Goal: Task Accomplishment & Management: Manage account settings

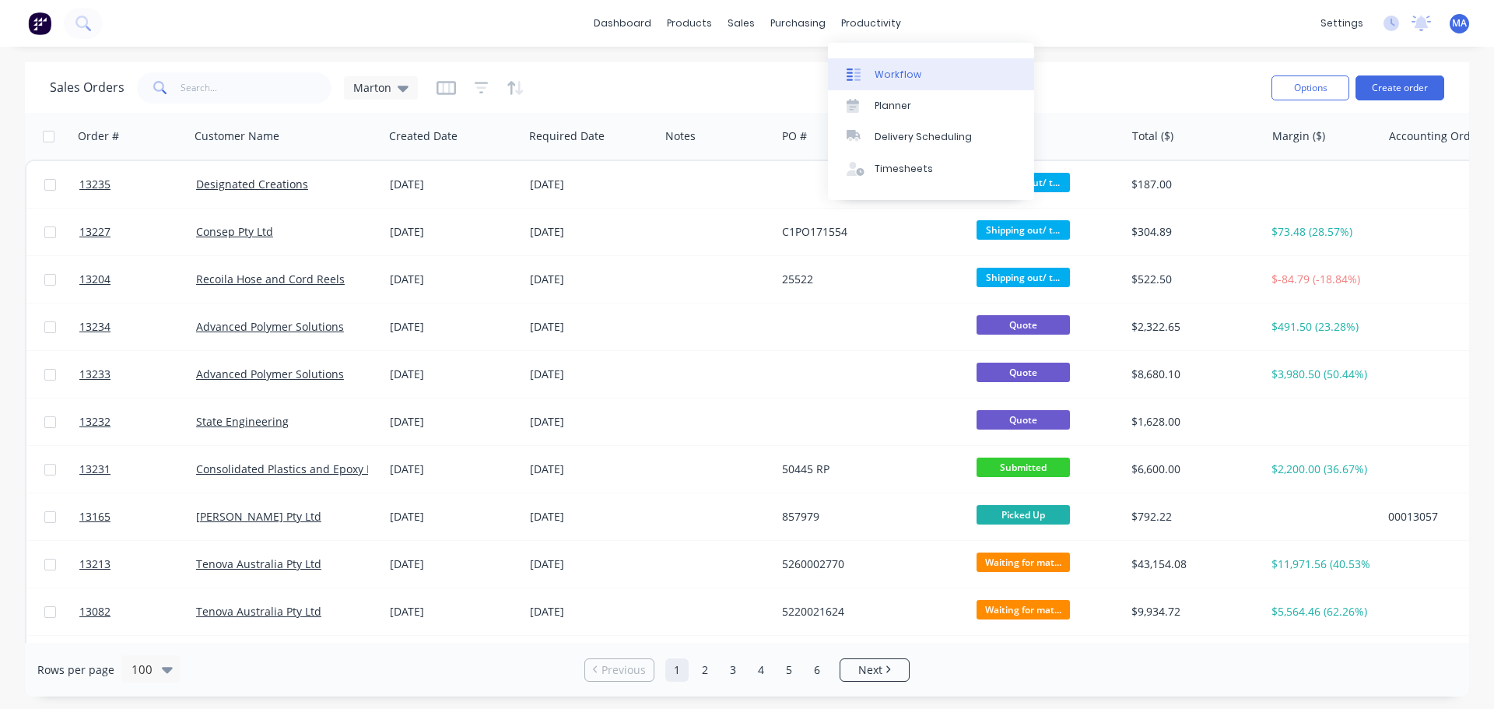
click at [873, 70] on link "Workflow" at bounding box center [931, 73] width 206 height 31
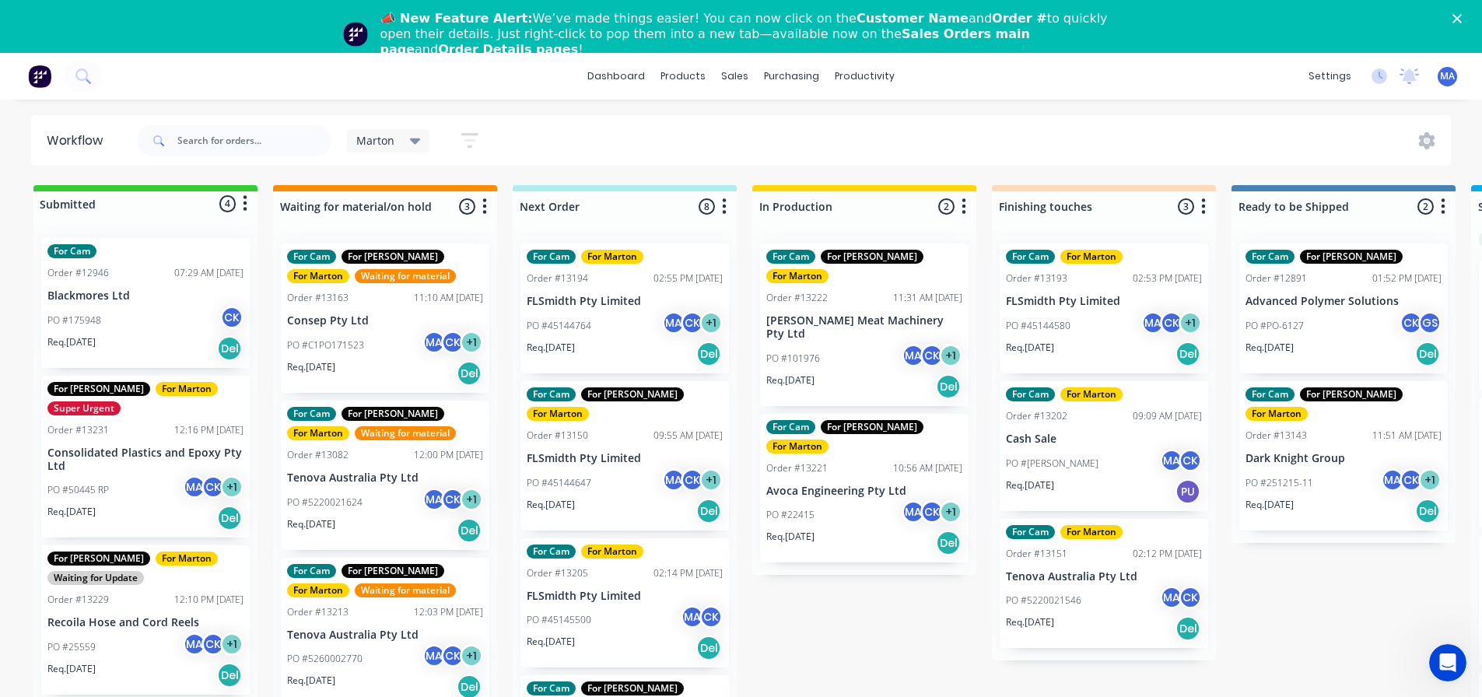
click at [147, 475] on div "For [PERSON_NAME] For [PERSON_NAME] Super Urgent Order #13231 12:16 PM [DATE] C…" at bounding box center [145, 457] width 209 height 163
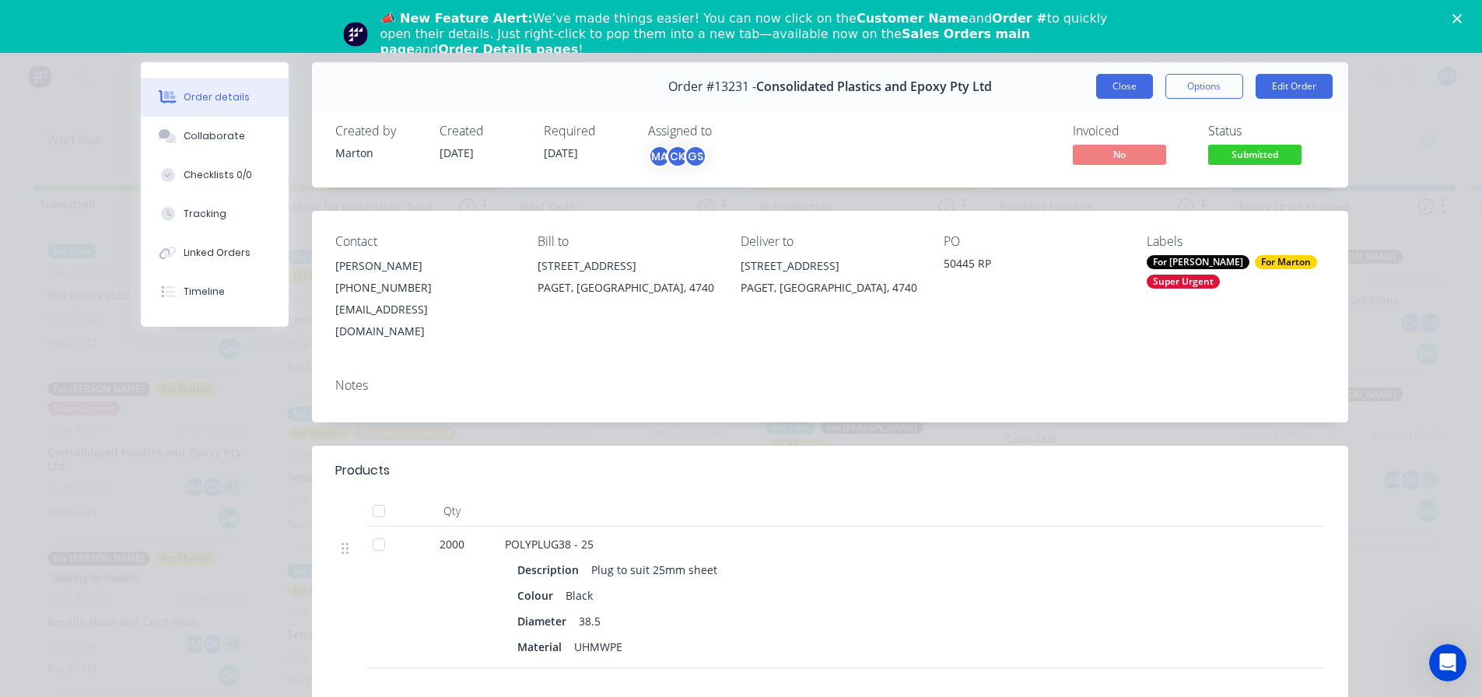
click at [1127, 82] on button "Close" at bounding box center [1124, 86] width 57 height 25
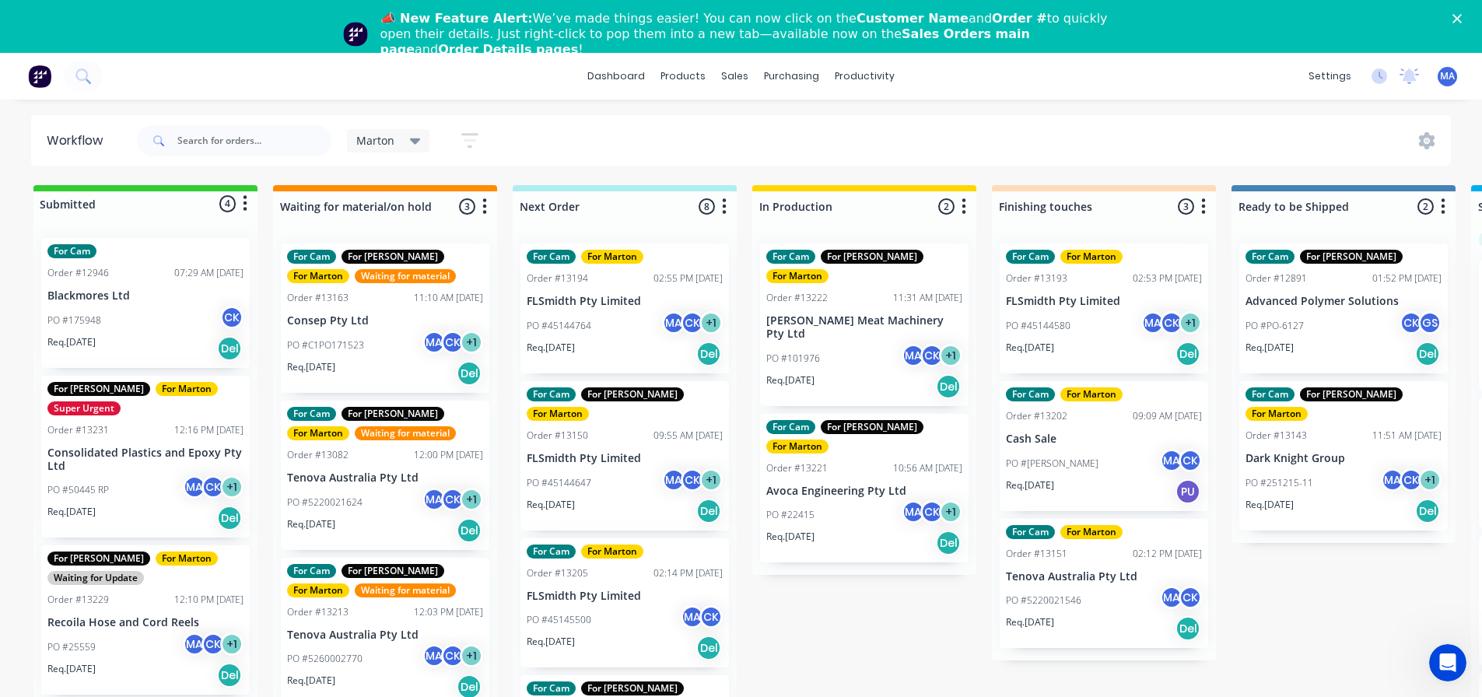
click at [140, 467] on p "Consolidated Plastics and Epoxy Pty Ltd" at bounding box center [145, 460] width 196 height 26
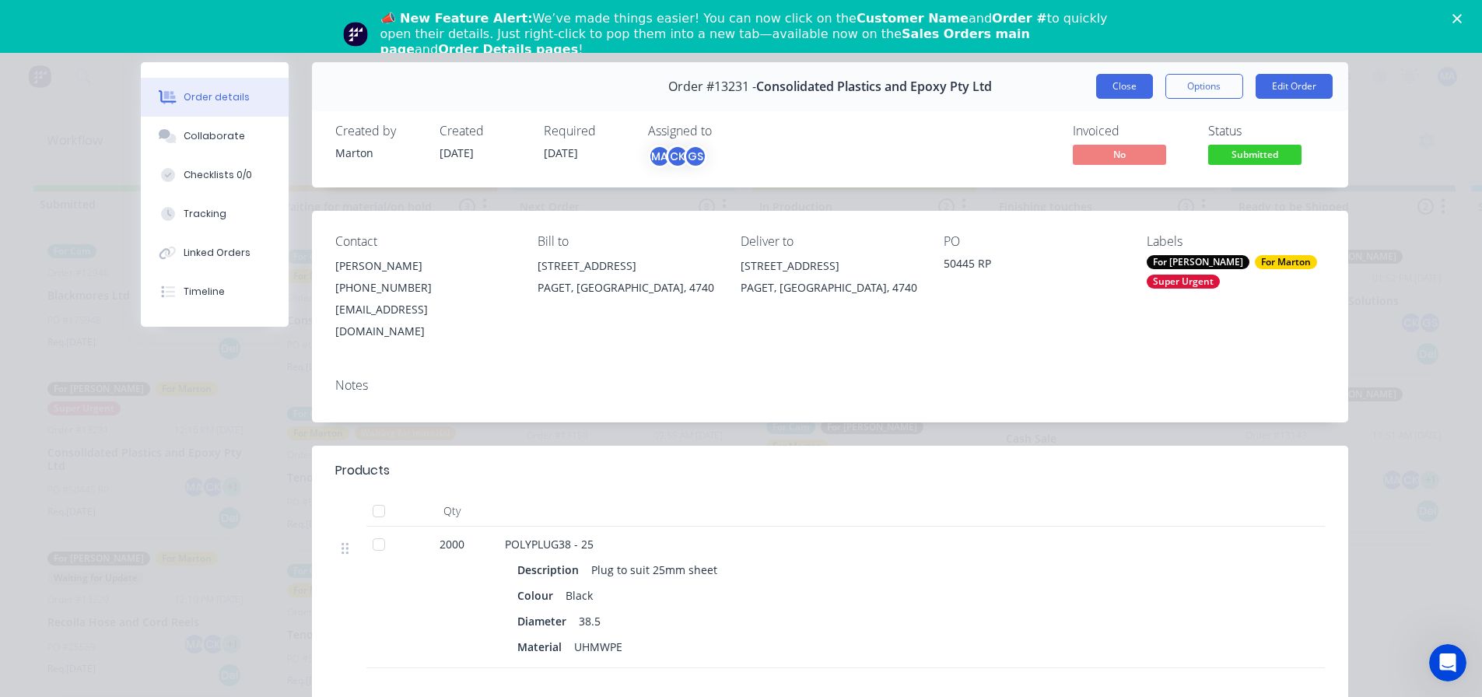
click at [1130, 89] on button "Close" at bounding box center [1124, 86] width 57 height 25
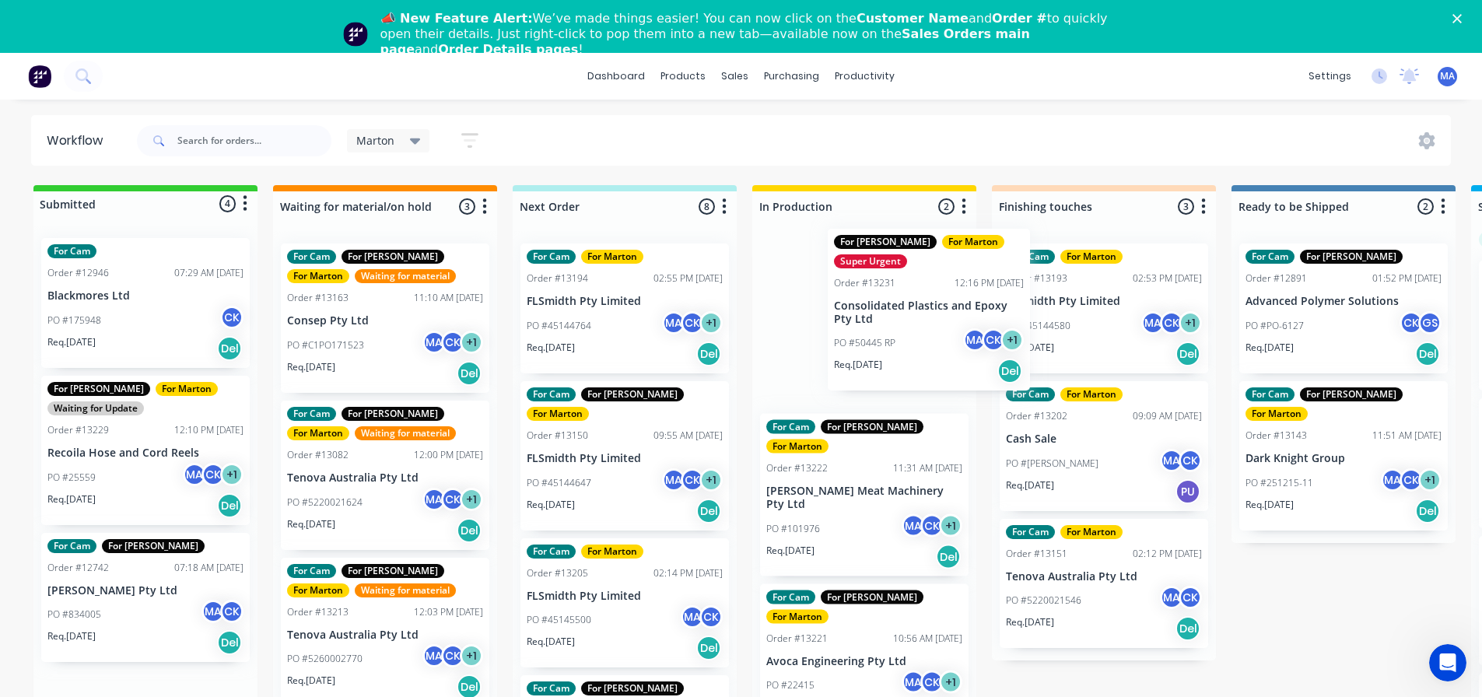
drag, startPoint x: 452, startPoint y: 388, endPoint x: 908, endPoint y: 316, distance: 461.6
click at [908, 316] on div "Submitted 4 Status colour #32CD32 hex #32CD32 Save Cancel Summaries Total order…" at bounding box center [1060, 471] width 2144 height 573
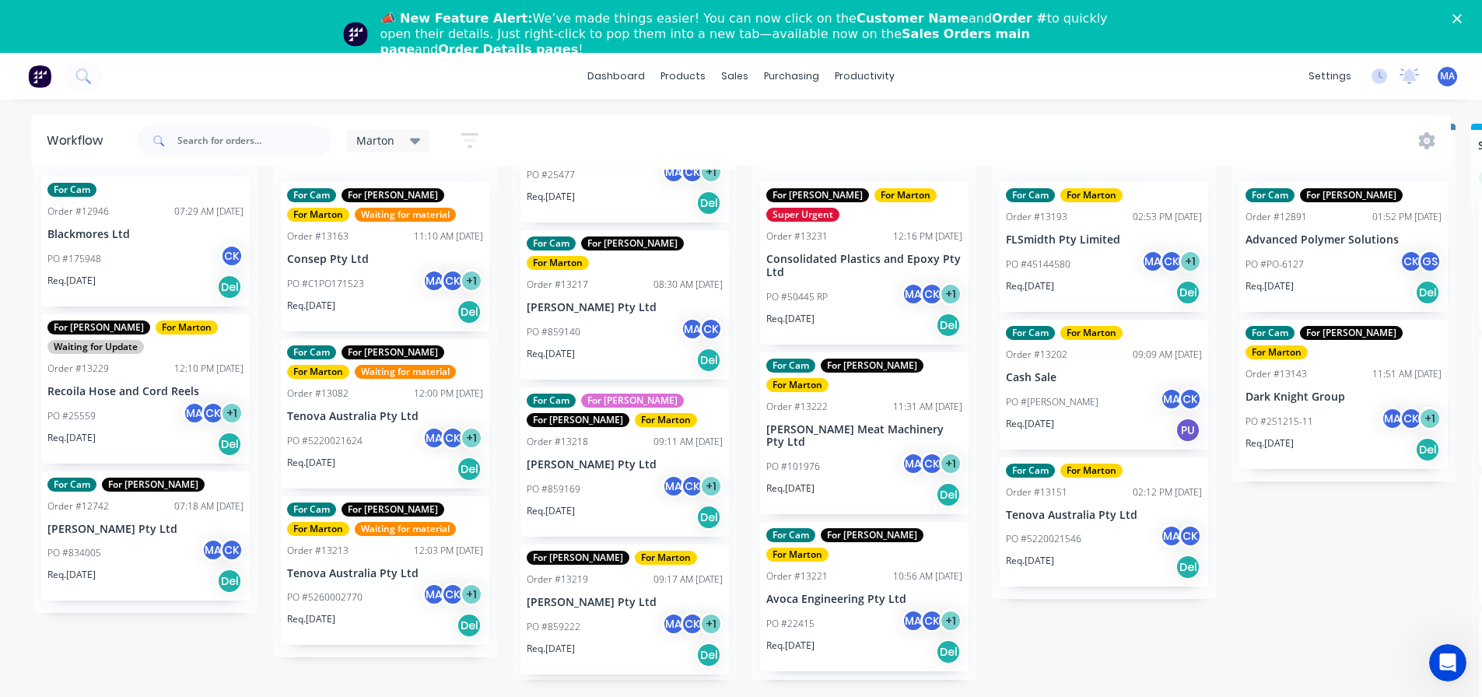
scroll to position [545, 0]
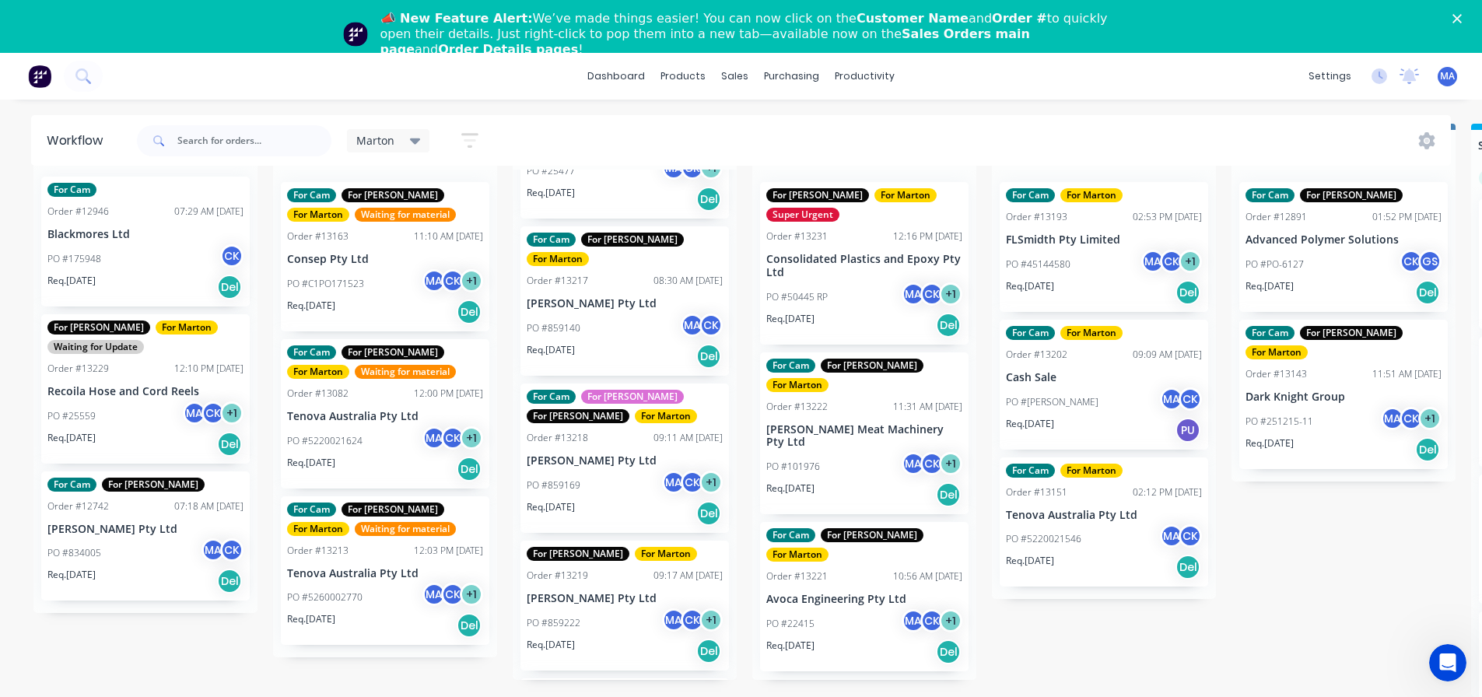
click at [602, 343] on div "Req. 02/09/25 Del" at bounding box center [625, 356] width 196 height 26
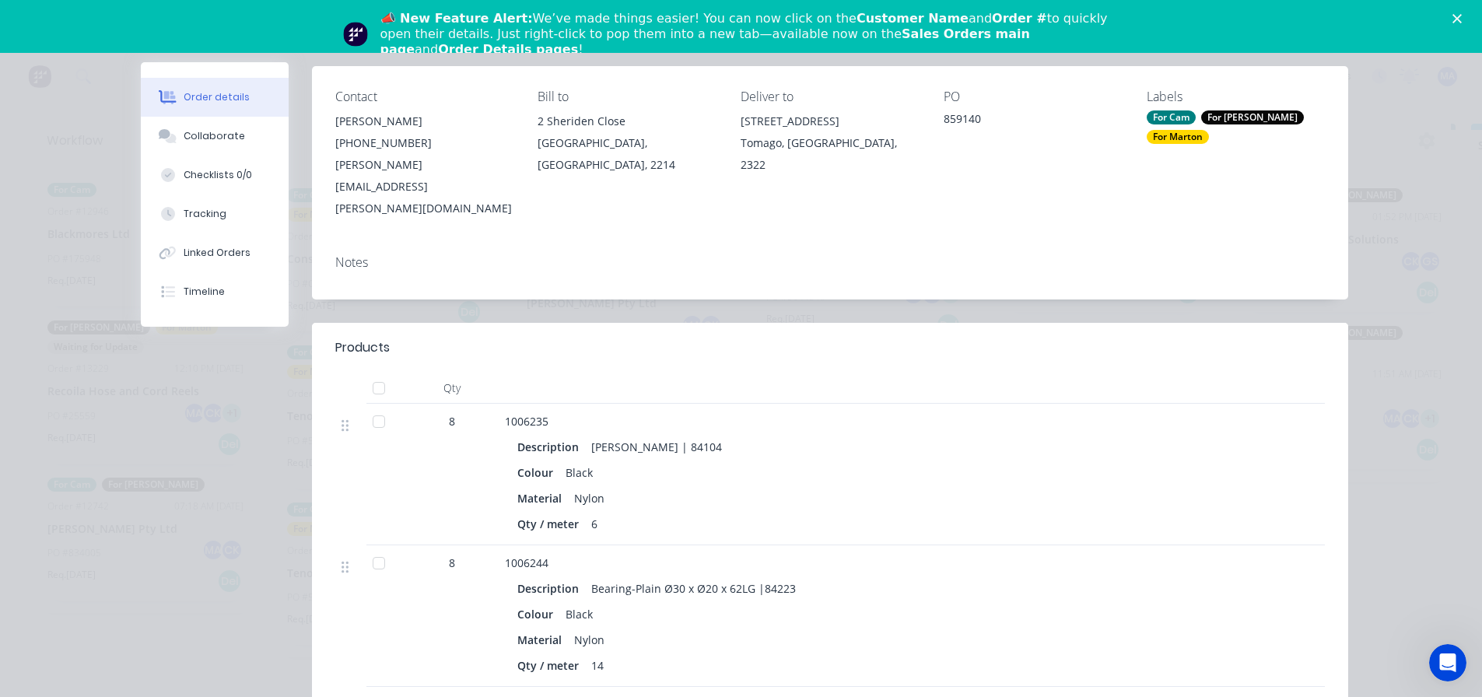
scroll to position [156, 0]
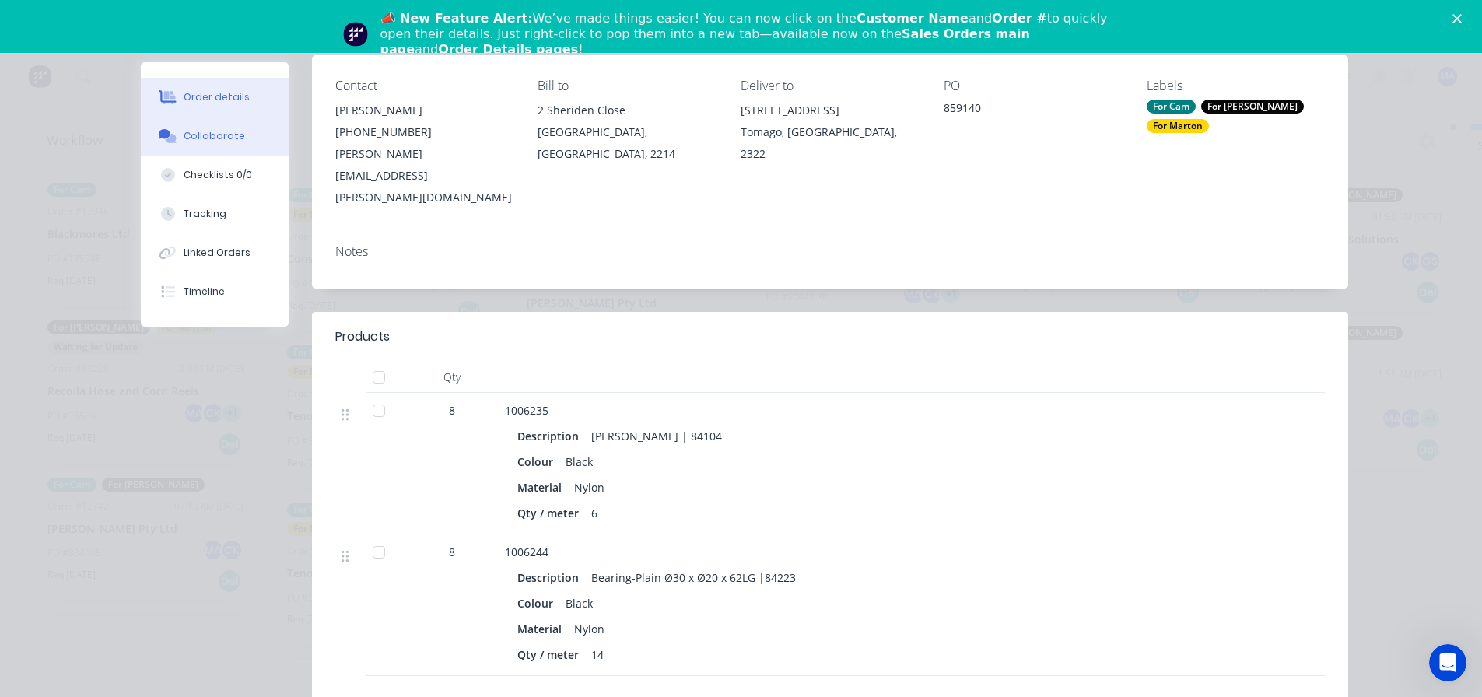
click at [232, 132] on div "Collaborate" at bounding box center [214, 136] width 61 height 14
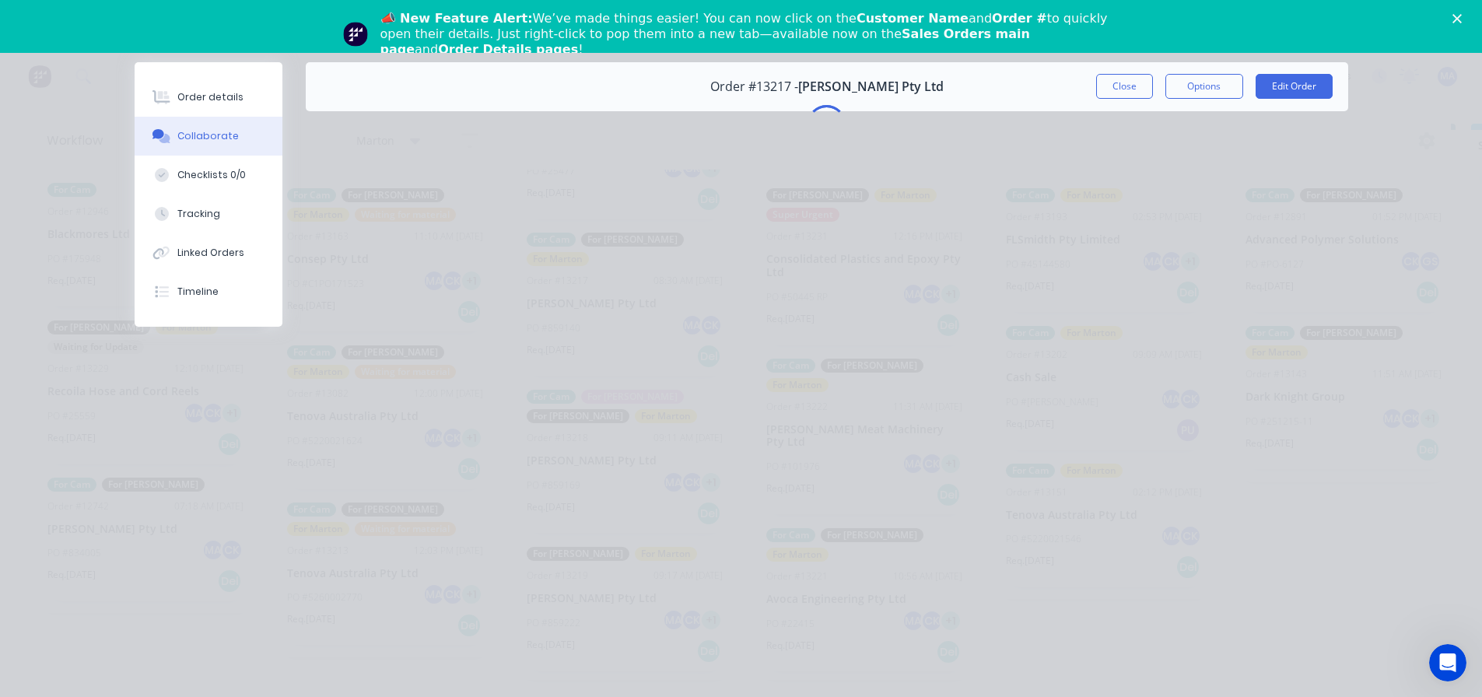
click at [1462, 15] on icon "Close" at bounding box center [1457, 18] width 9 height 9
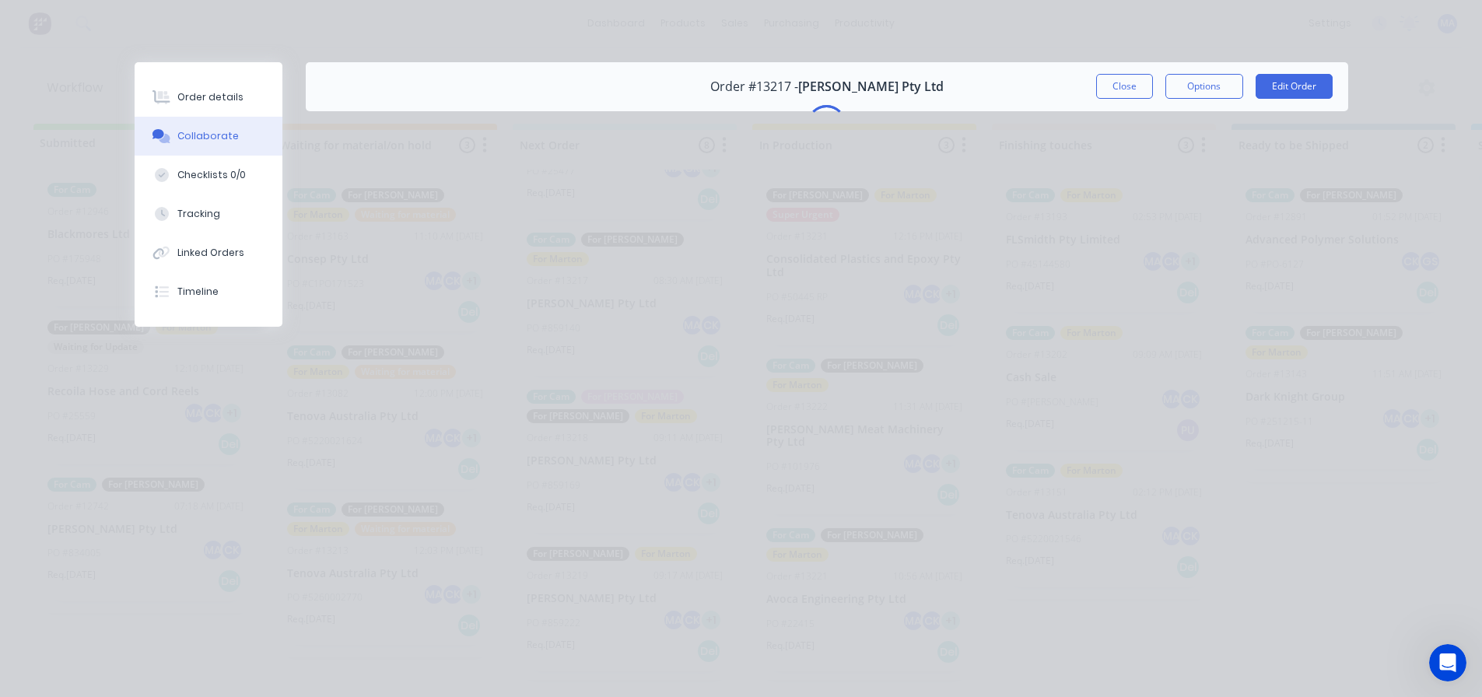
scroll to position [20, 0]
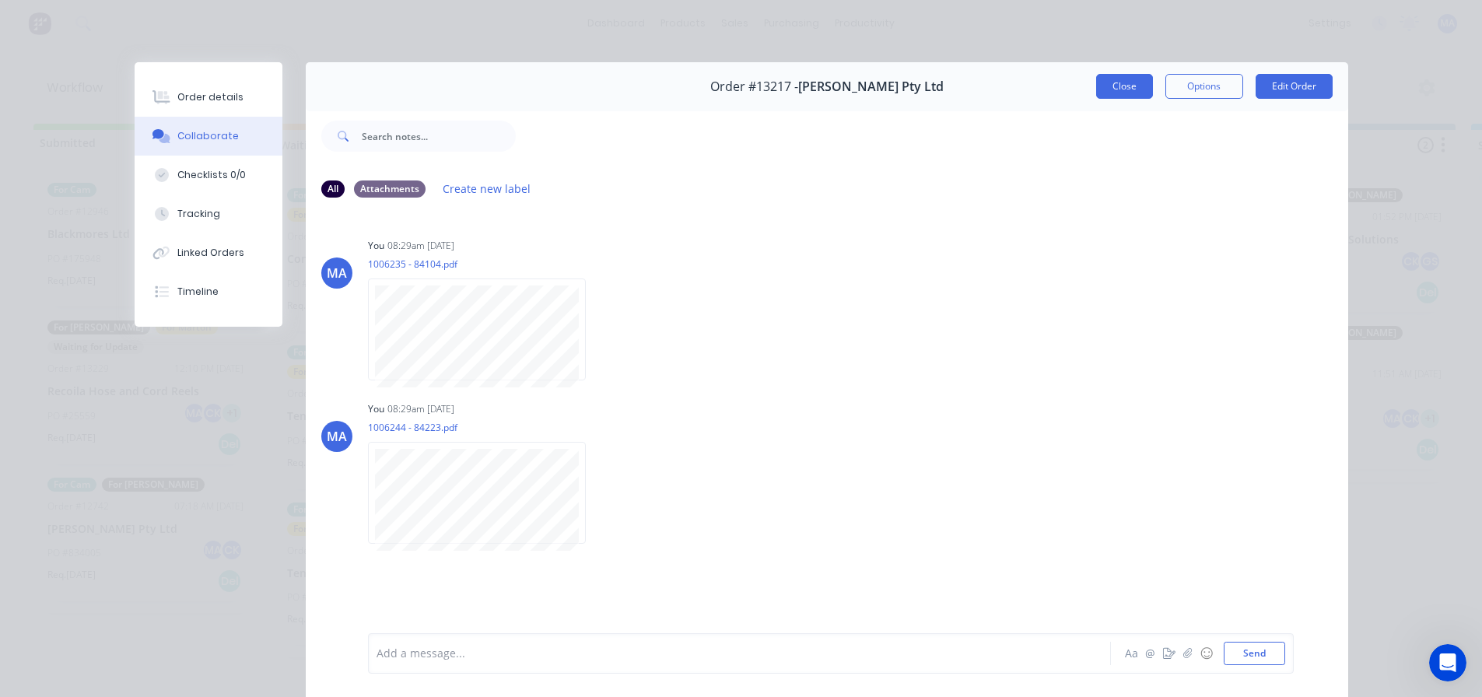
click at [1109, 84] on button "Close" at bounding box center [1124, 86] width 57 height 25
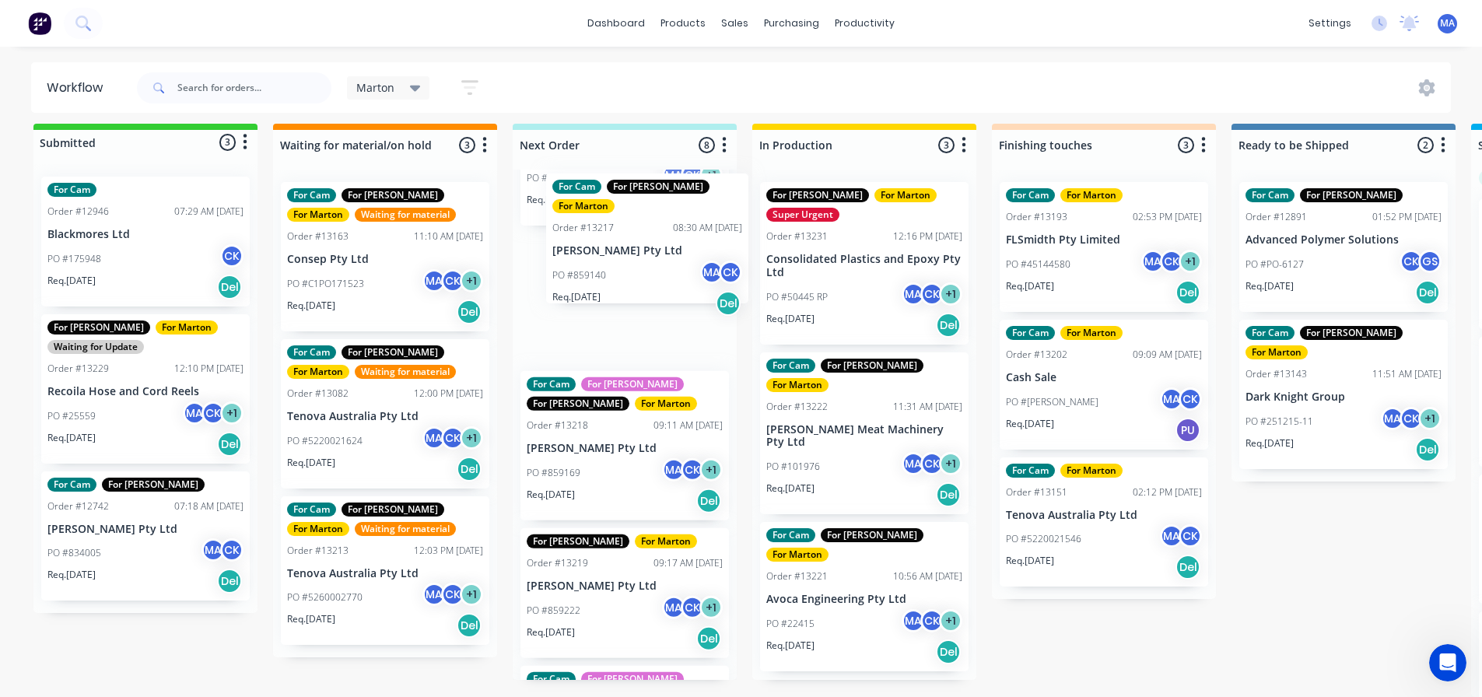
drag, startPoint x: 583, startPoint y: 262, endPoint x: 837, endPoint y: 218, distance: 257.5
click at [837, 218] on div "Submitted 3 Status colour #32CD32 hex #32CD32 Save Cancel Summaries Total order…" at bounding box center [1060, 410] width 2144 height 573
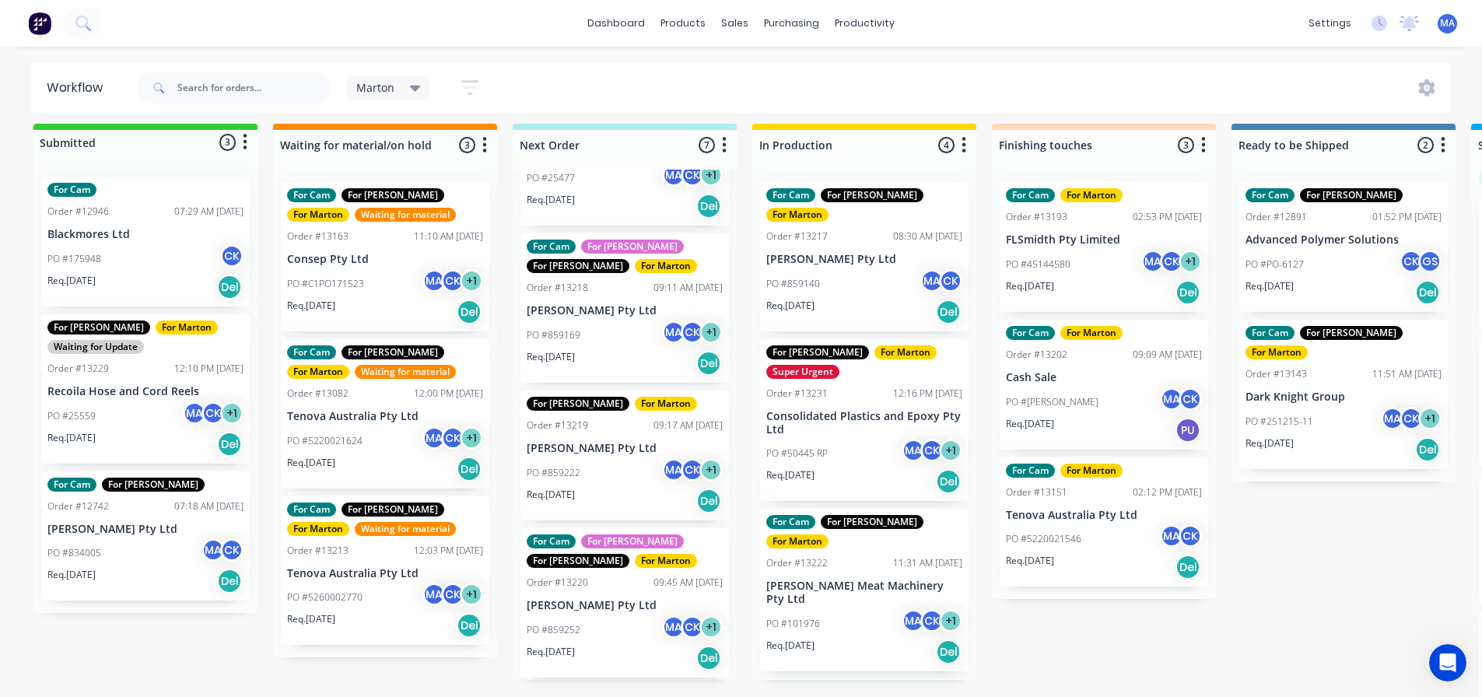
scroll to position [497, 0]
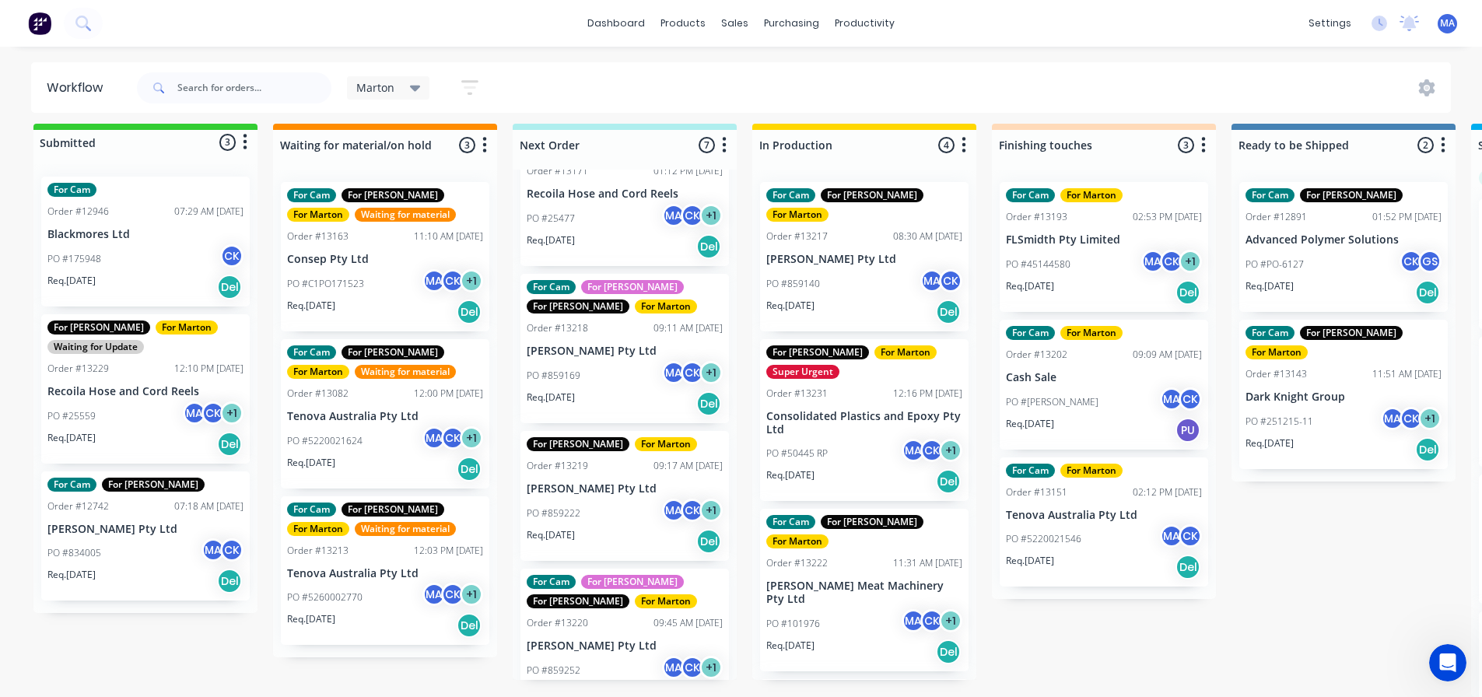
click at [609, 499] on div "PO #859222 MA CK + 1" at bounding box center [625, 514] width 196 height 30
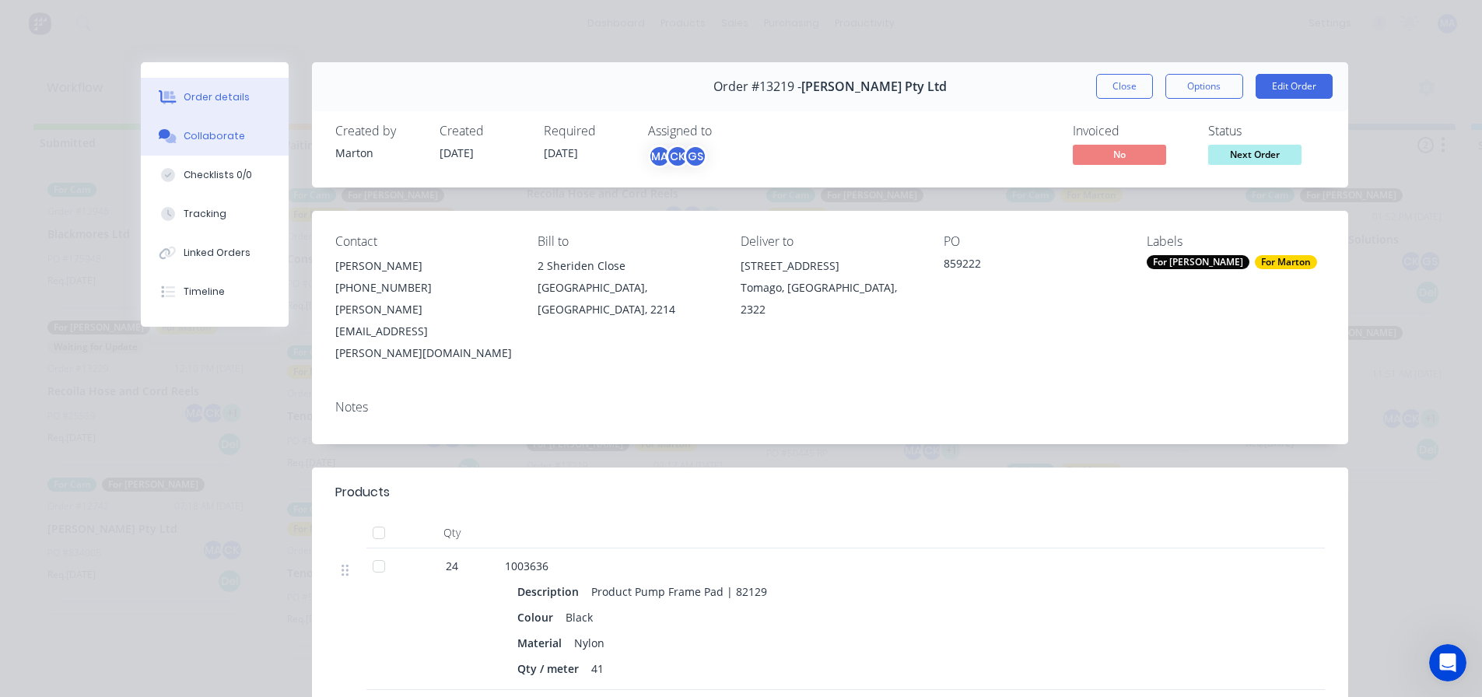
click at [223, 139] on div "Collaborate" at bounding box center [214, 136] width 61 height 14
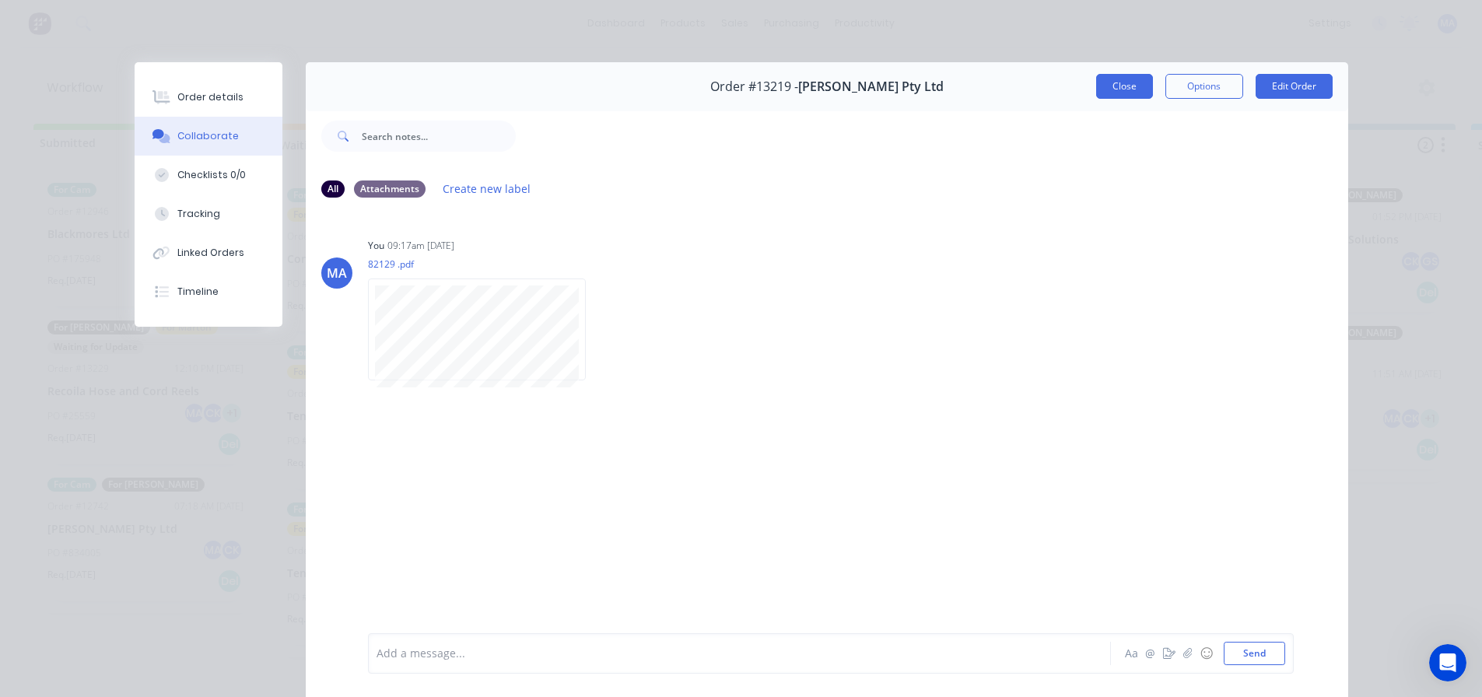
click at [1106, 89] on button "Close" at bounding box center [1124, 86] width 57 height 25
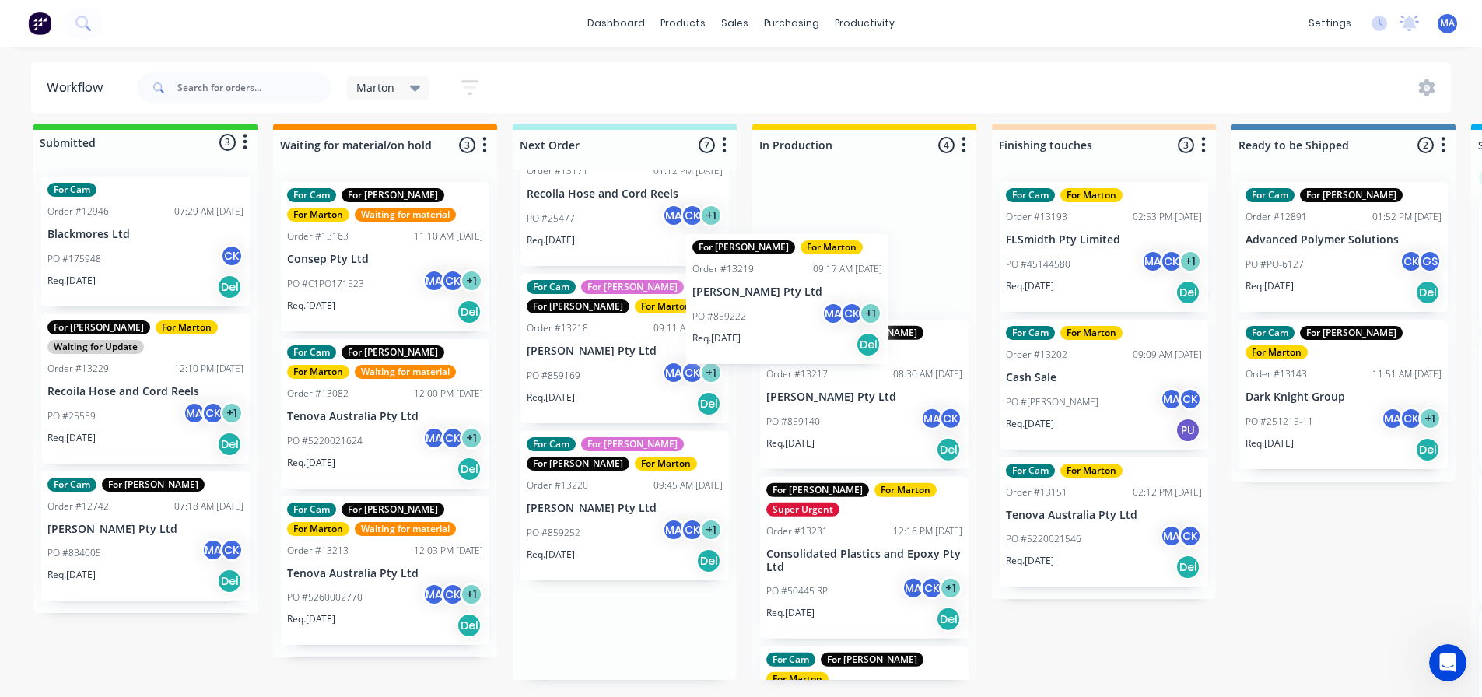
drag, startPoint x: 612, startPoint y: 440, endPoint x: 863, endPoint y: 227, distance: 329.6
click at [863, 227] on div "Submitted 3 Status colour #32CD32 hex #32CD32 Save Cancel Summaries Total order…" at bounding box center [1060, 410] width 2144 height 573
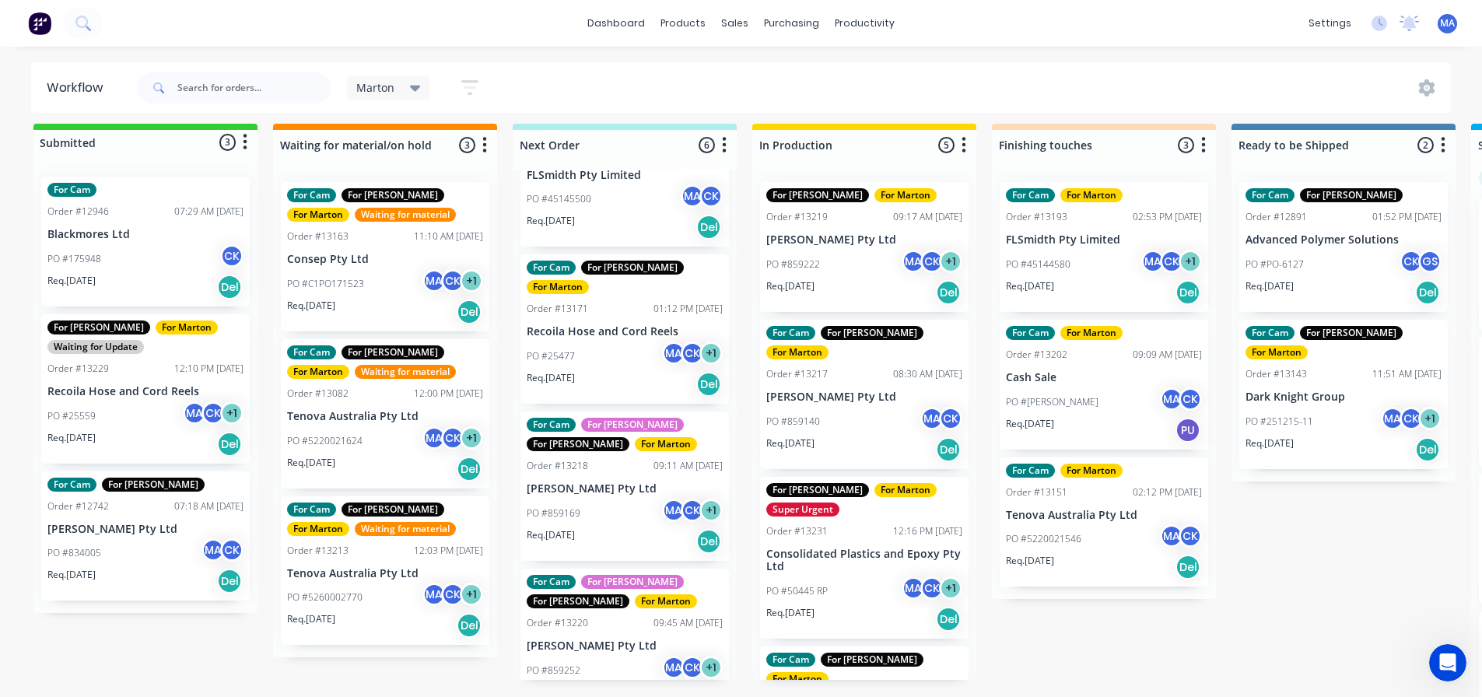
scroll to position [360, 0]
click at [627, 499] on div "PO #859169 MA CK + 1" at bounding box center [625, 514] width 196 height 30
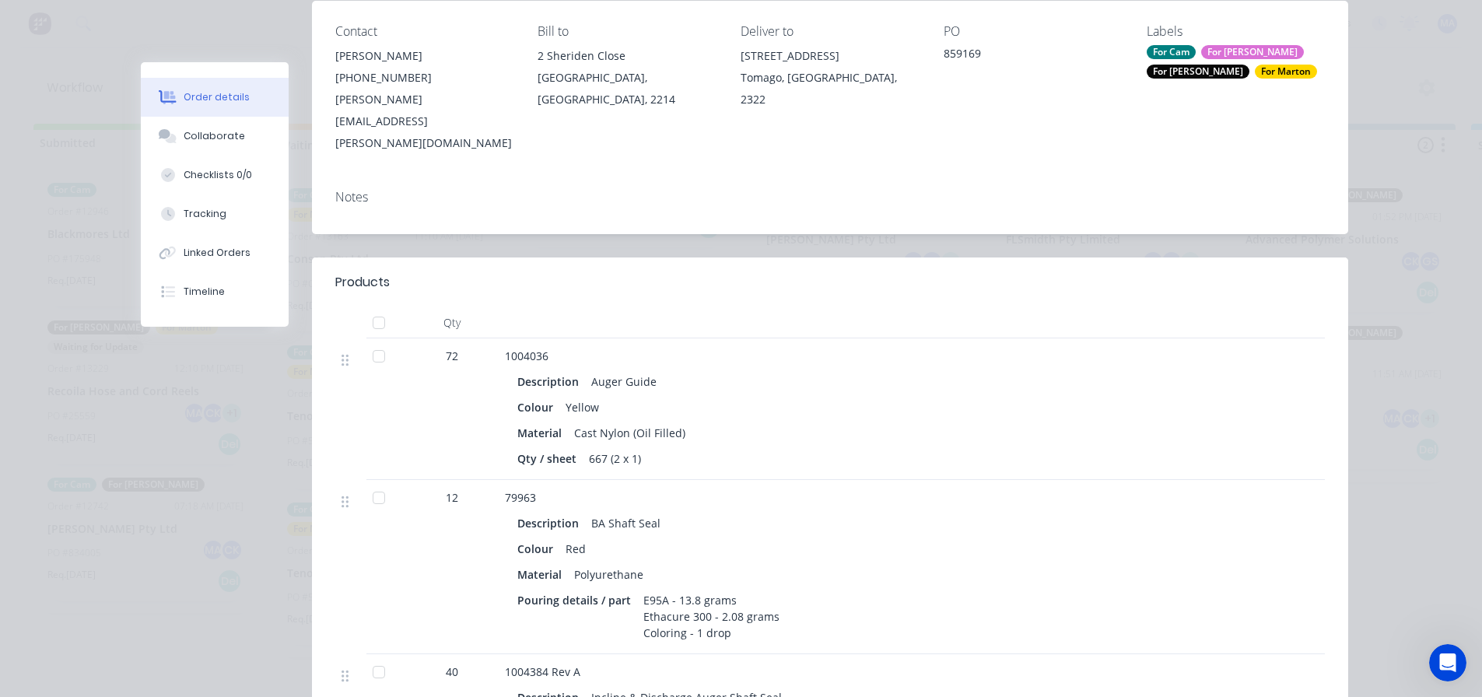
scroll to position [233, 0]
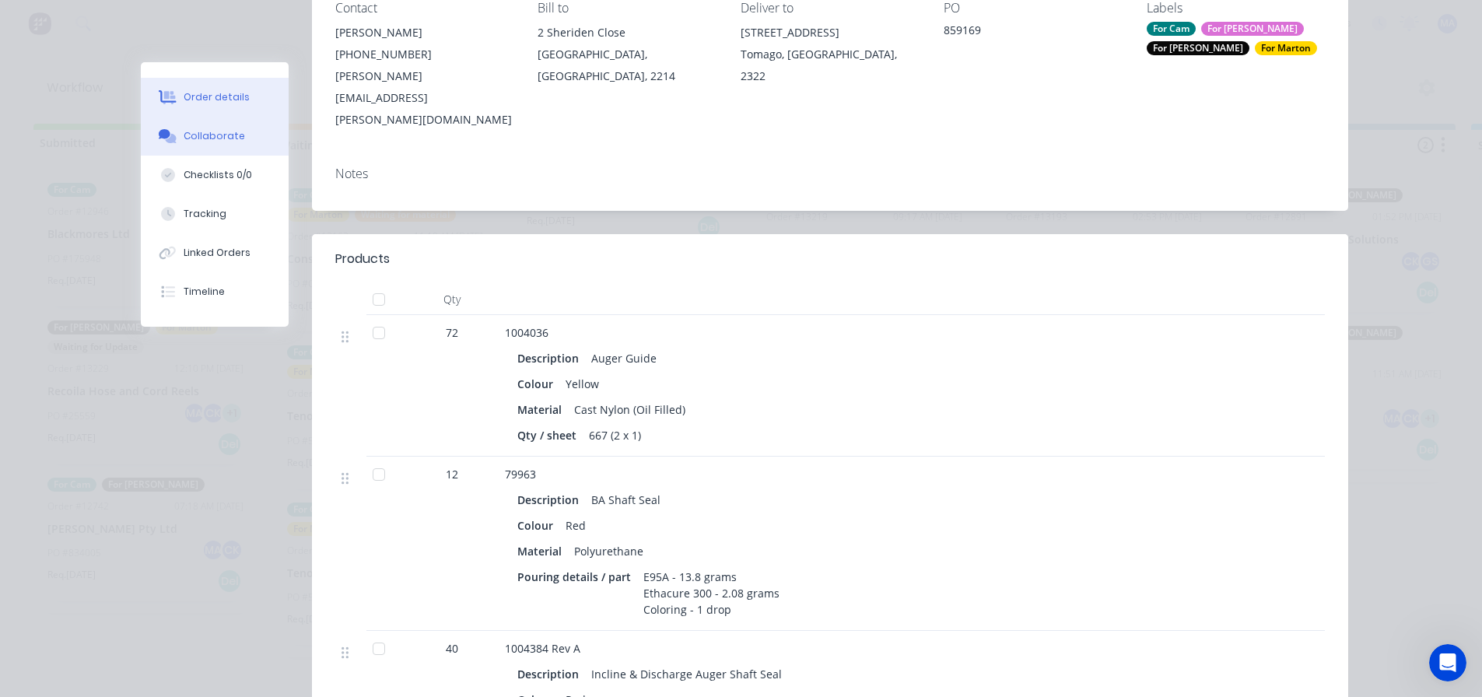
click at [237, 140] on button "Collaborate" at bounding box center [215, 136] width 148 height 39
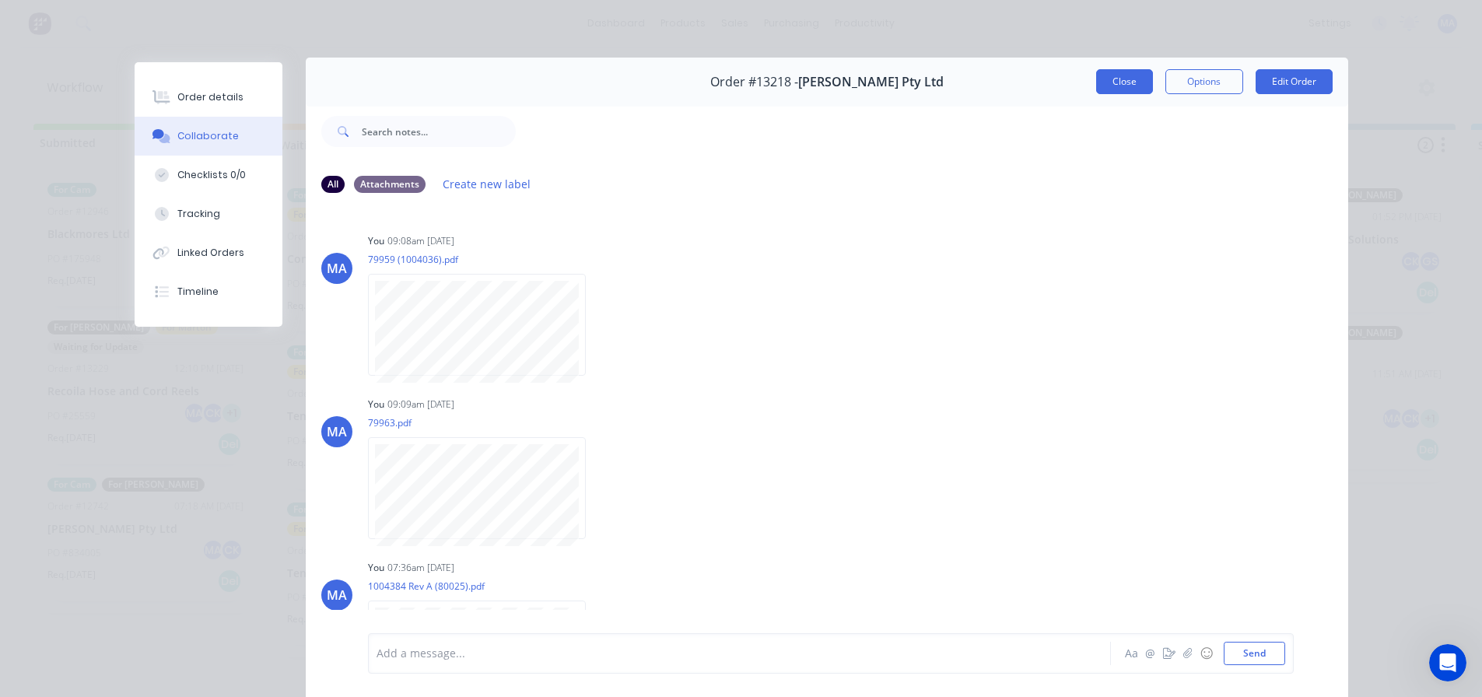
scroll to position [0, 0]
click at [1114, 82] on button "Close" at bounding box center [1124, 86] width 57 height 25
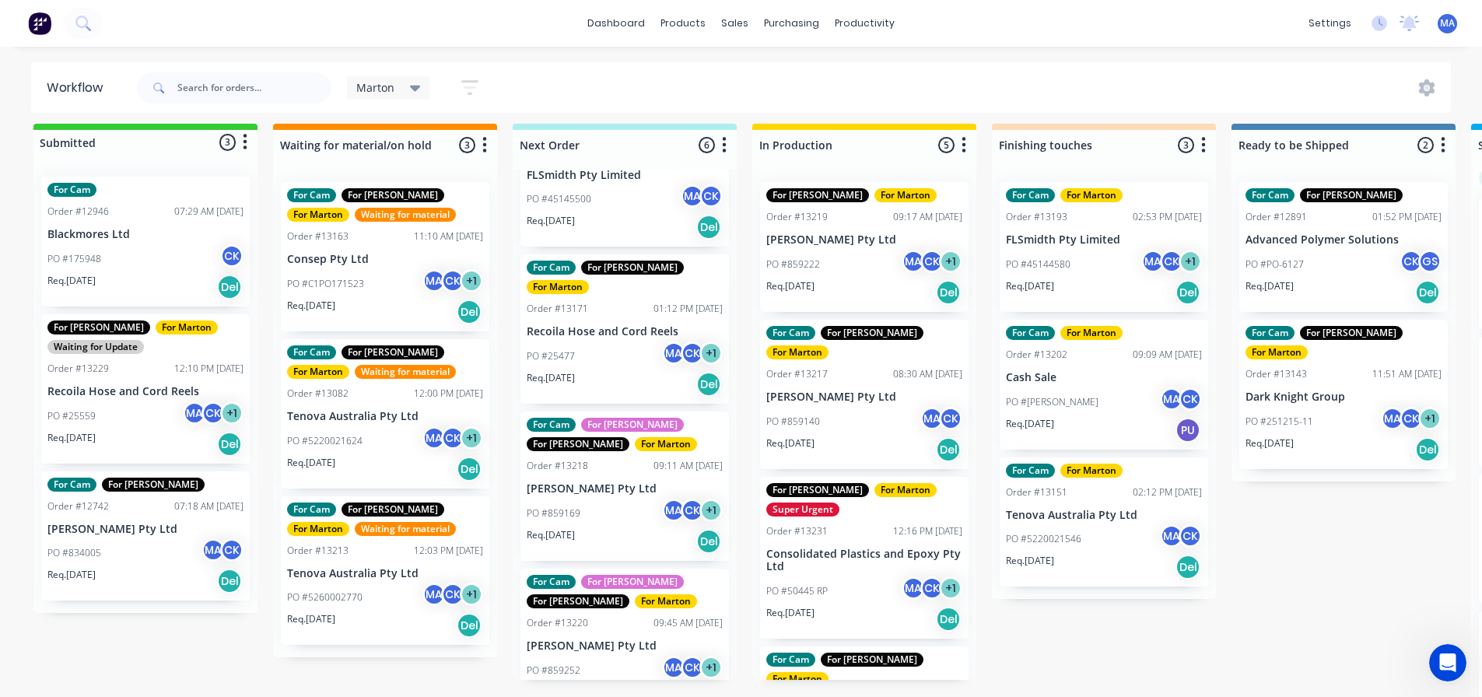
click at [593, 602] on div "For Cam For Faustino For Gary For Marton Order #13220 09:45 AM 08/08/25 G.H. Va…" at bounding box center [625, 643] width 209 height 149
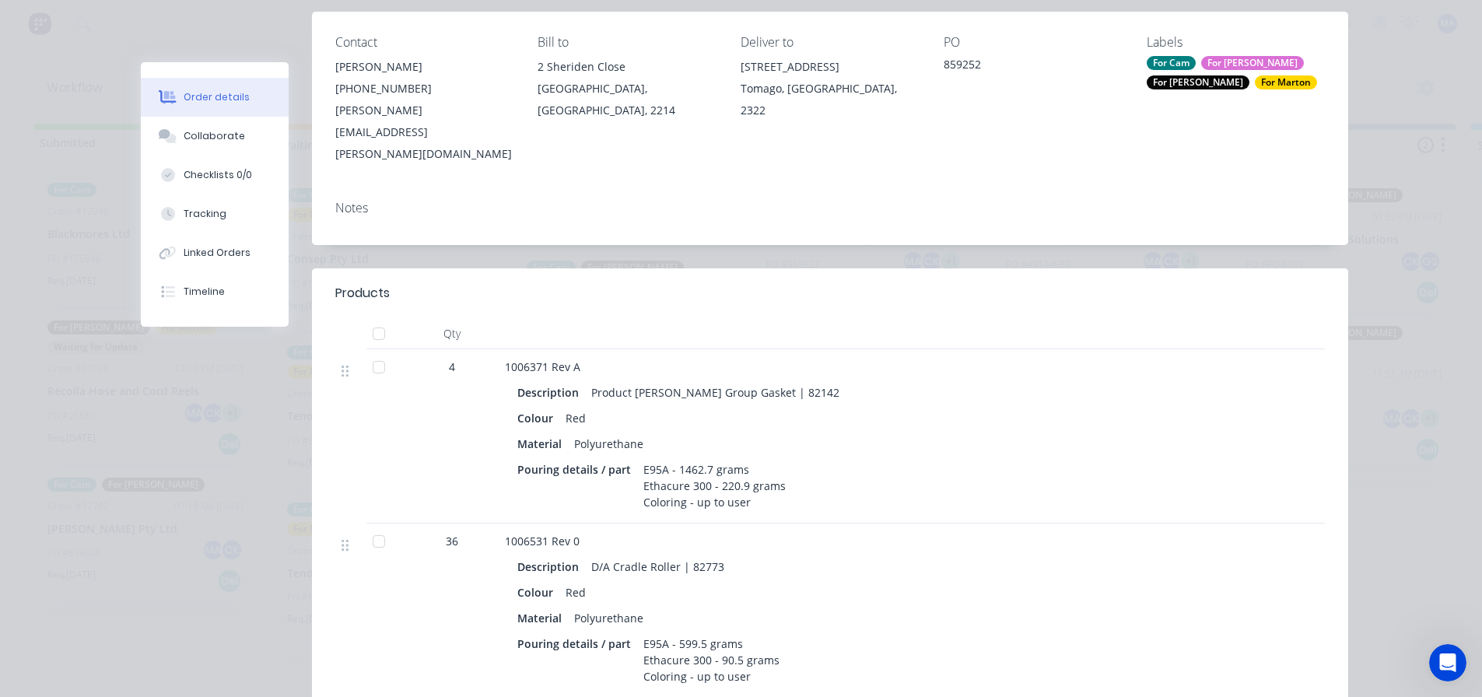
scroll to position [389, 0]
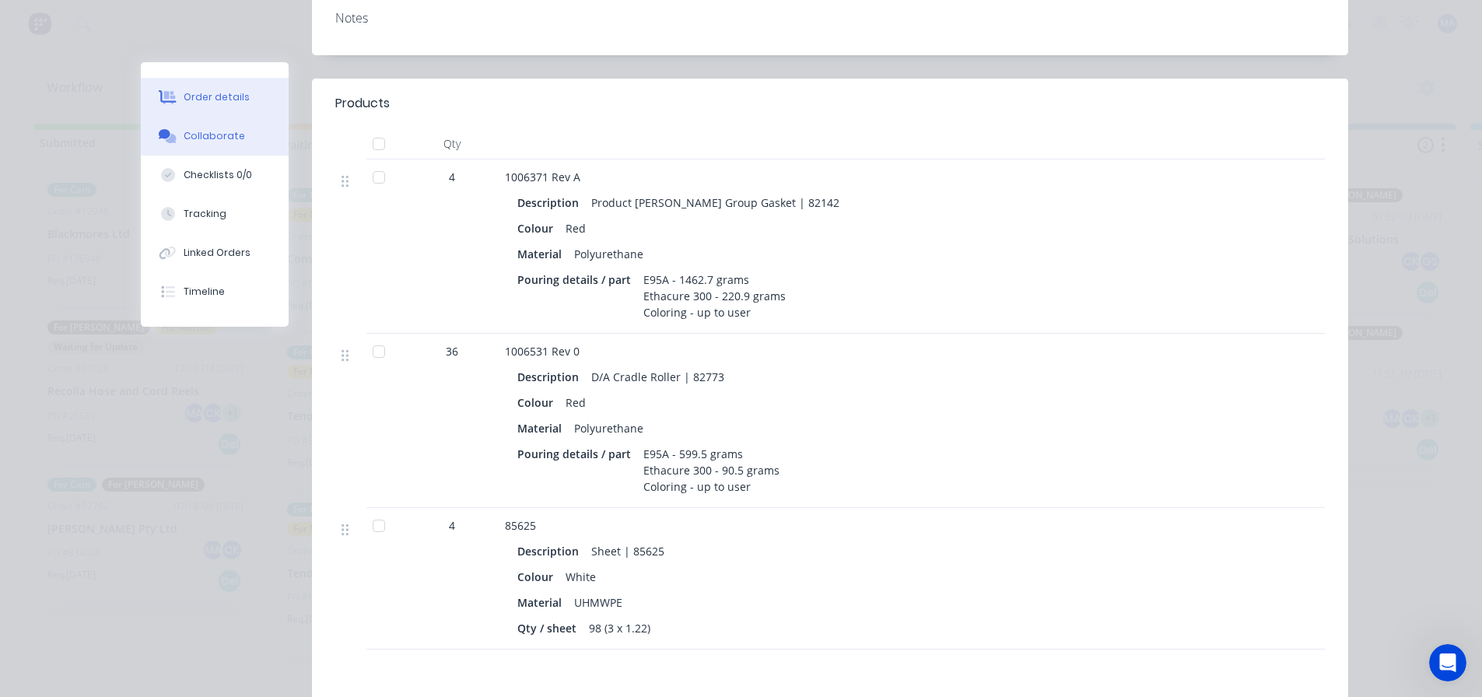
click at [217, 151] on button "Collaborate" at bounding box center [215, 136] width 148 height 39
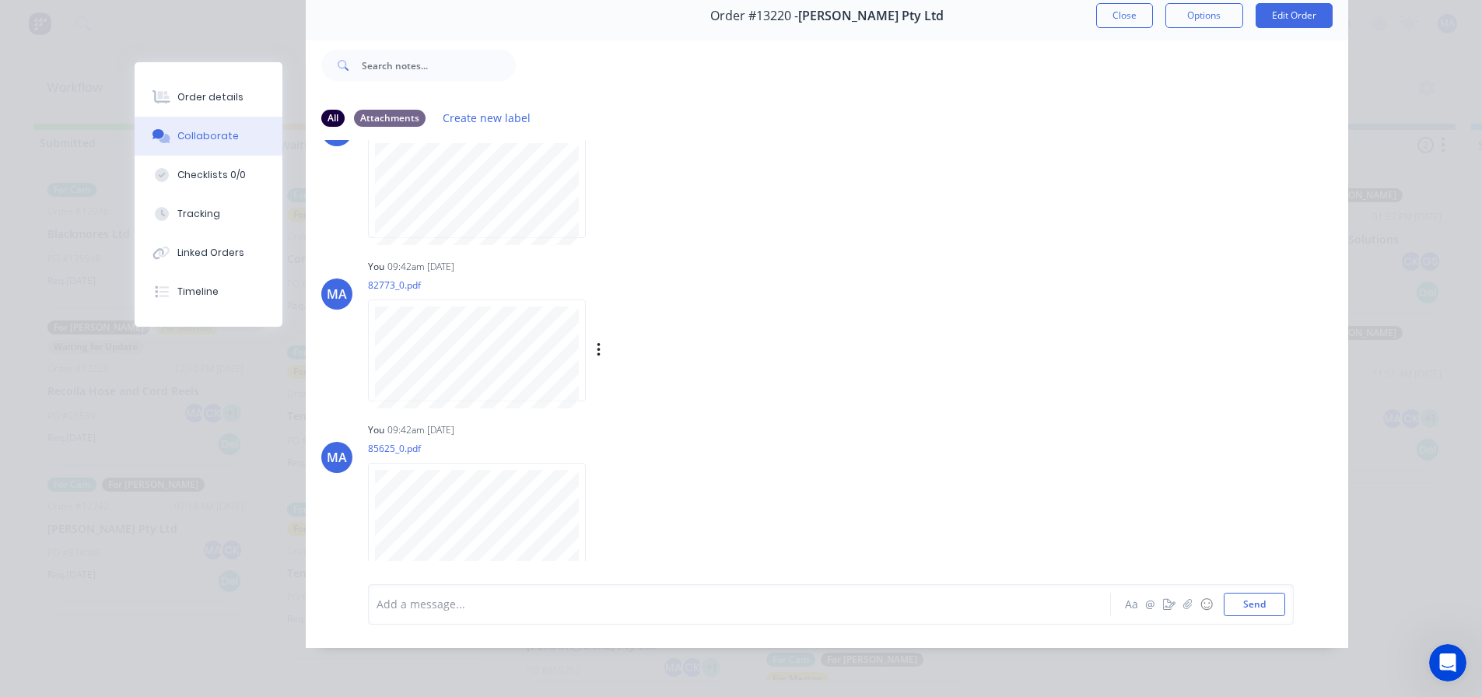
scroll to position [82, 0]
click at [210, 97] on div "Order details" at bounding box center [210, 97] width 66 height 14
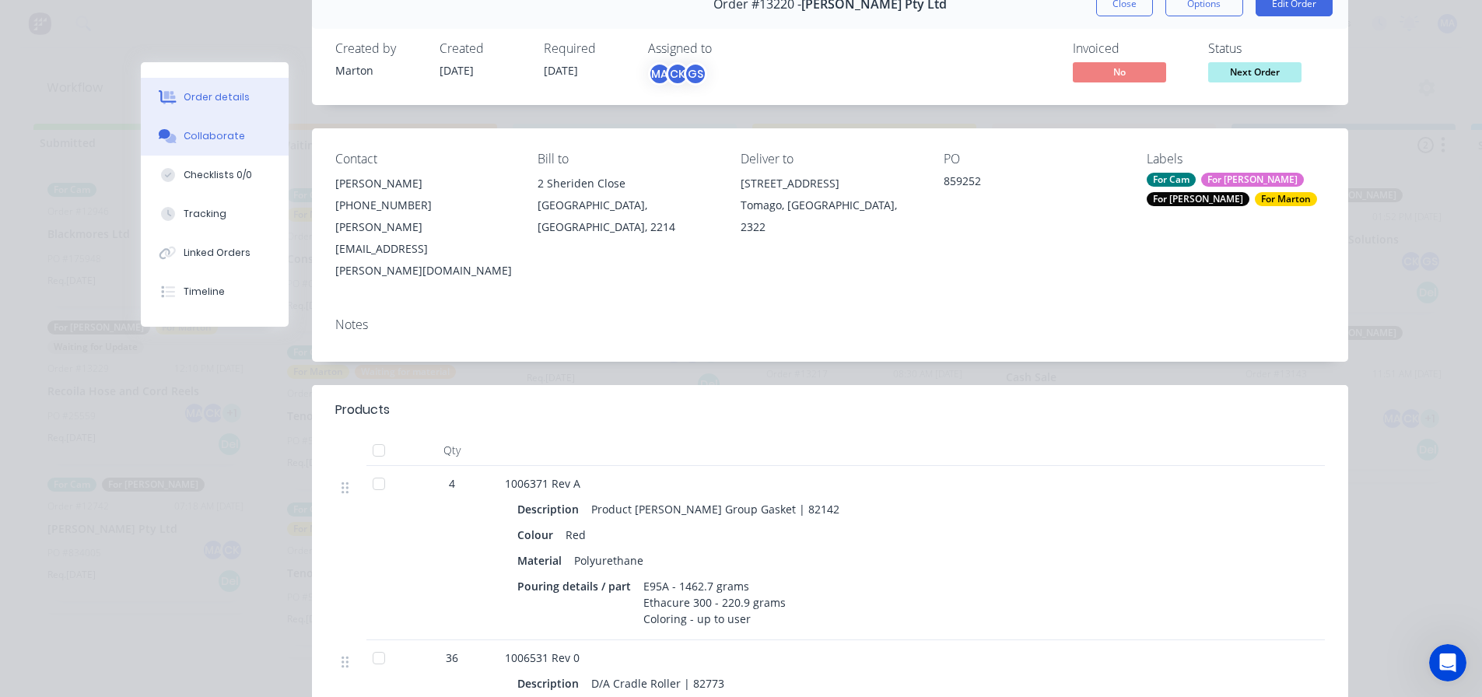
click at [214, 132] on div "Collaborate" at bounding box center [214, 136] width 61 height 14
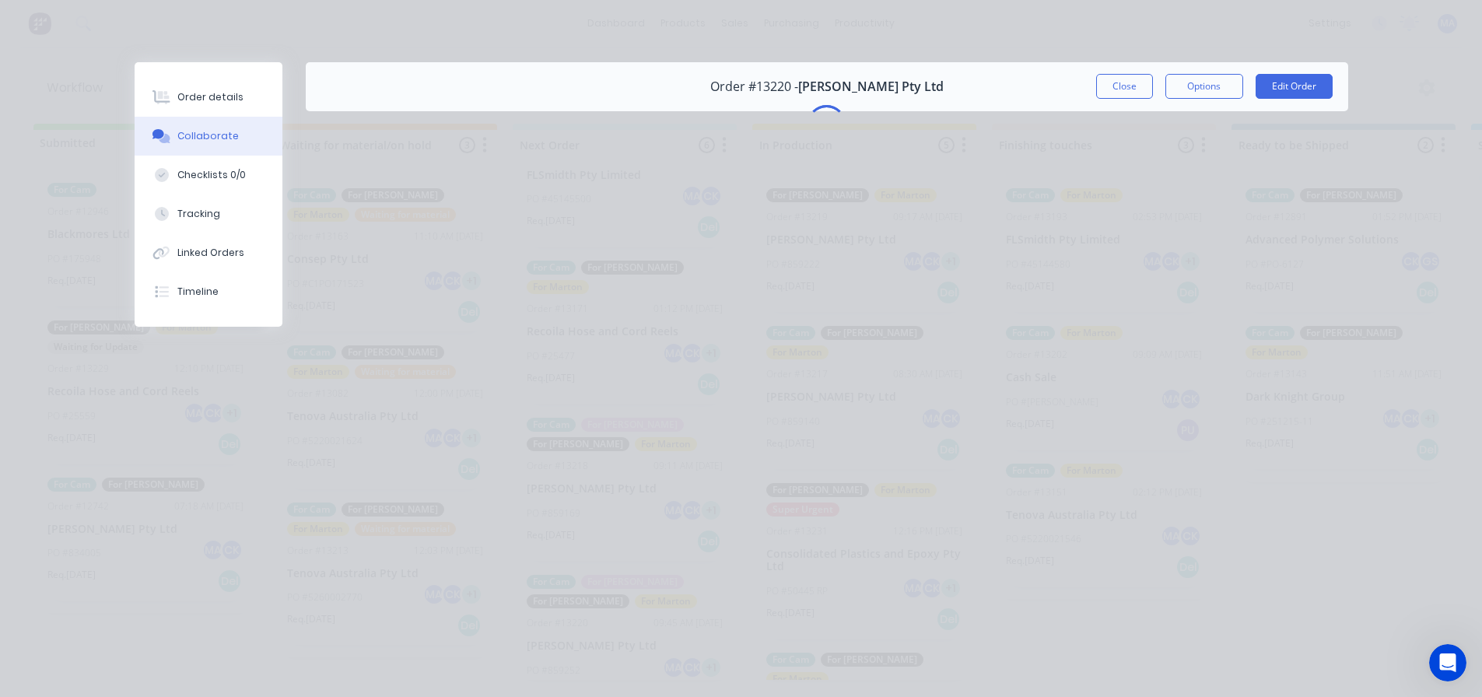
scroll to position [0, 0]
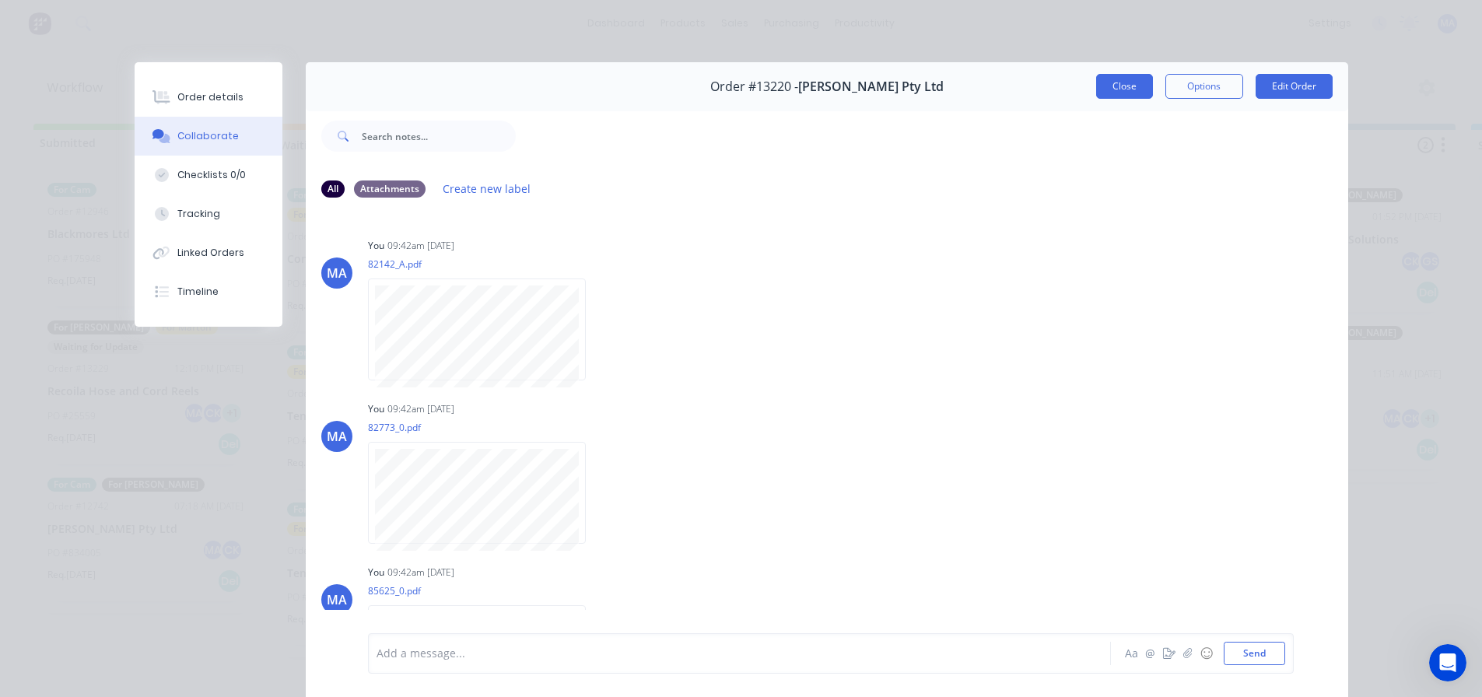
click at [1129, 88] on button "Close" at bounding box center [1124, 86] width 57 height 25
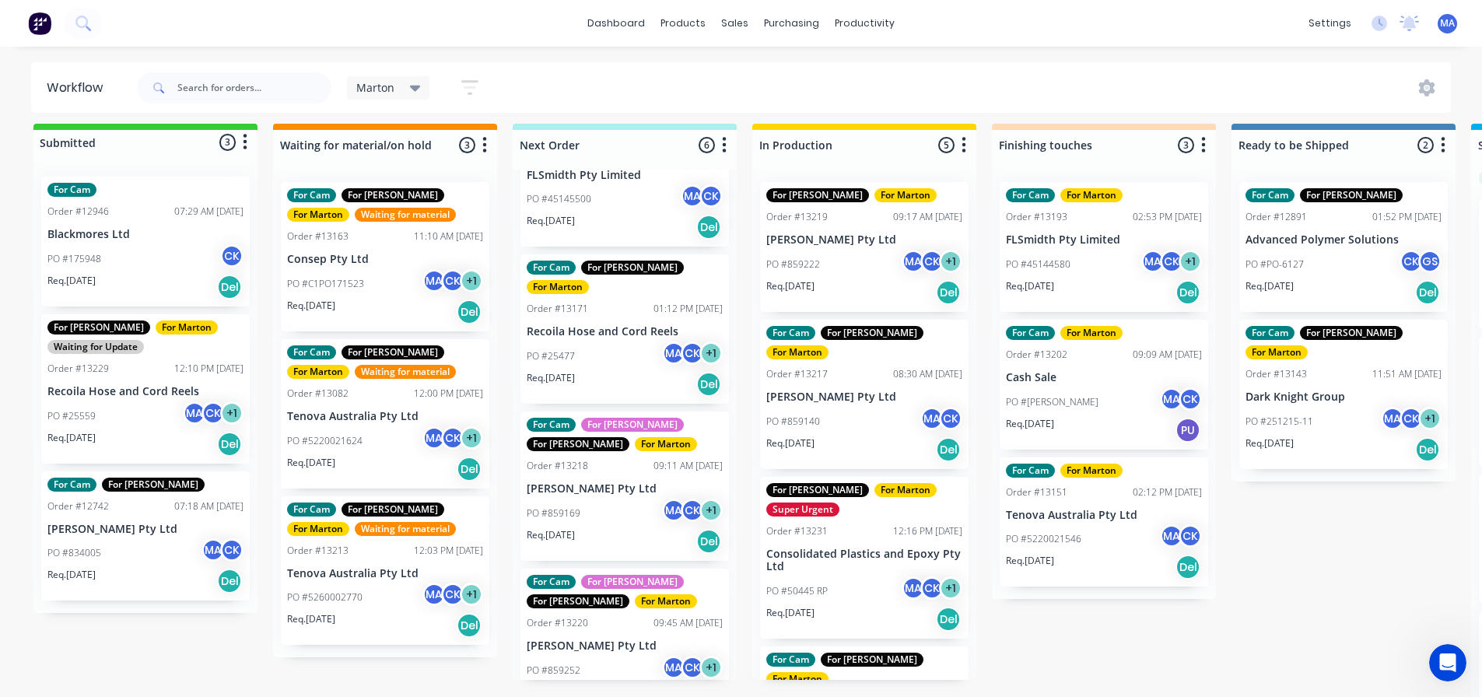
click at [794, 93] on div "Marton Save new view None edit Marton (Default) edit For Cam edit For Gary edit…" at bounding box center [793, 88] width 1318 height 47
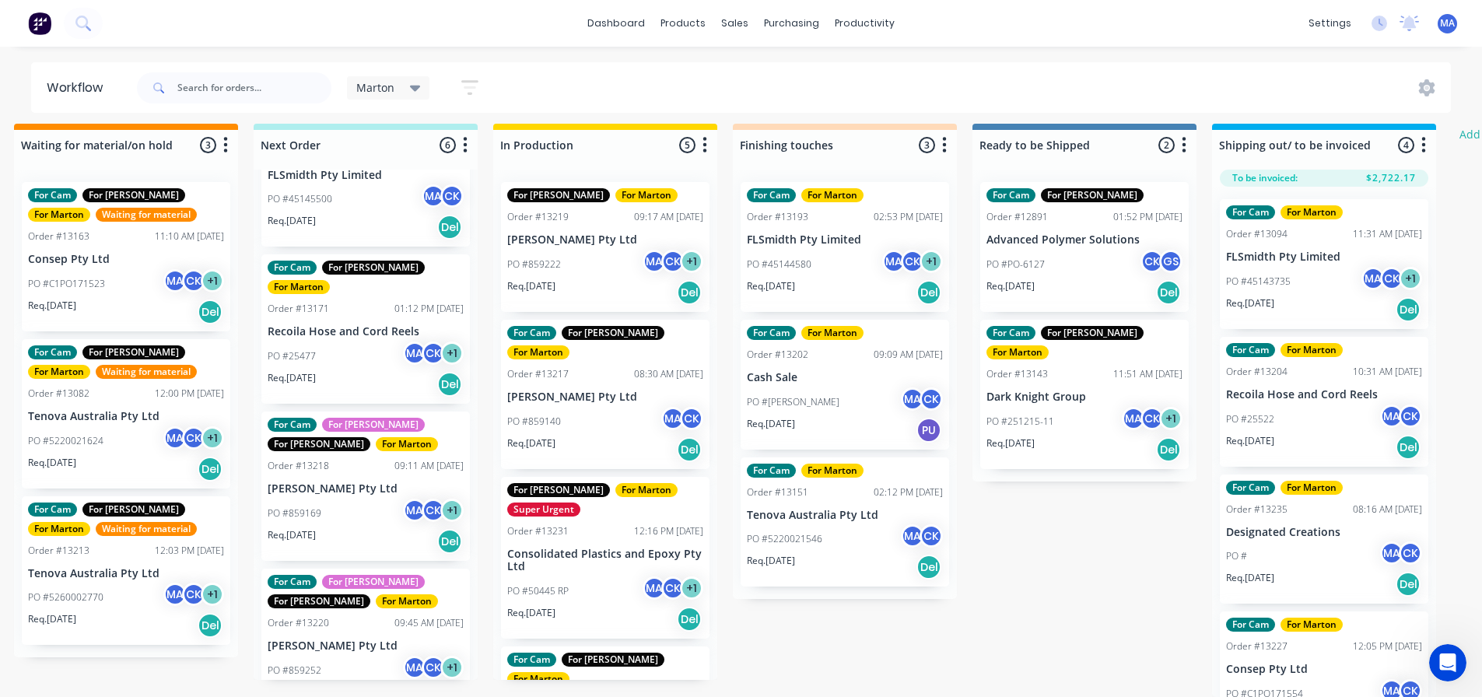
scroll to position [20, 334]
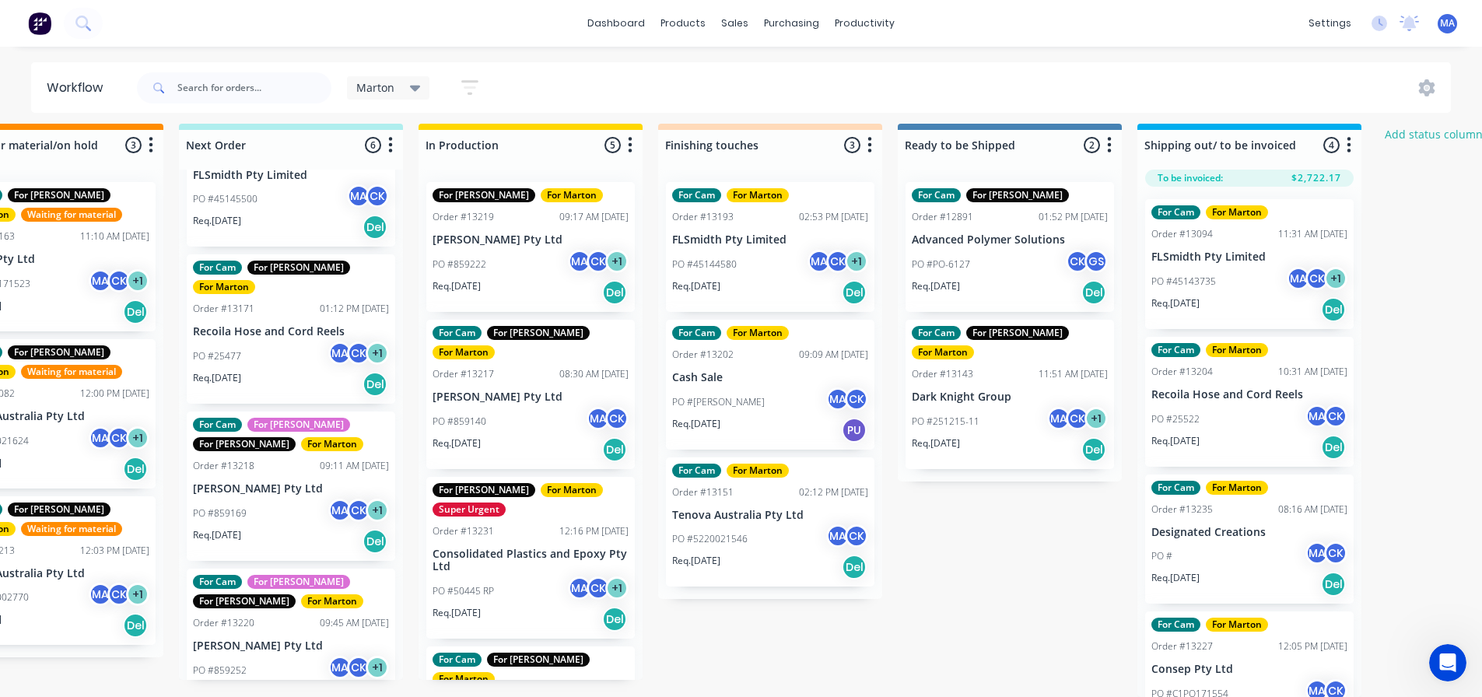
click at [1221, 268] on div "PO #45143735 MA CK + 1" at bounding box center [1250, 282] width 196 height 30
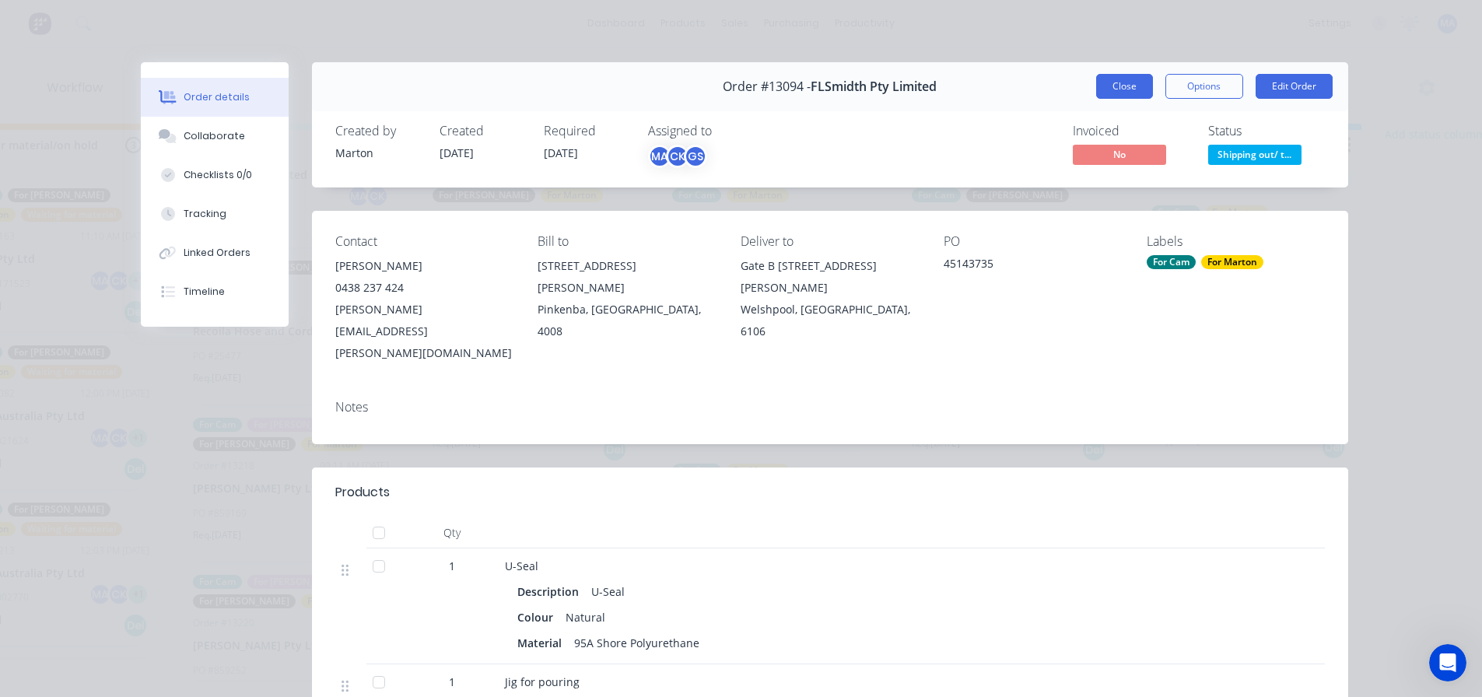
click at [1139, 79] on button "Close" at bounding box center [1124, 86] width 57 height 25
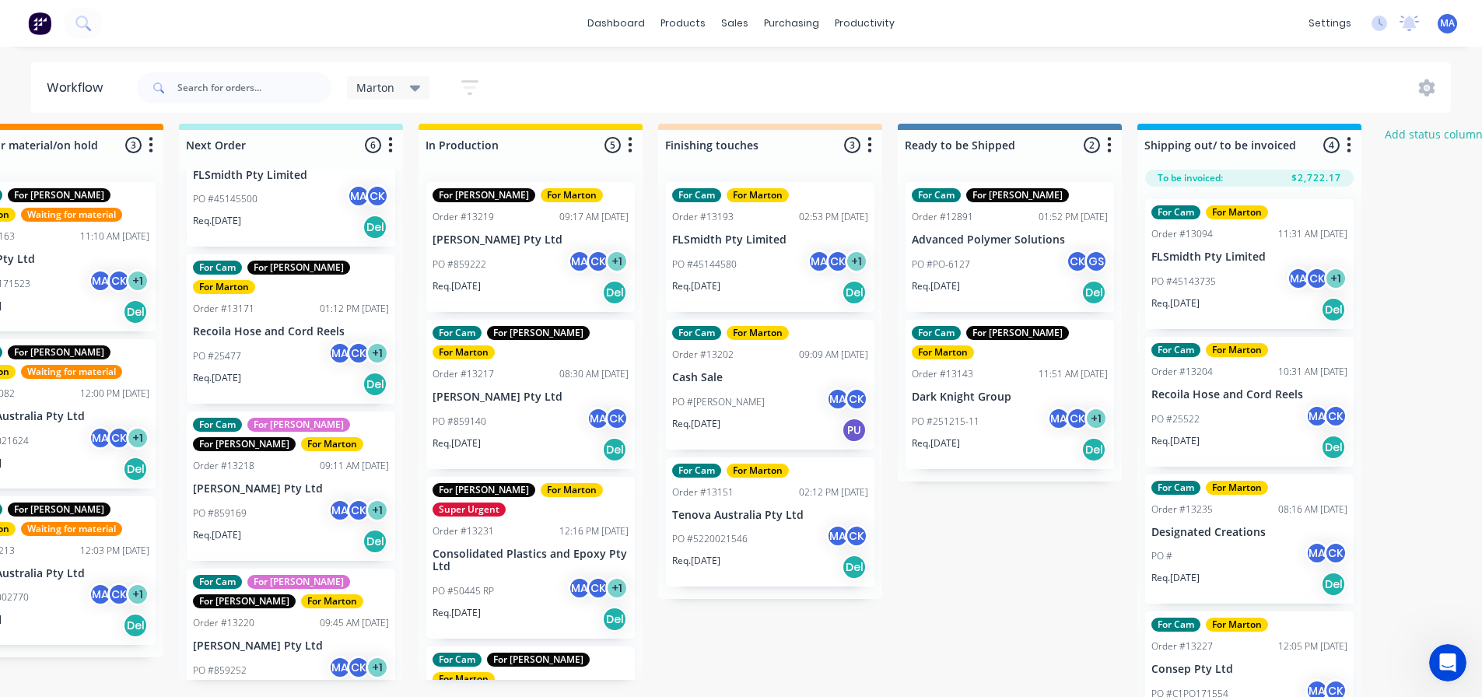
click at [1235, 418] on div "PO #25522 MA CK" at bounding box center [1250, 420] width 196 height 30
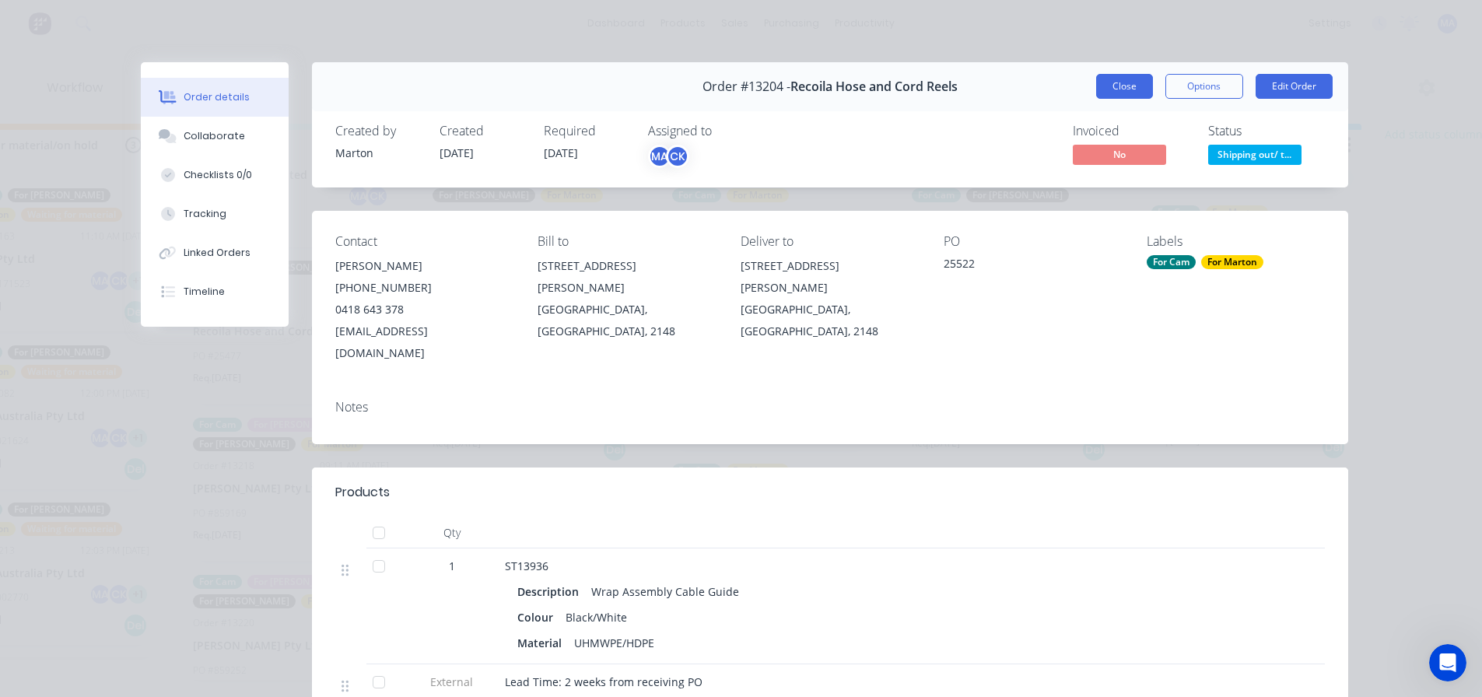
click at [1128, 89] on button "Close" at bounding box center [1124, 86] width 57 height 25
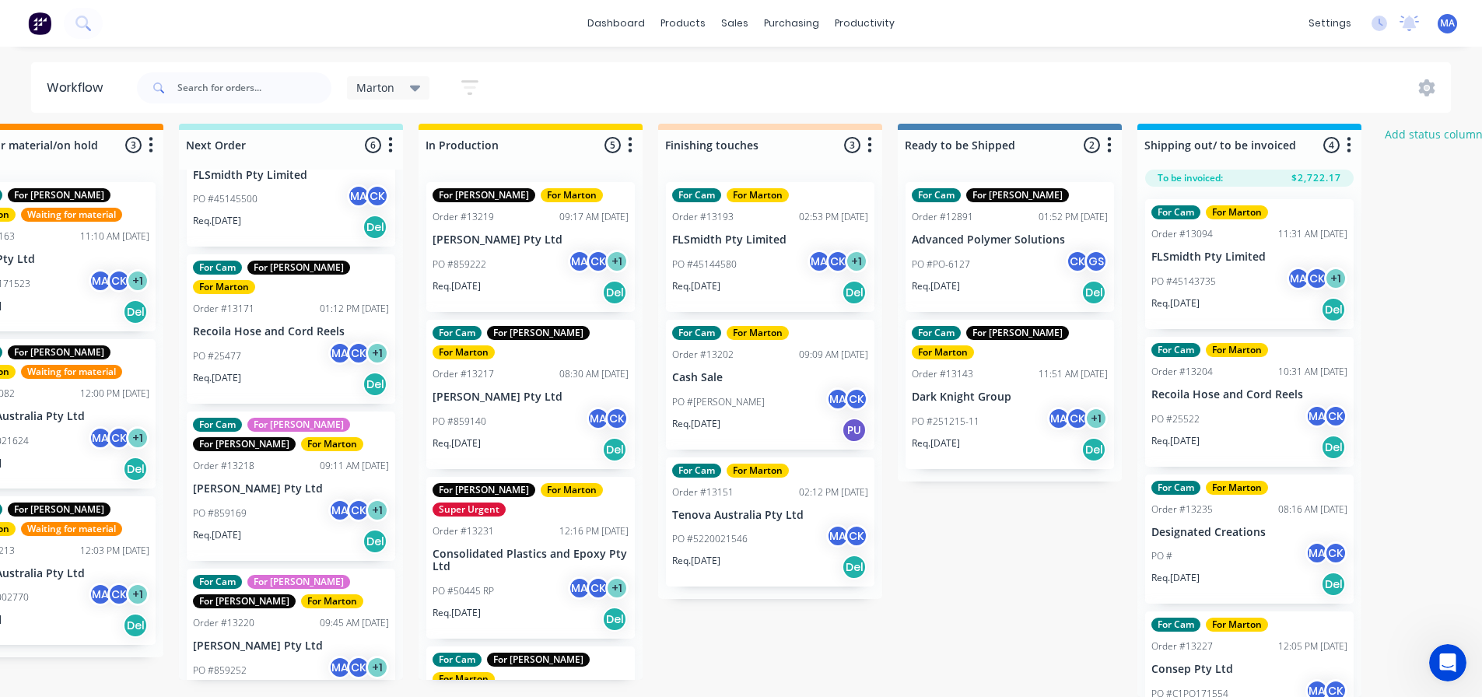
click at [1212, 546] on div "PO # MA CK" at bounding box center [1250, 557] width 196 height 30
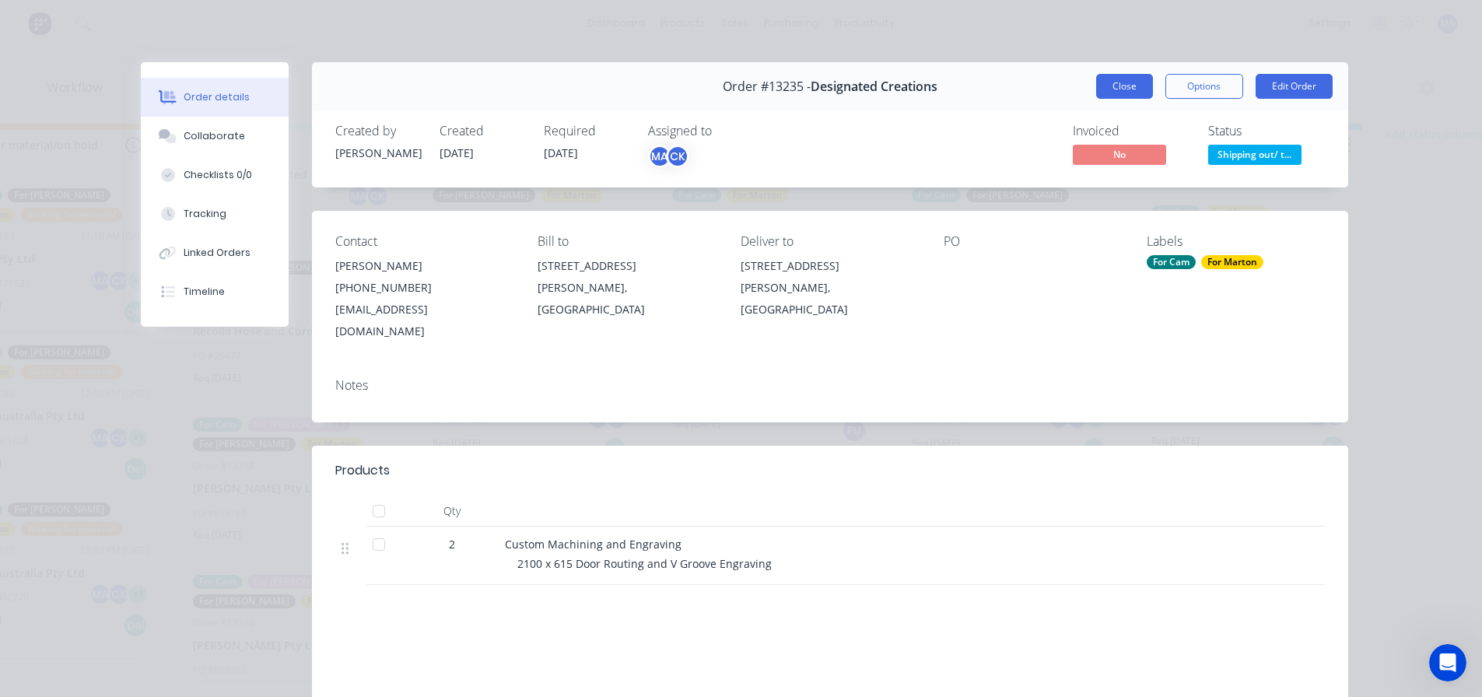
click at [1105, 84] on button "Close" at bounding box center [1124, 86] width 57 height 25
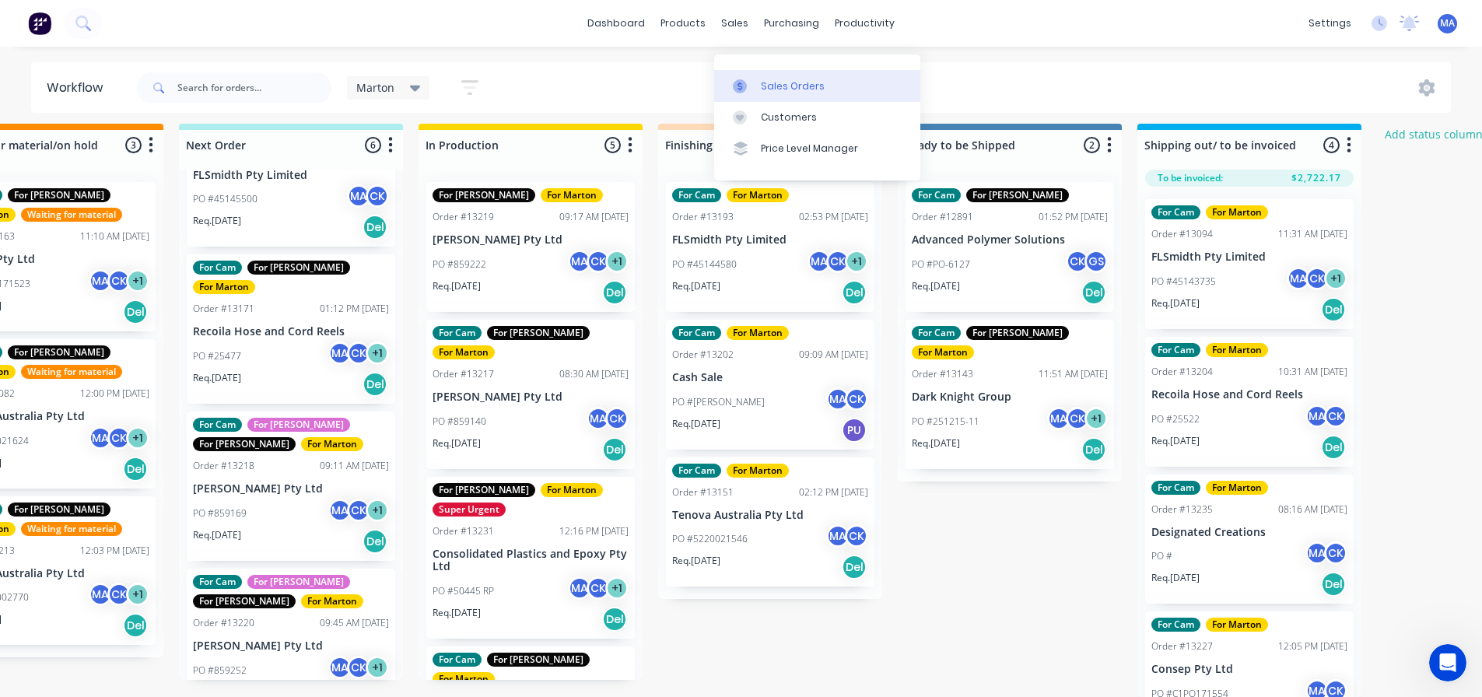
click at [759, 70] on link "Sales Orders" at bounding box center [817, 85] width 206 height 31
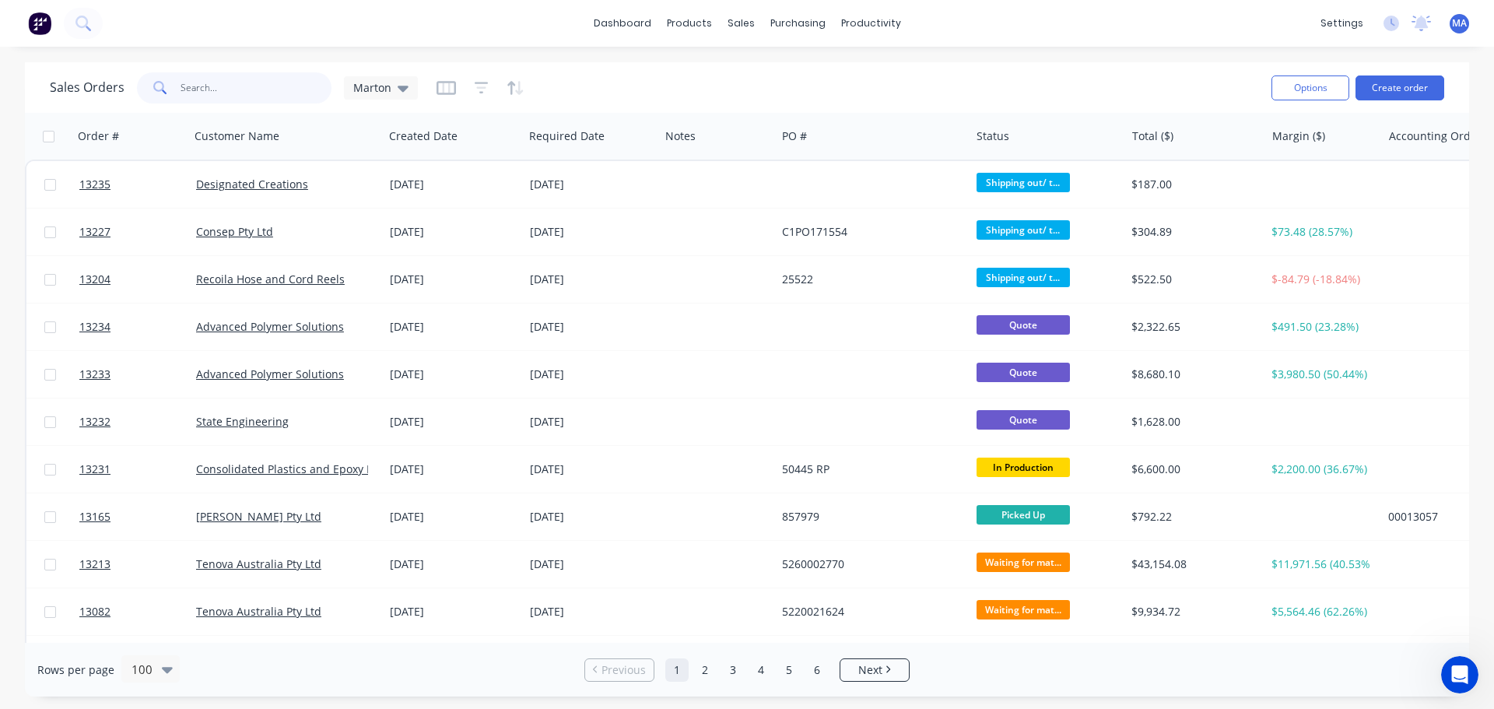
click at [297, 85] on input "text" at bounding box center [257, 87] width 152 height 31
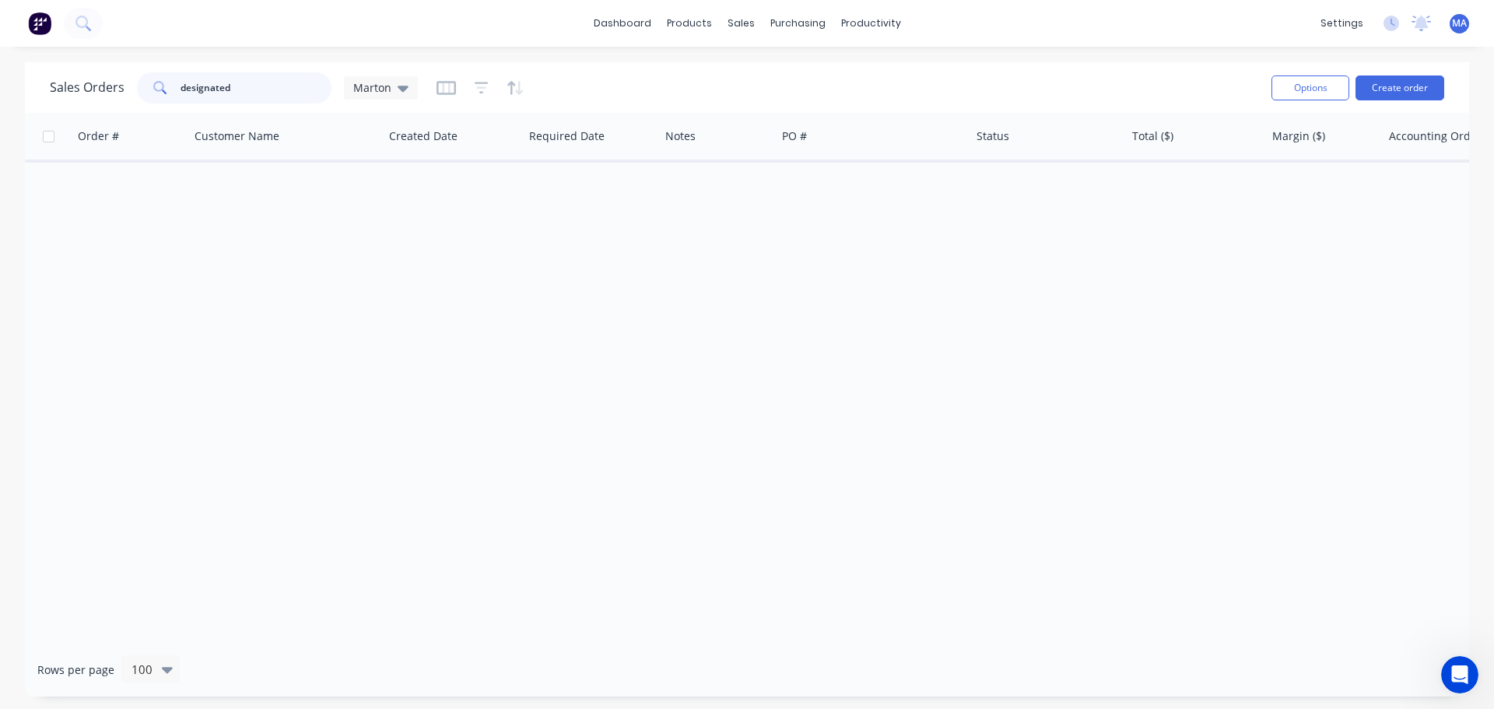
type input "designated"
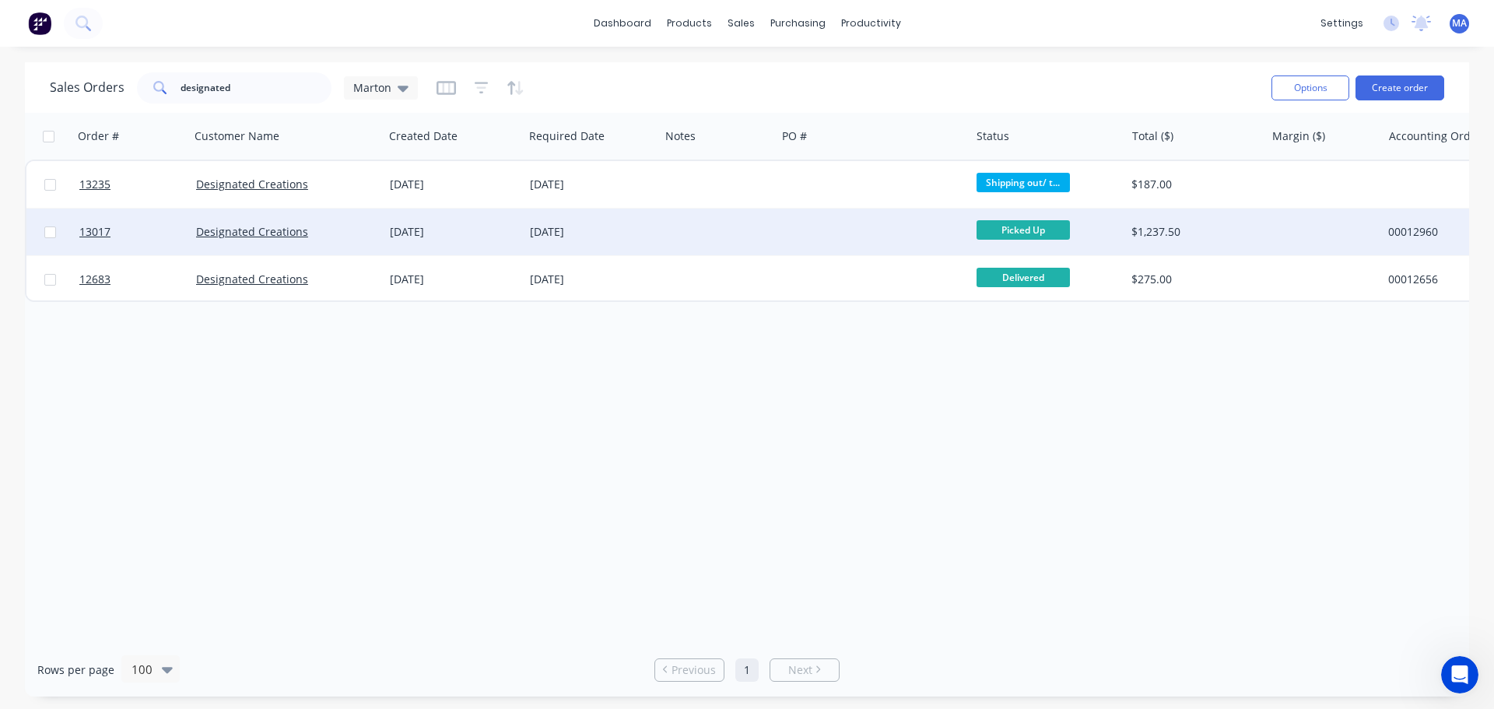
click at [484, 233] on div "26 Jun 2025" at bounding box center [454, 232] width 128 height 16
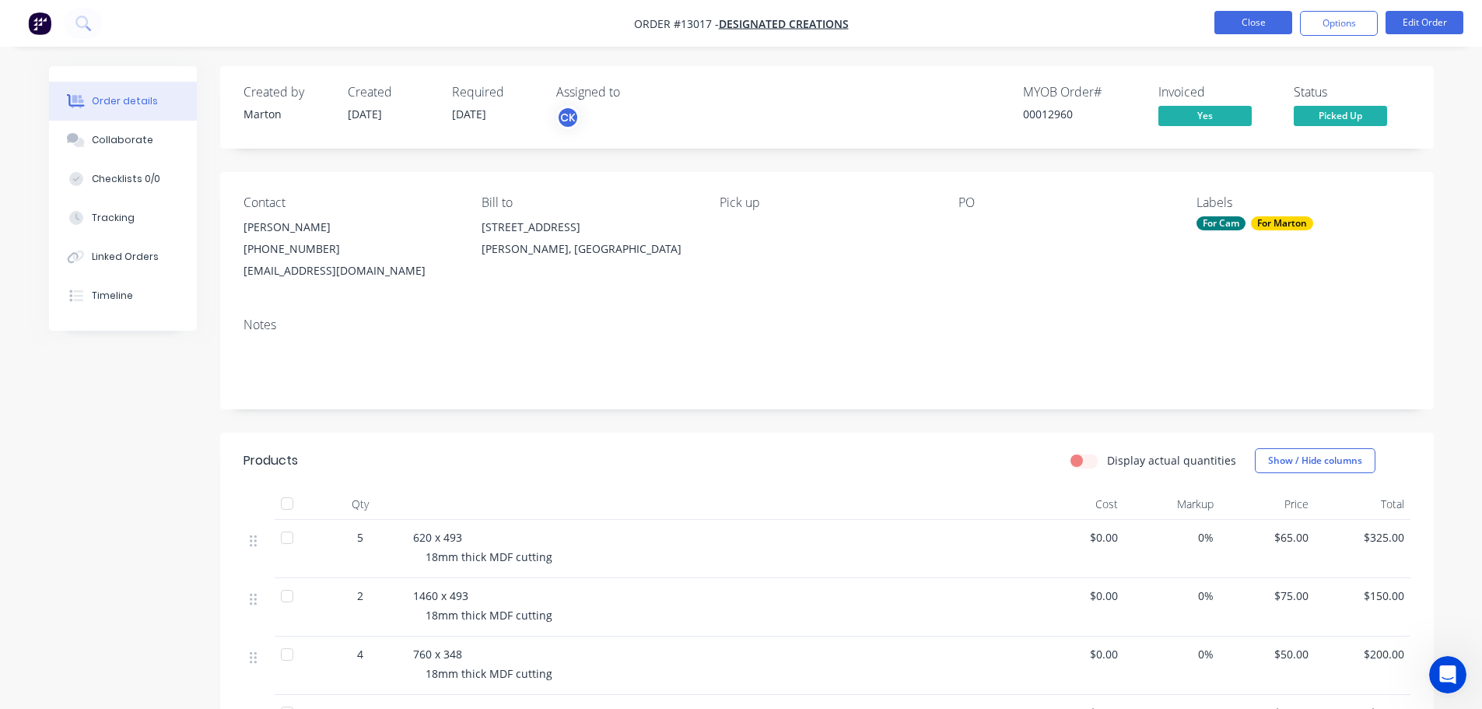
click at [1229, 19] on button "Close" at bounding box center [1254, 22] width 78 height 23
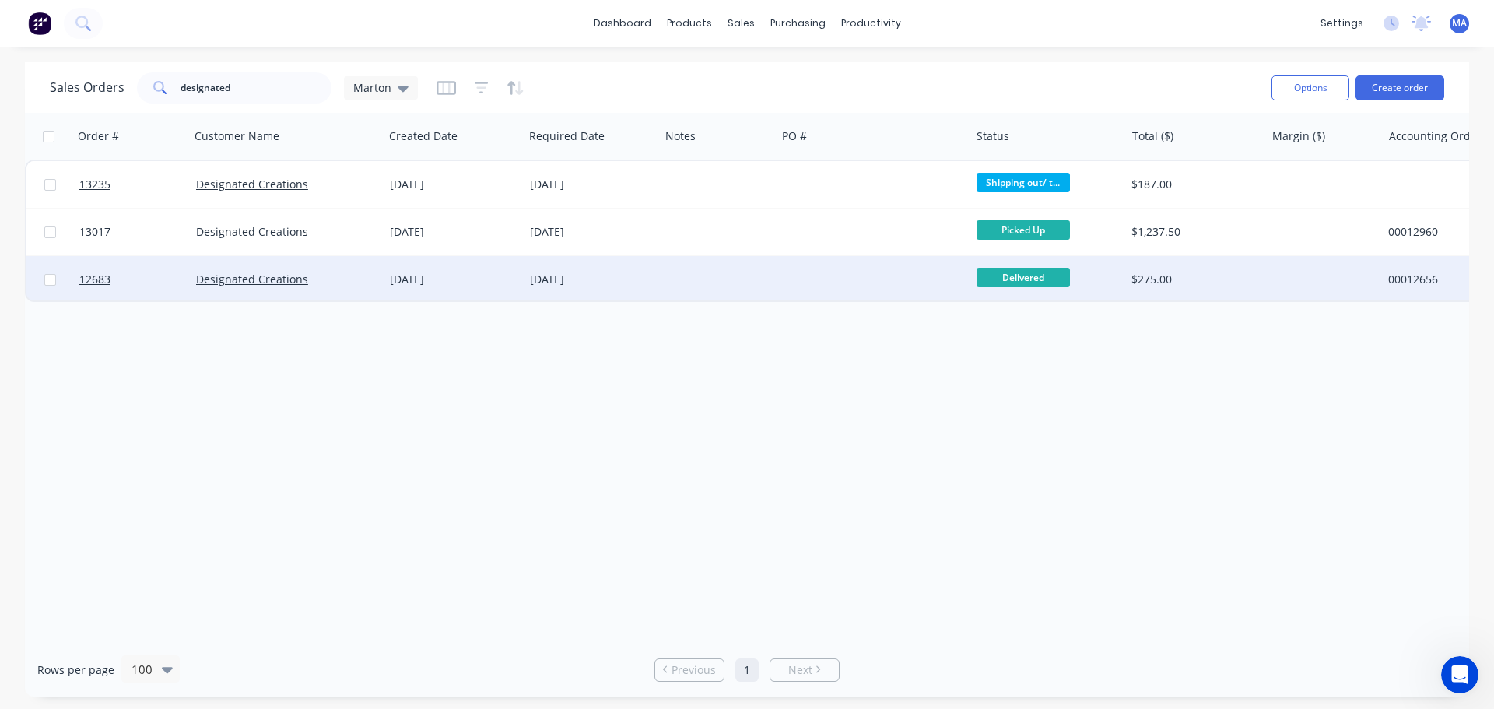
click at [447, 275] on div "10 Feb 2025" at bounding box center [454, 280] width 128 height 16
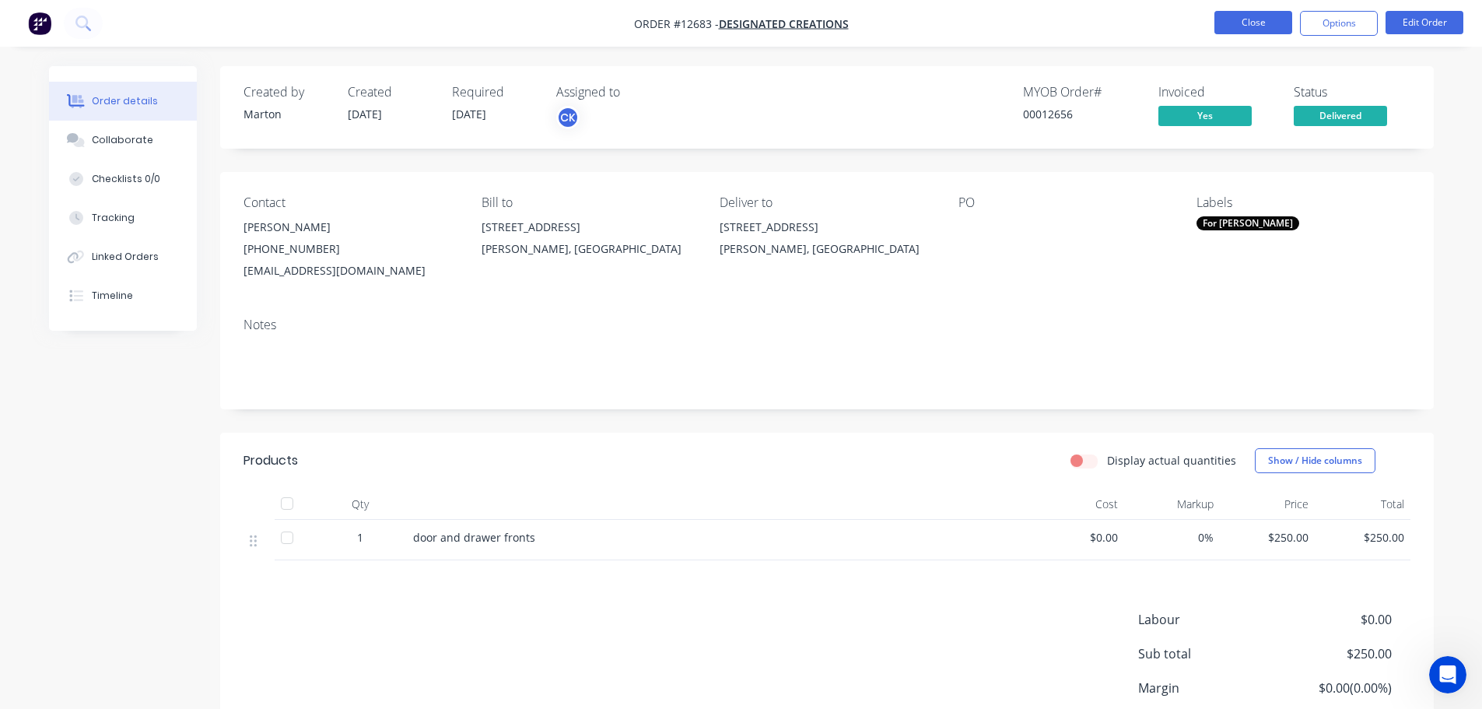
click at [1243, 17] on button "Close" at bounding box center [1254, 22] width 78 height 23
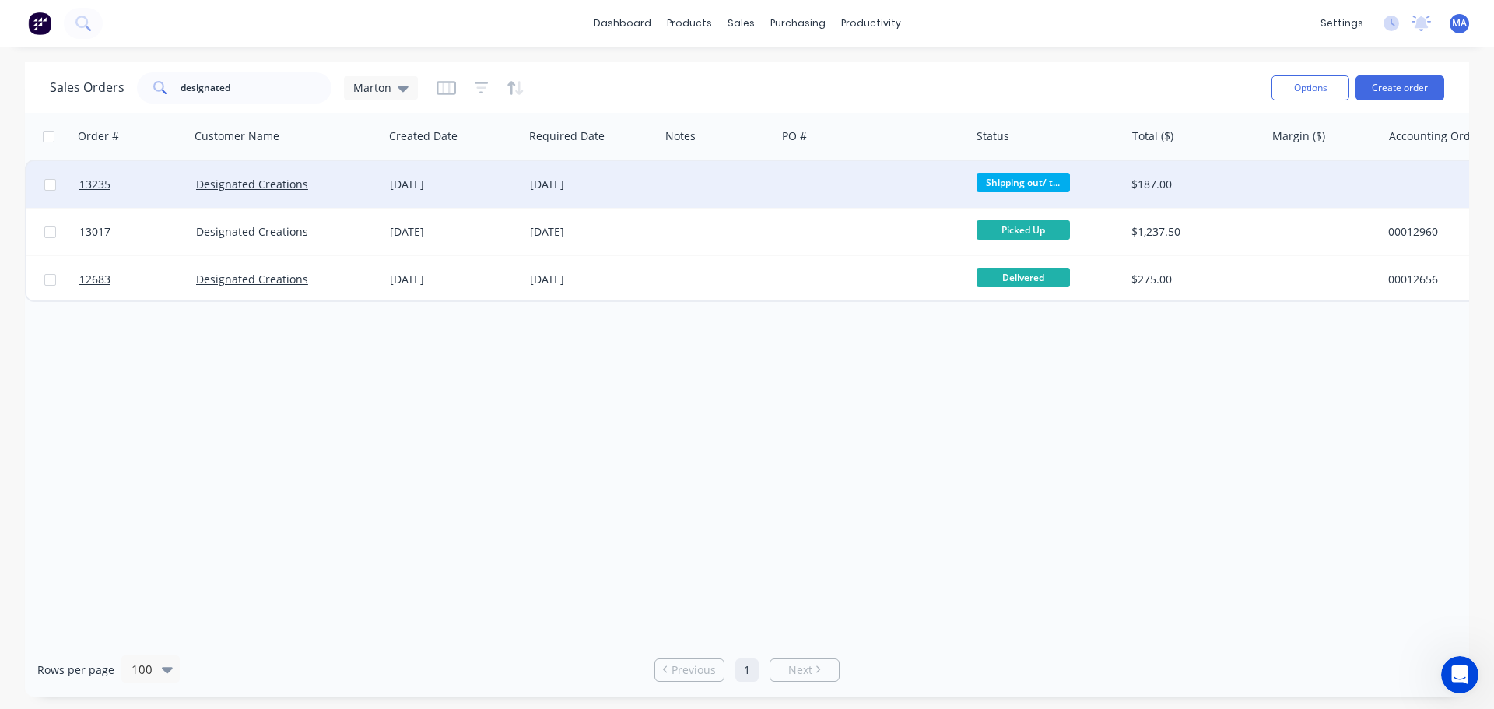
click at [425, 193] on div "[DATE]" at bounding box center [454, 184] width 140 height 47
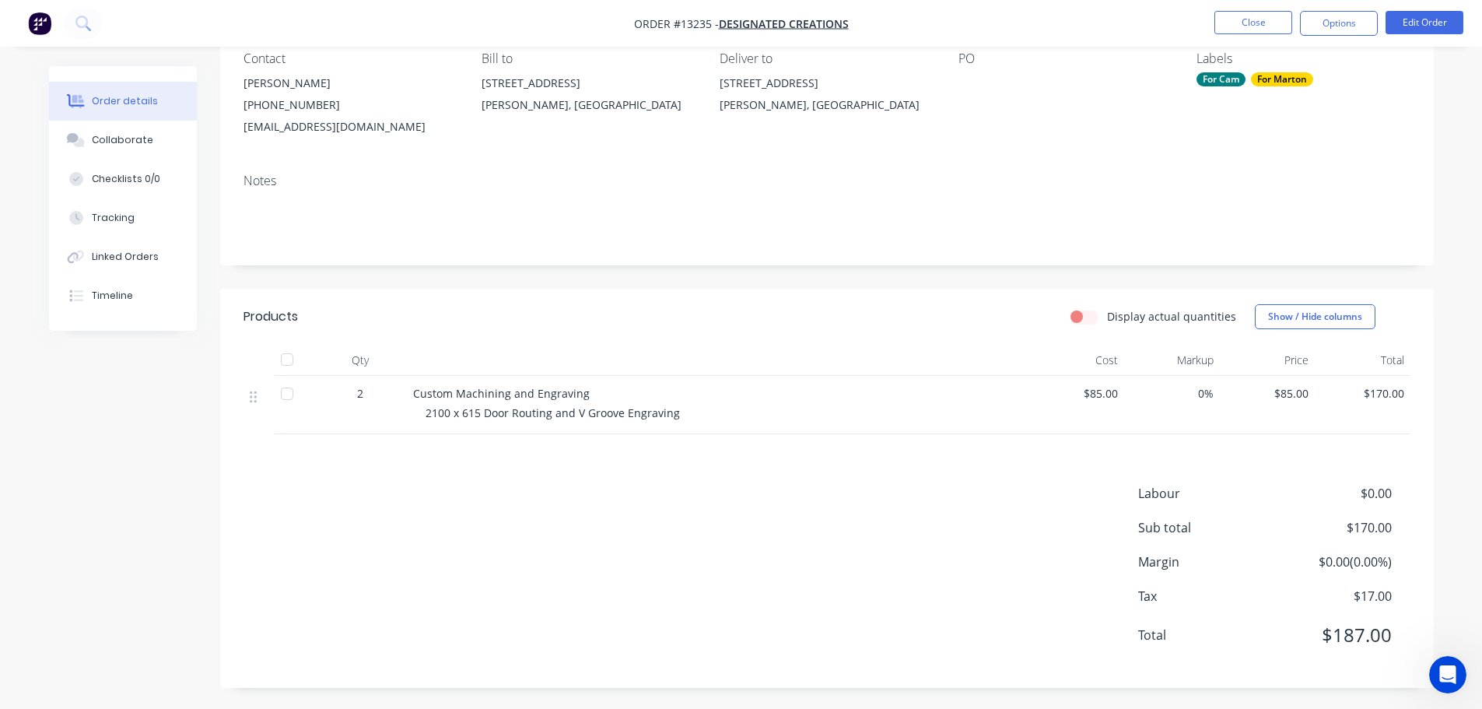
scroll to position [146, 0]
click at [1001, 293] on header "Products Display actual quantities Show / Hide columns" at bounding box center [827, 314] width 1214 height 56
click at [1280, 31] on button "Close" at bounding box center [1254, 22] width 78 height 23
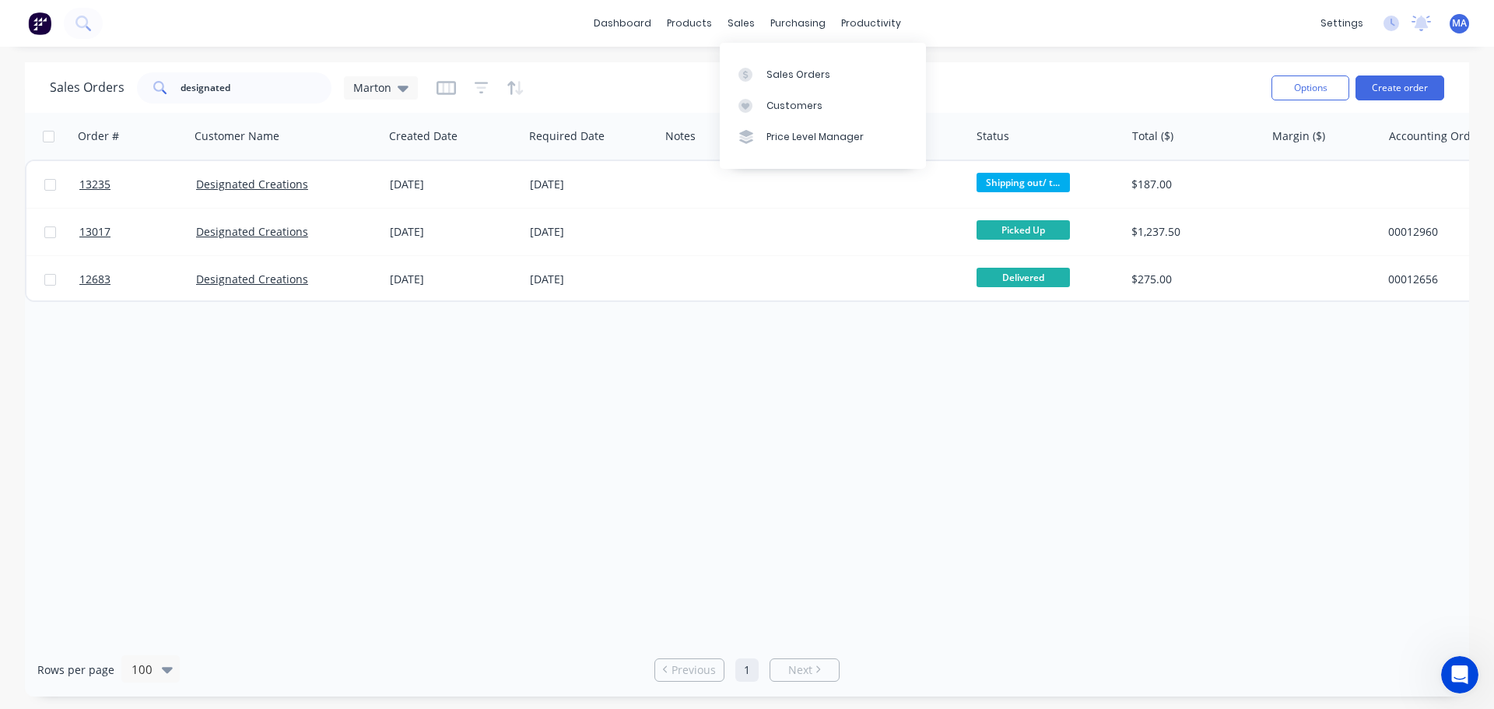
click at [747, 54] on div "Sales Orders Customers Price Level Manager" at bounding box center [823, 105] width 206 height 125
click at [752, 63] on link "Sales Orders" at bounding box center [823, 73] width 206 height 31
click at [786, 71] on div "Sales Orders" at bounding box center [798, 75] width 64 height 14
click at [616, 25] on link "dashboard" at bounding box center [622, 23] width 73 height 23
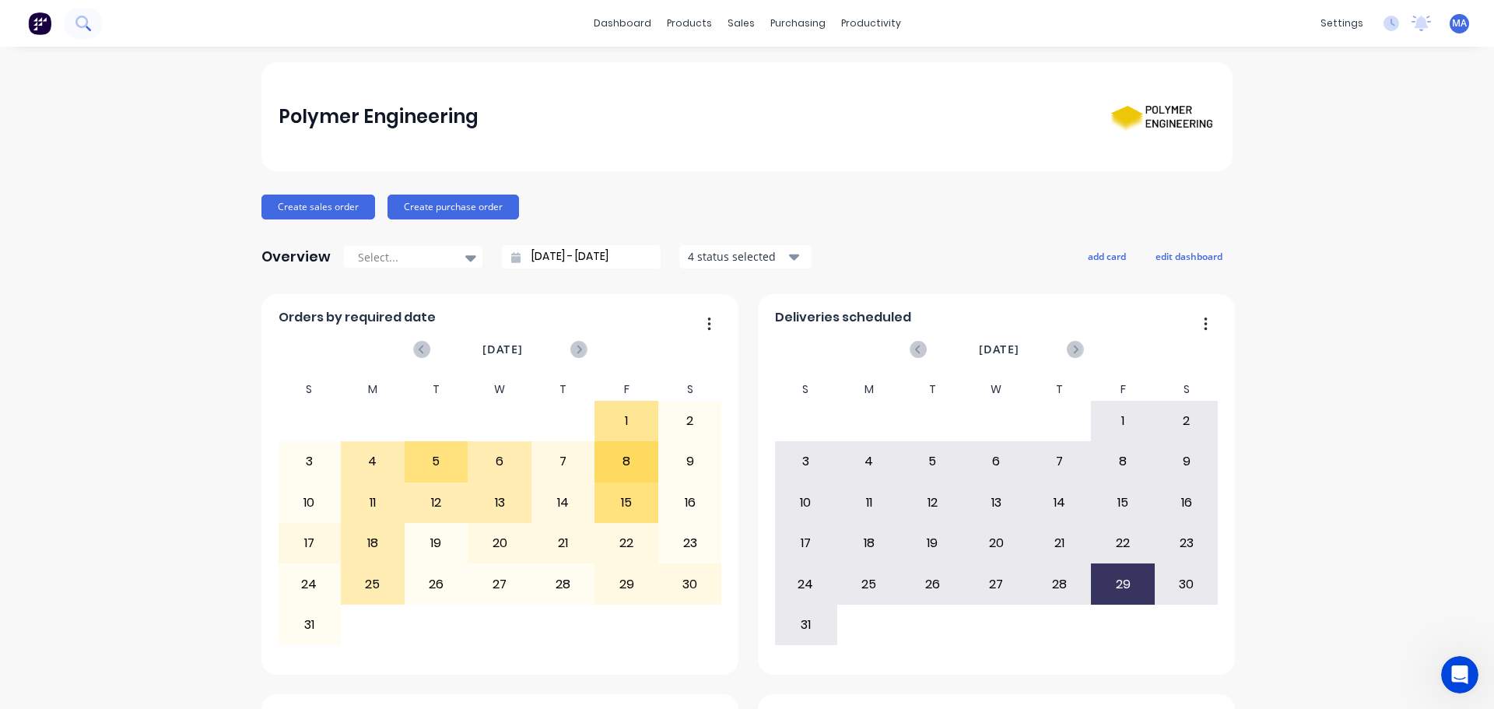
click at [68, 13] on button at bounding box center [83, 23] width 39 height 31
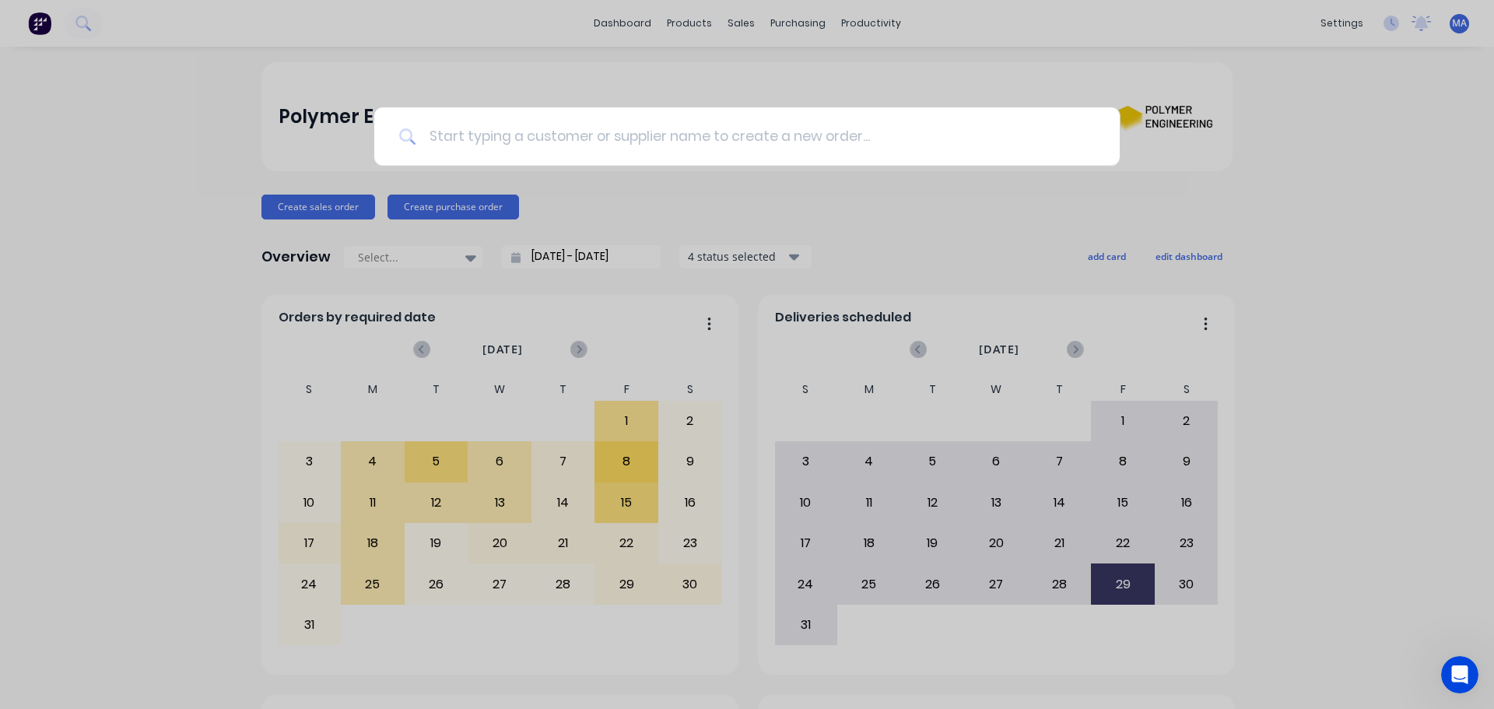
click at [507, 139] on input at bounding box center [755, 136] width 679 height 58
click at [243, 129] on div at bounding box center [747, 354] width 1494 height 709
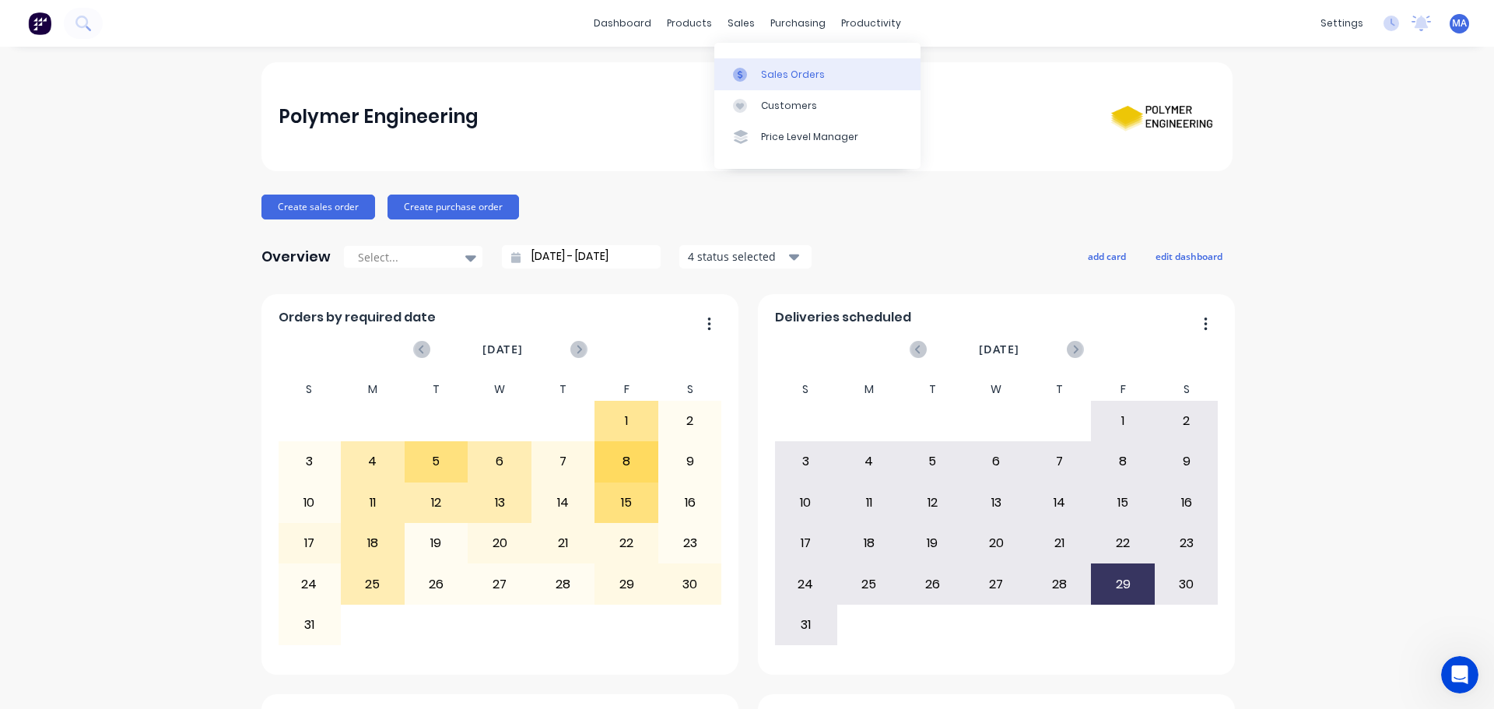
click at [756, 76] on link "Sales Orders" at bounding box center [817, 73] width 206 height 31
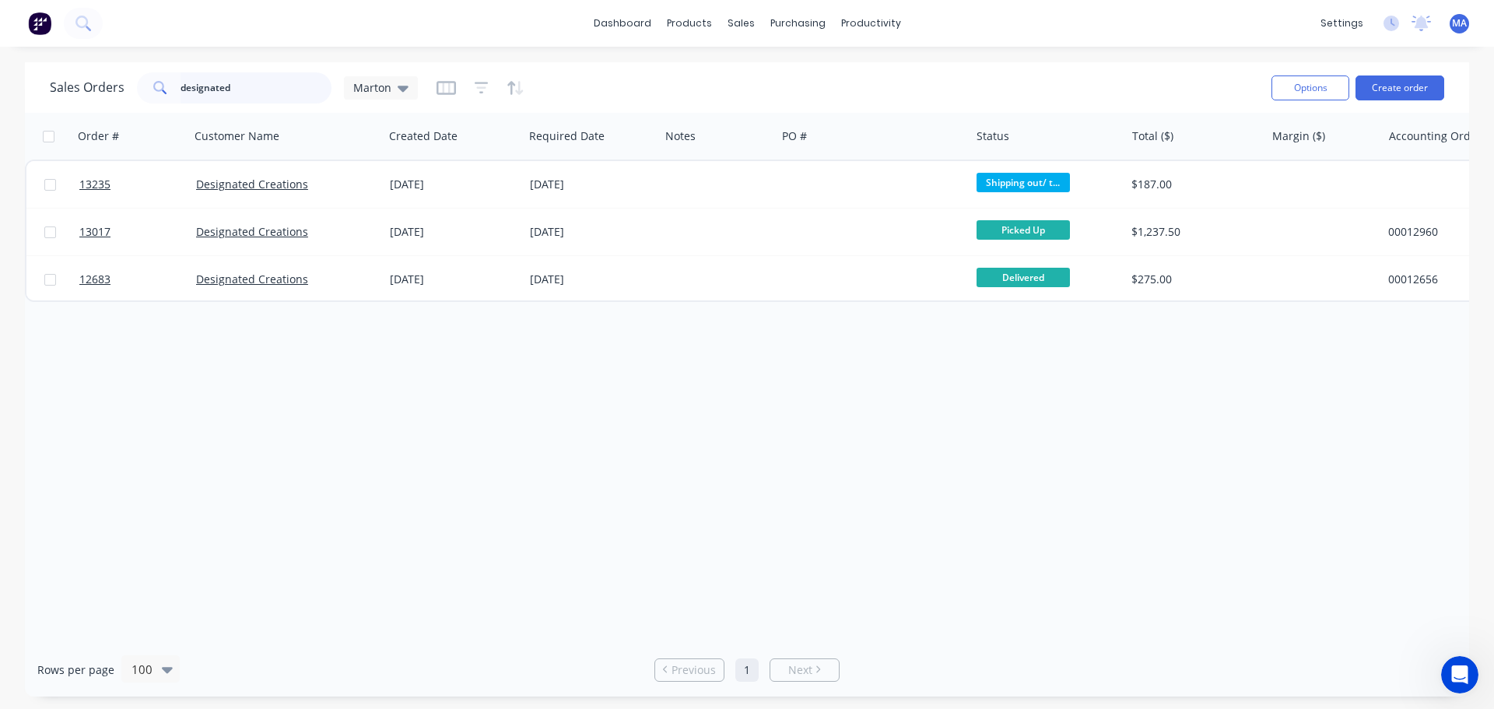
click at [298, 77] on input "designated" at bounding box center [257, 87] width 152 height 31
click at [297, 78] on input "designated" at bounding box center [257, 87] width 152 height 31
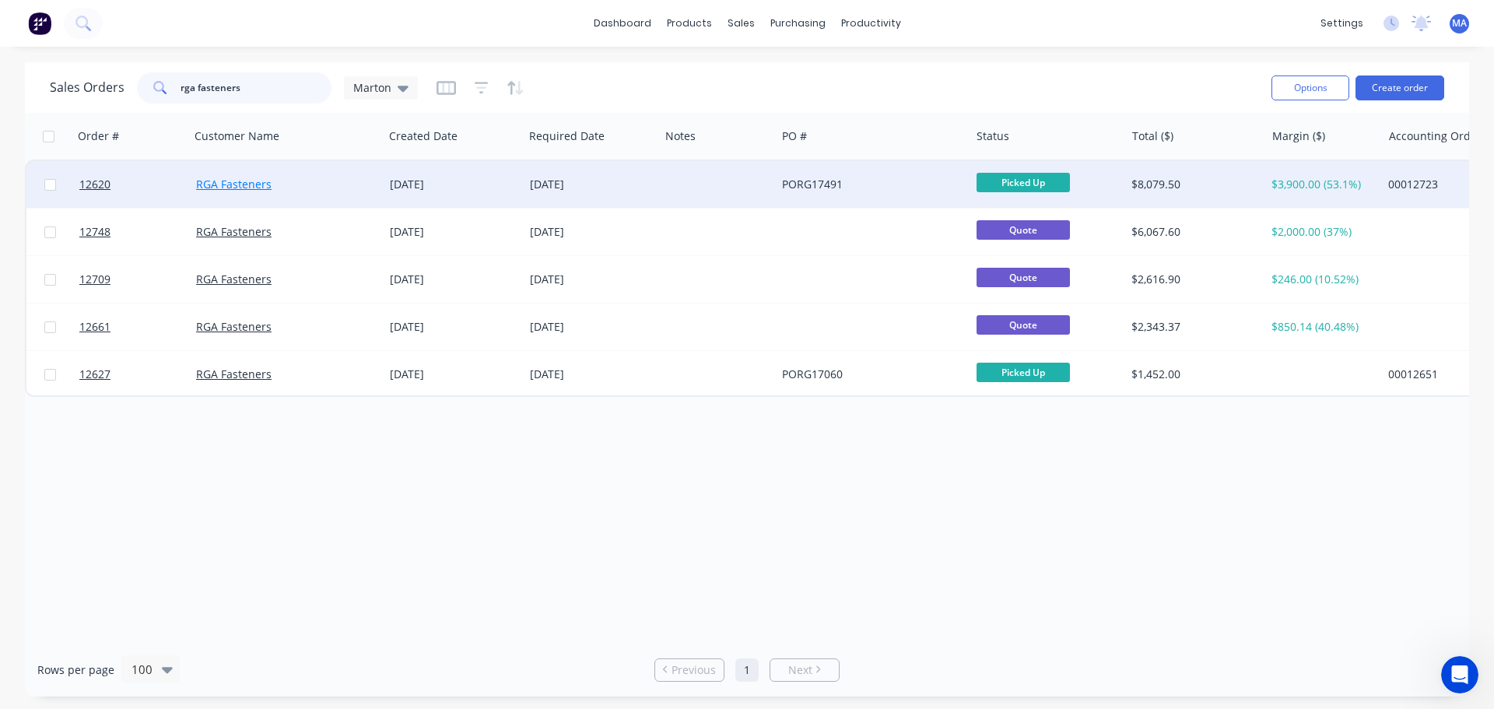
type input "rga fasteners"
click at [268, 187] on link "RGA Fasteners" at bounding box center [233, 184] width 75 height 15
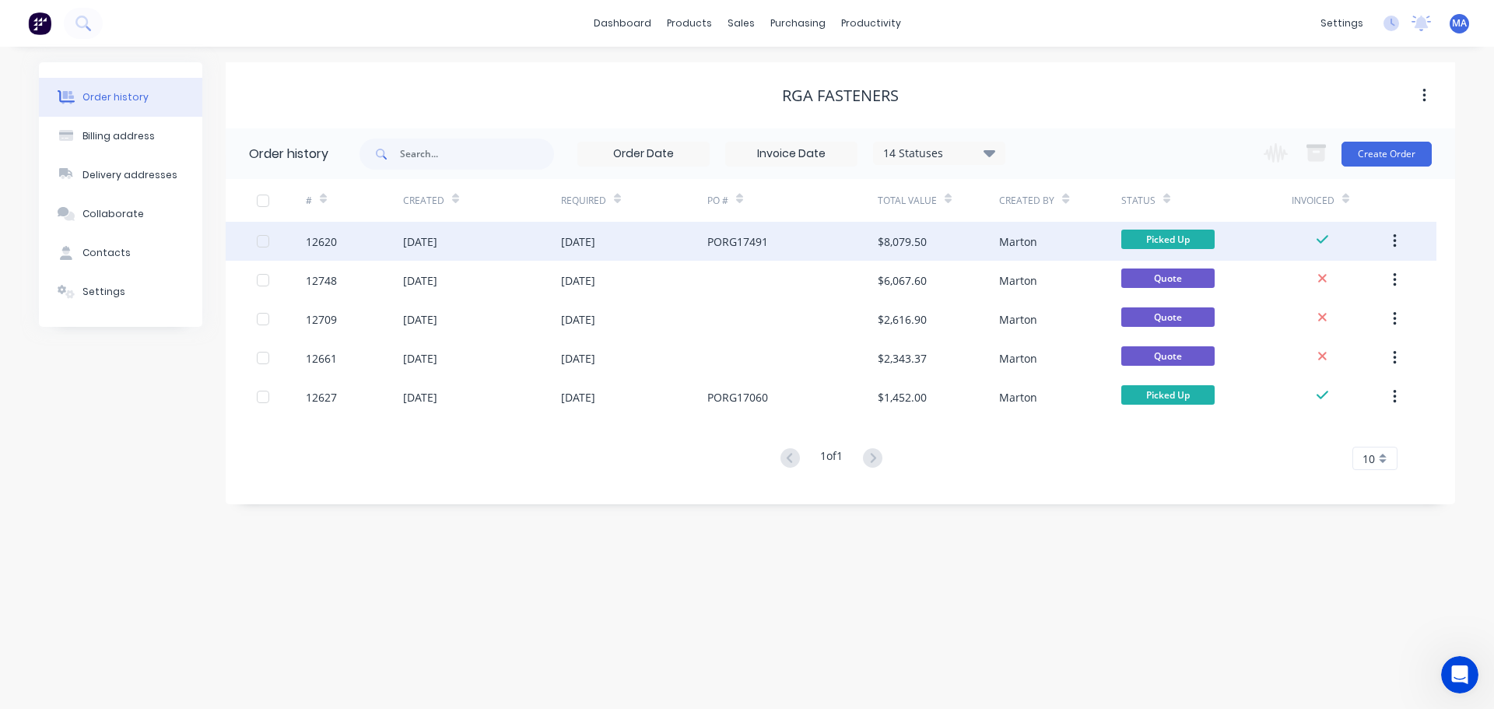
click at [656, 244] on div "14 Feb 2025" at bounding box center [634, 241] width 146 height 39
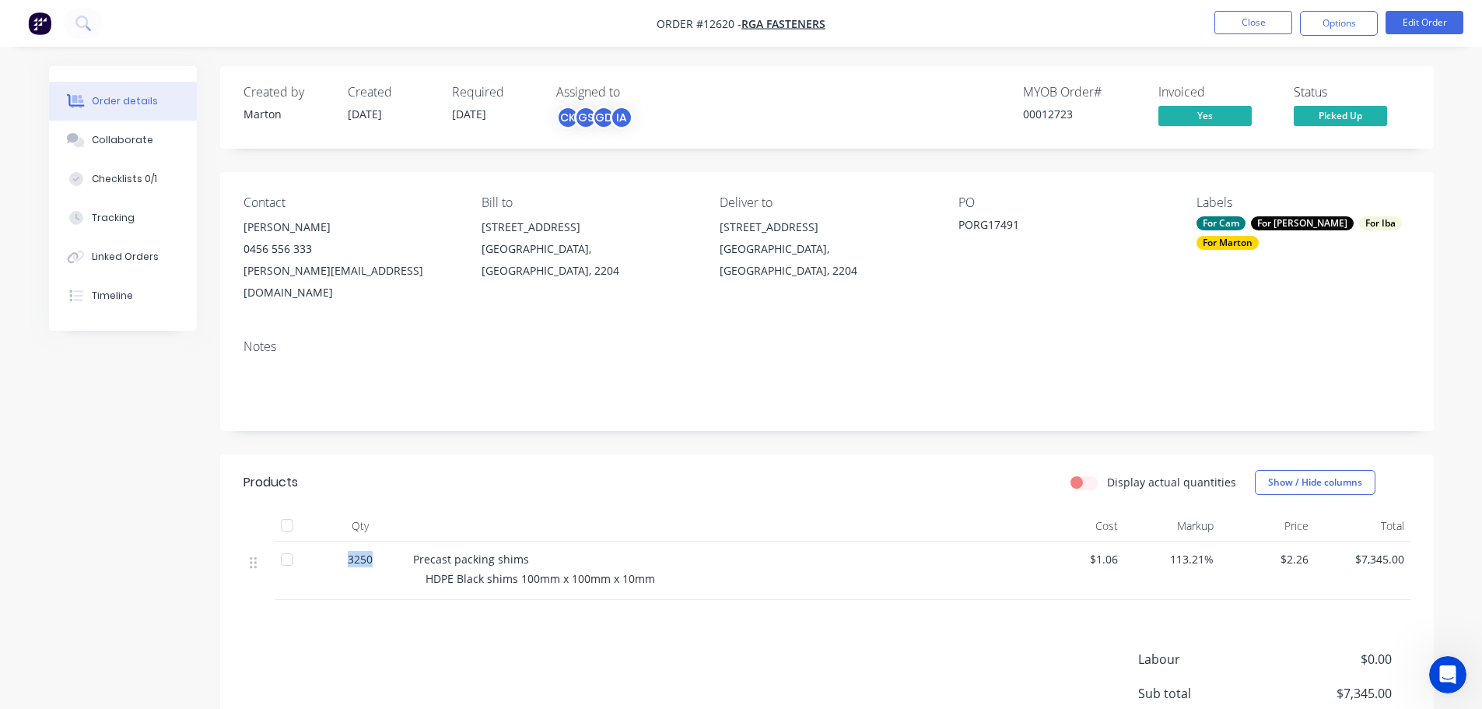
drag, startPoint x: 346, startPoint y: 539, endPoint x: 380, endPoint y: 535, distance: 33.7
click at [375, 551] on div "3250" at bounding box center [360, 559] width 81 height 16
drag, startPoint x: 1282, startPoint y: 539, endPoint x: 1314, endPoint y: 535, distance: 32.1
click at [1316, 542] on div "3250 Precast packing shims HDPE Black shims 100mm x 100mm x 10mm $1.06 113.21% …" at bounding box center [827, 571] width 1167 height 58
click at [919, 487] on header "Products Display actual quantities Show / Hide columns" at bounding box center [827, 482] width 1214 height 56
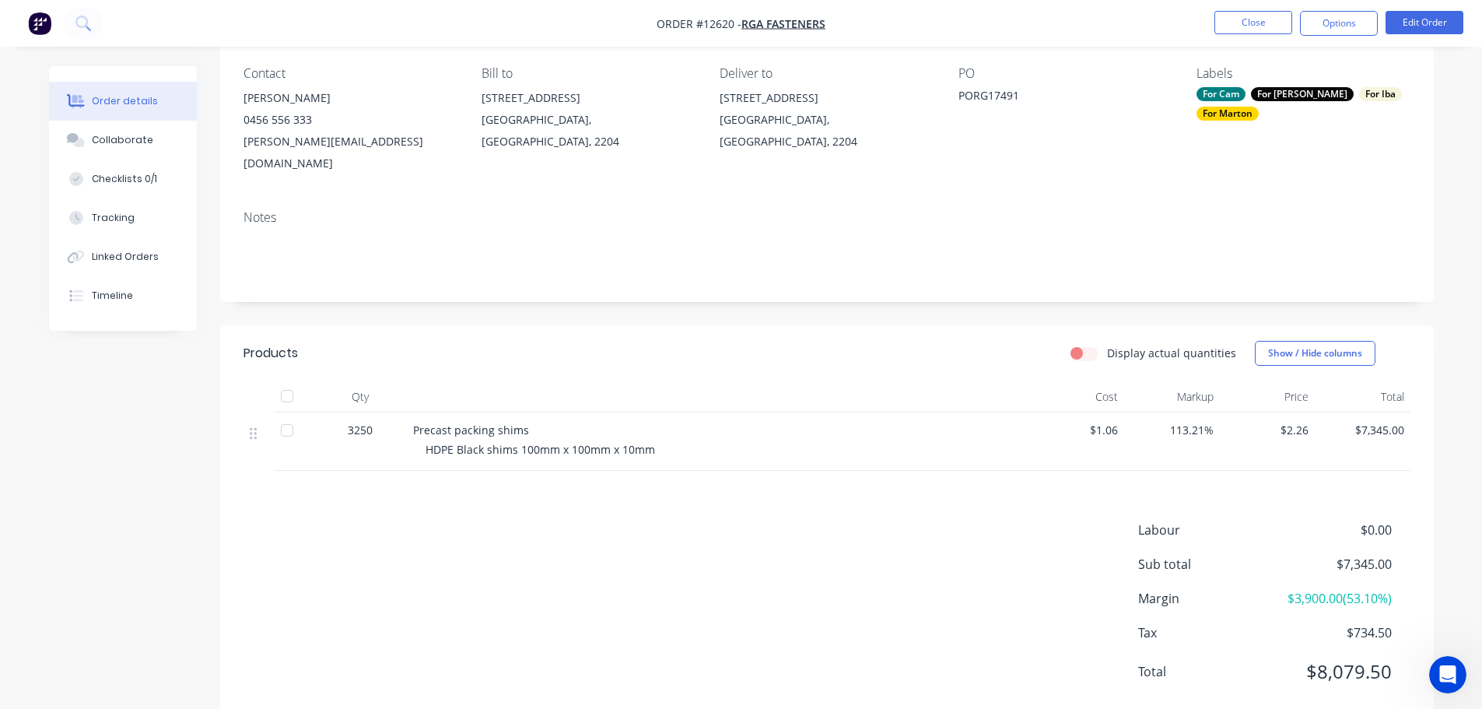
scroll to position [146, 0]
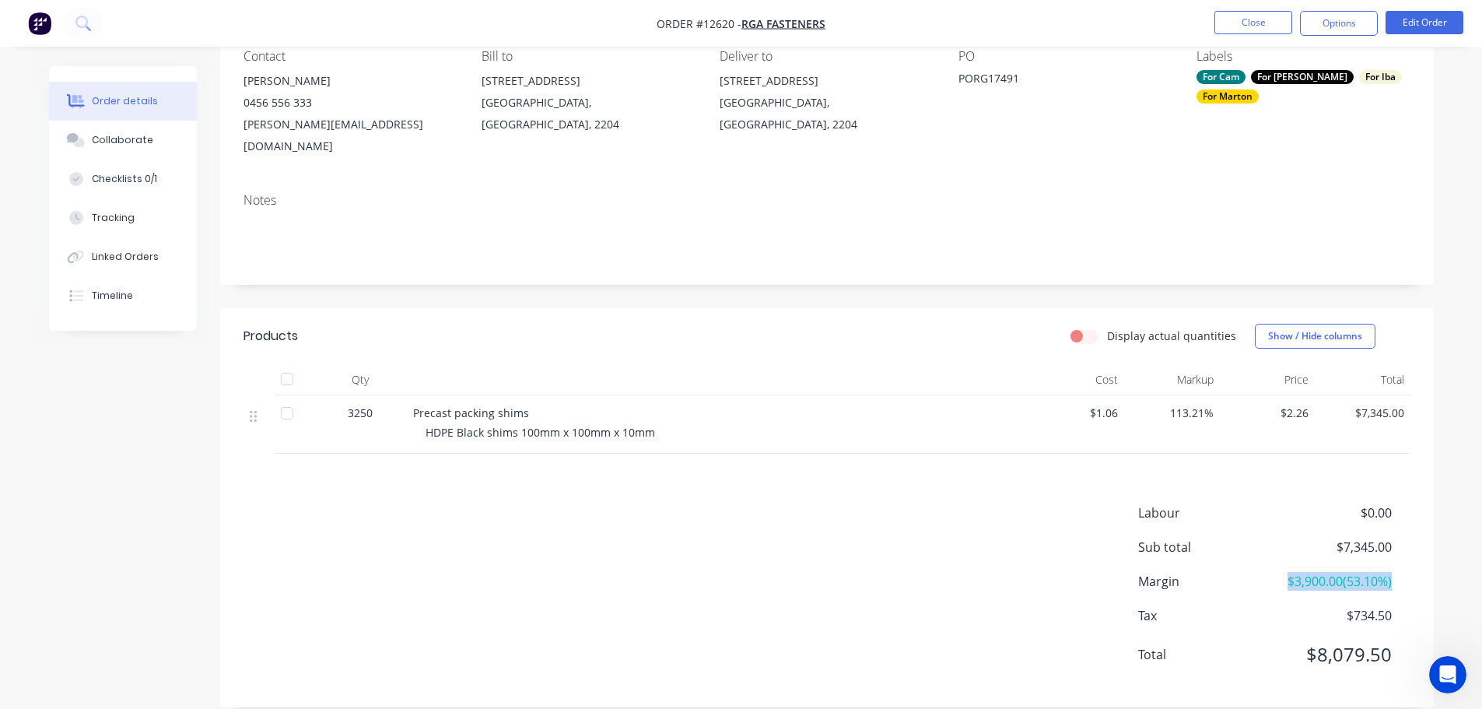
drag, startPoint x: 1271, startPoint y: 559, endPoint x: 1400, endPoint y: 564, distance: 128.5
click at [1400, 572] on div "Margin $3,900.00 ( 53.10 %)" at bounding box center [1274, 581] width 272 height 19
click at [993, 449] on div "Products Display actual quantities Show / Hide columns Qty Cost Markup Price To…" at bounding box center [827, 507] width 1214 height 399
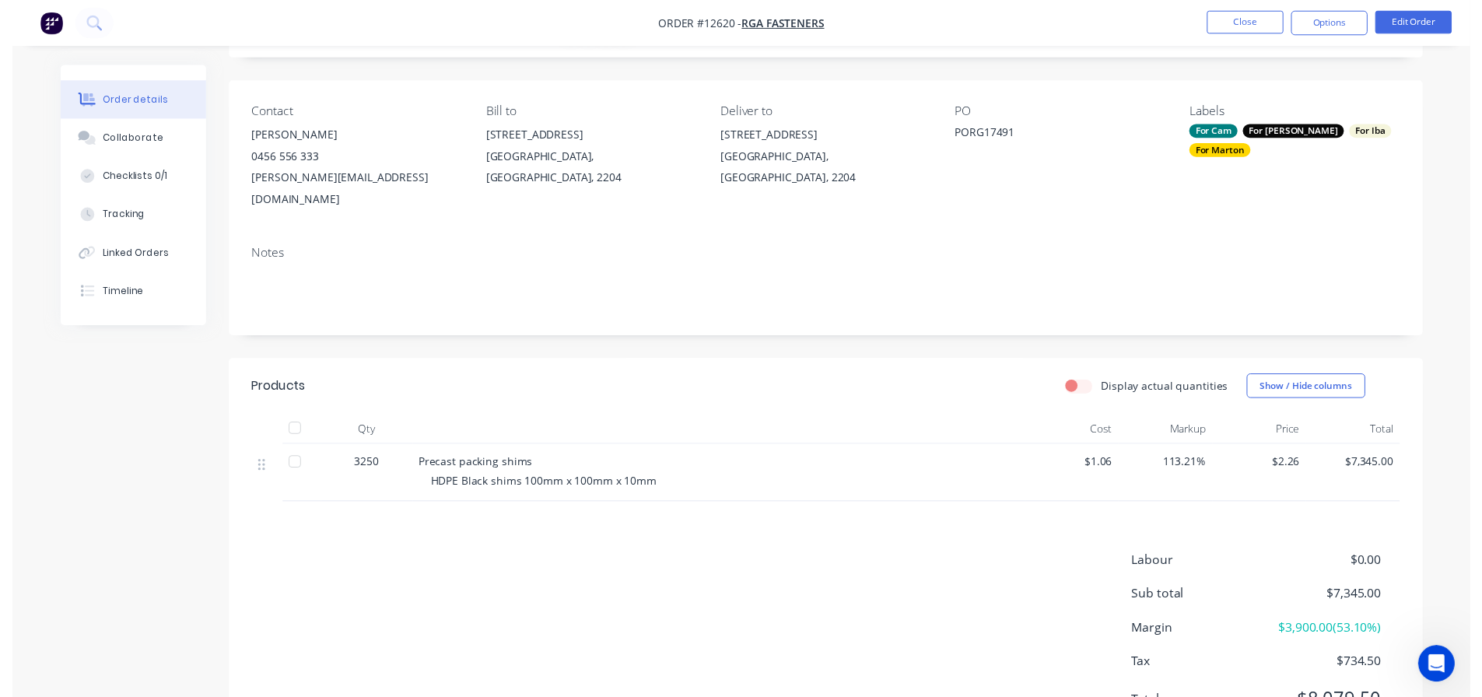
scroll to position [0, 0]
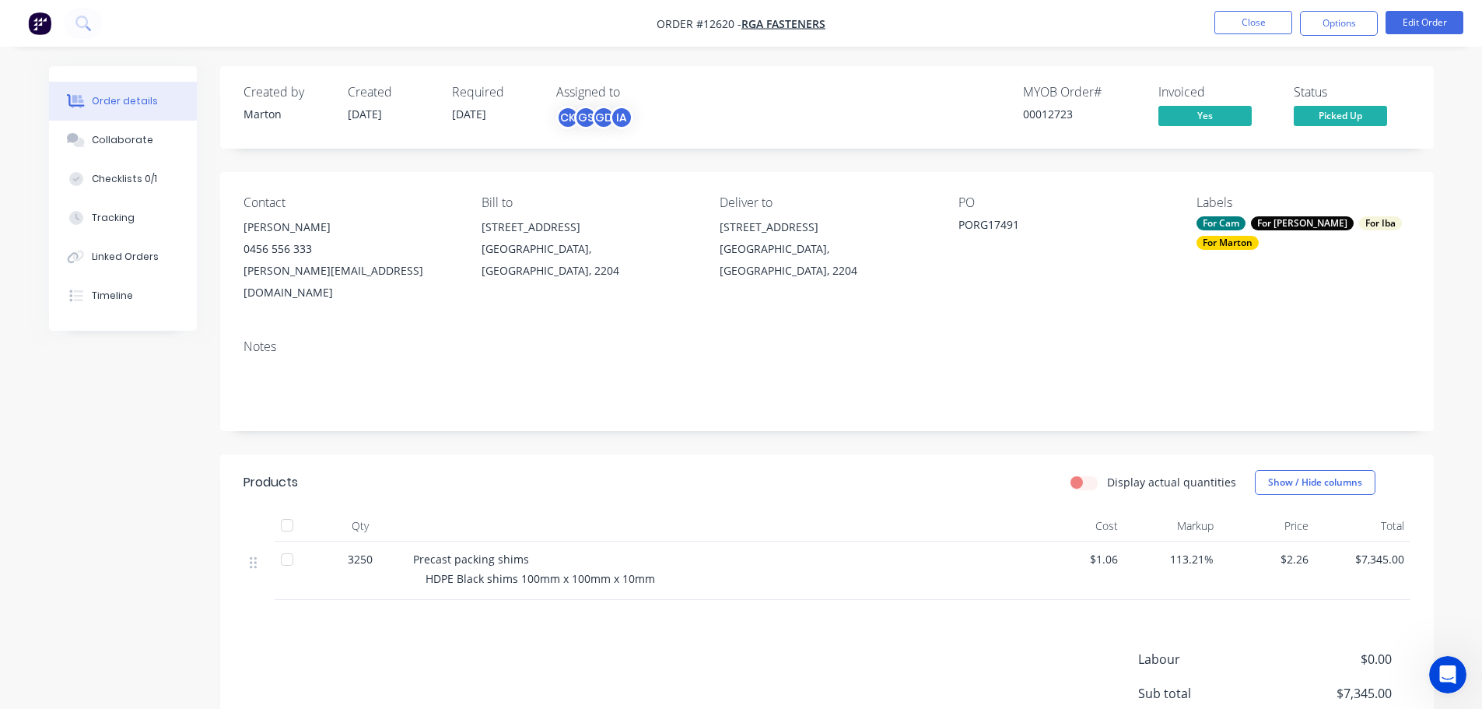
click at [957, 454] on header "Products Display actual quantities Show / Hide columns" at bounding box center [827, 482] width 1214 height 56
click at [949, 454] on header "Products Display actual quantities Show / Hide columns" at bounding box center [827, 482] width 1214 height 56
click at [1248, 28] on button "Close" at bounding box center [1254, 22] width 78 height 23
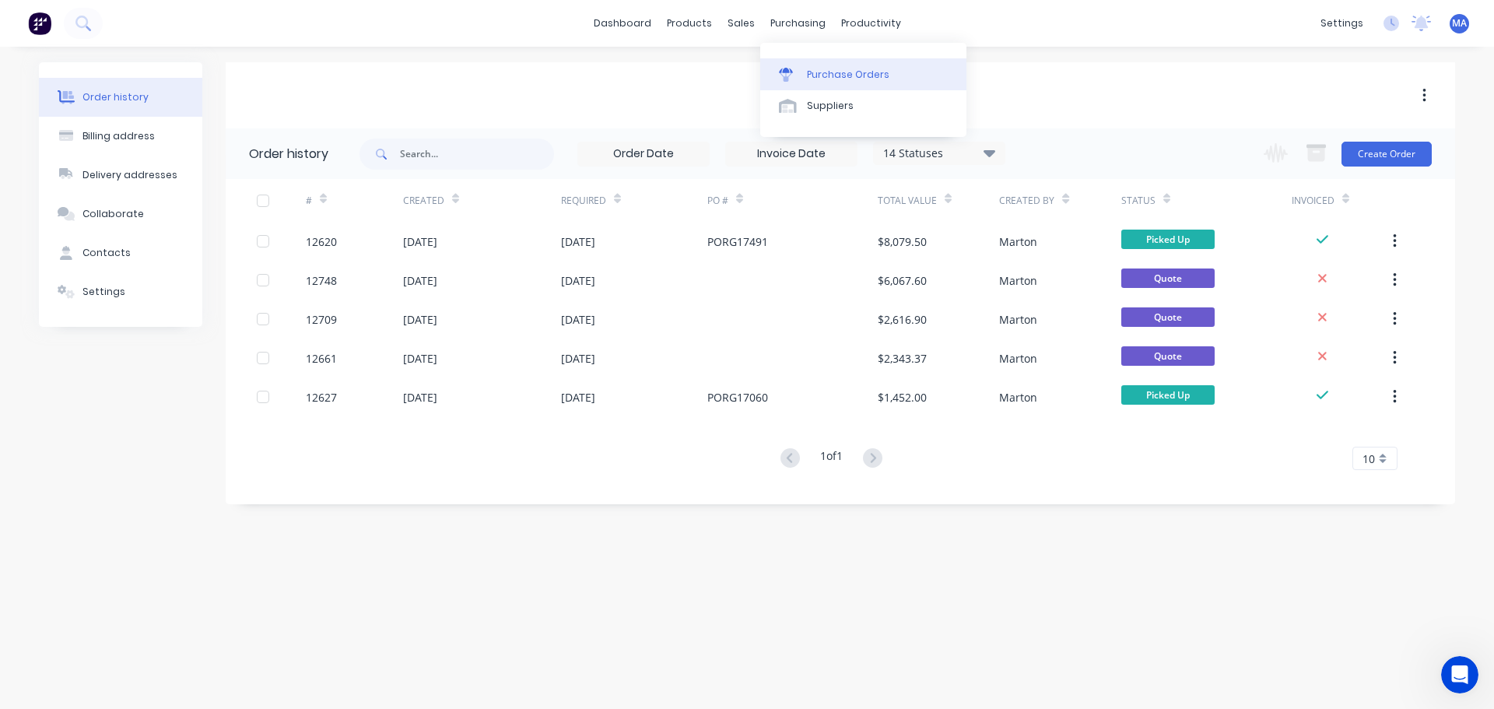
click at [816, 75] on div "Purchase Orders" at bounding box center [848, 75] width 82 height 14
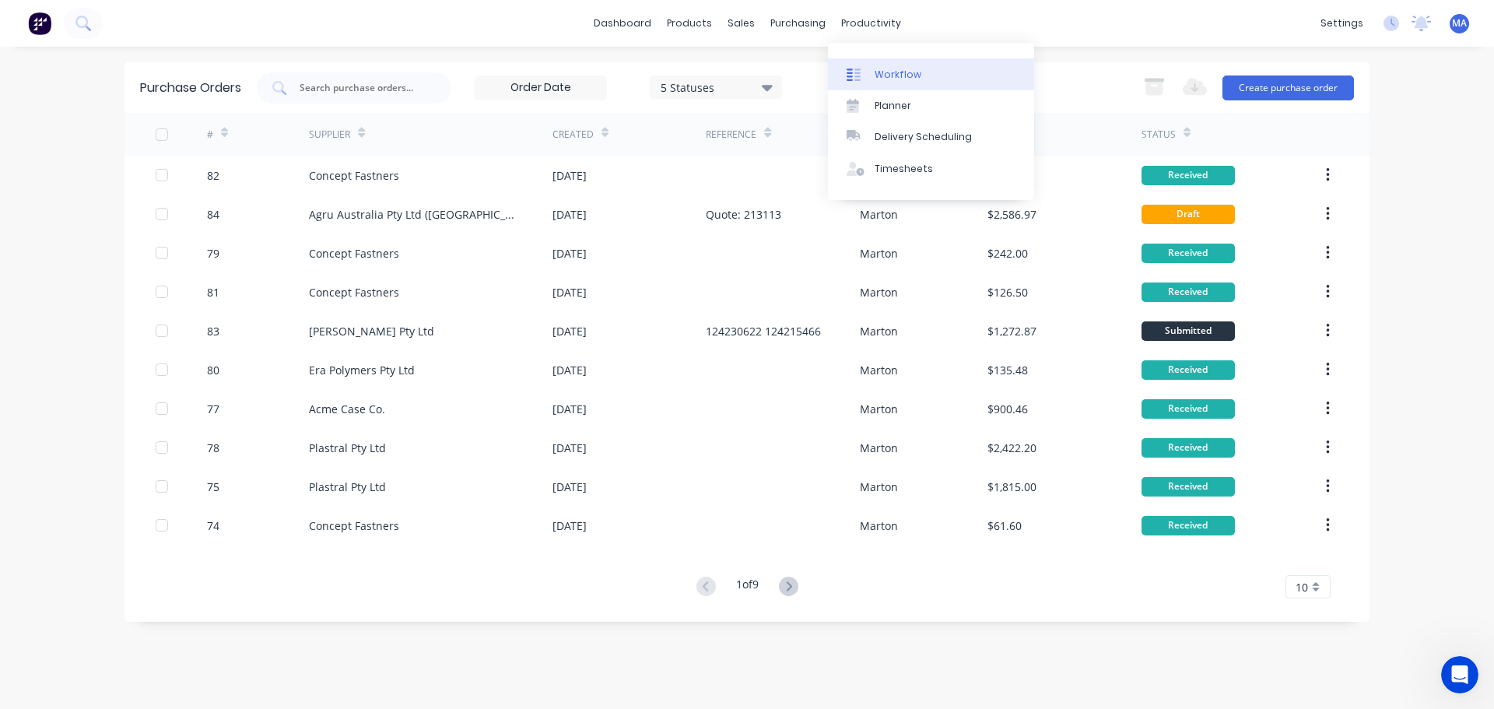
click at [871, 82] on link "Workflow" at bounding box center [931, 73] width 206 height 31
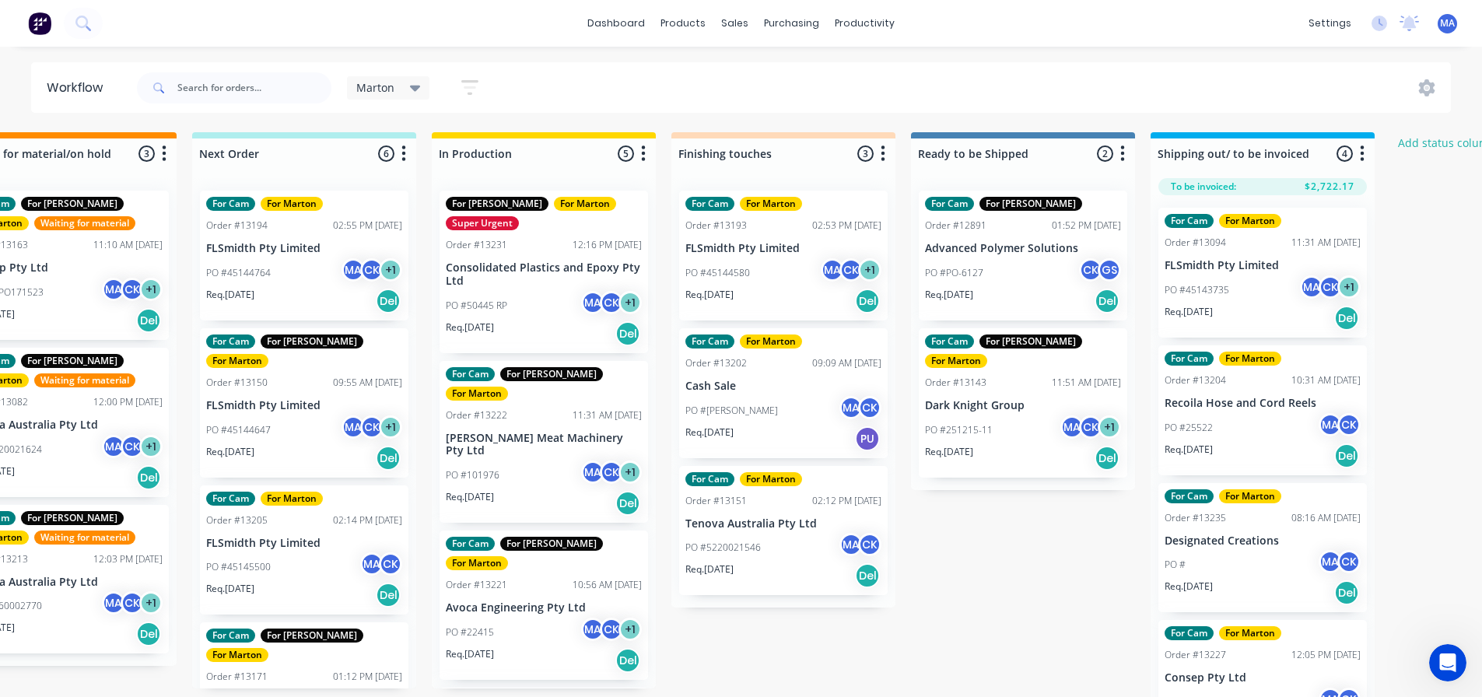
scroll to position [0, 322]
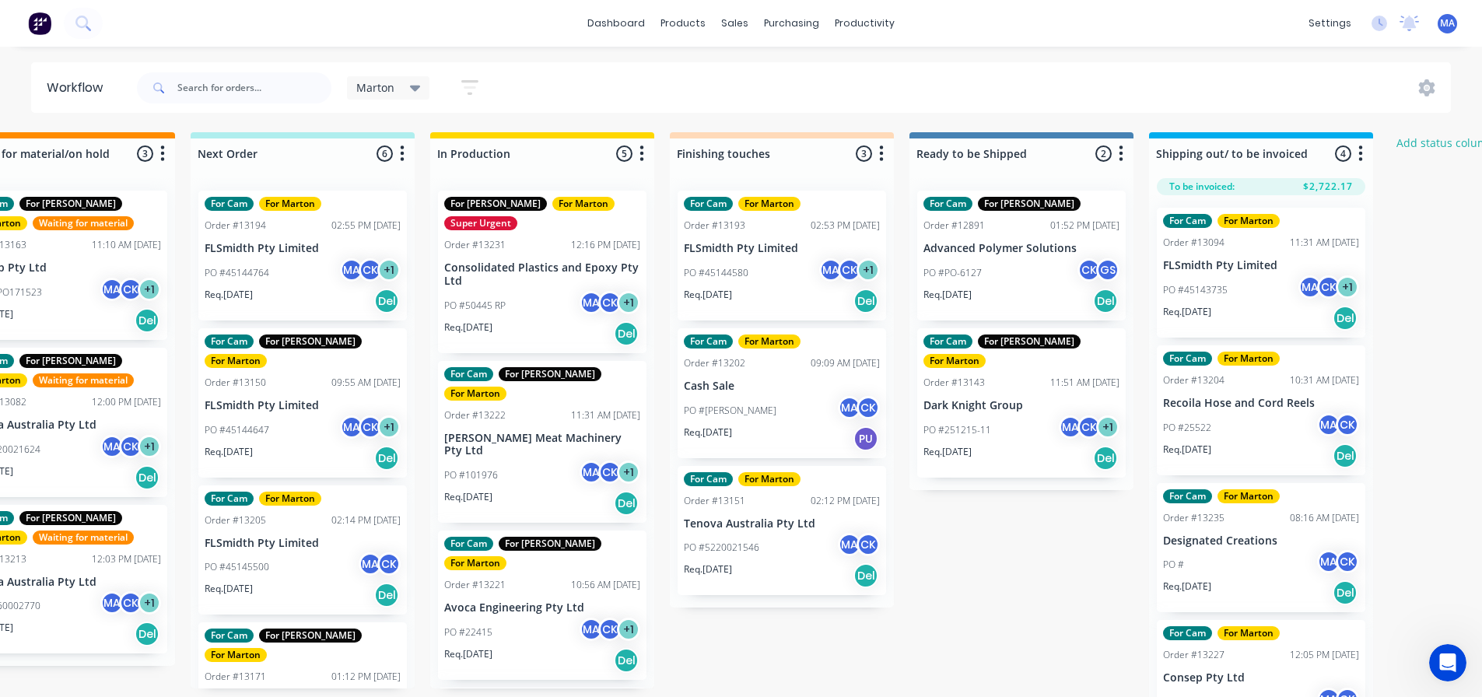
click at [766, 249] on p "FLSmidth Pty Limited" at bounding box center [782, 248] width 196 height 13
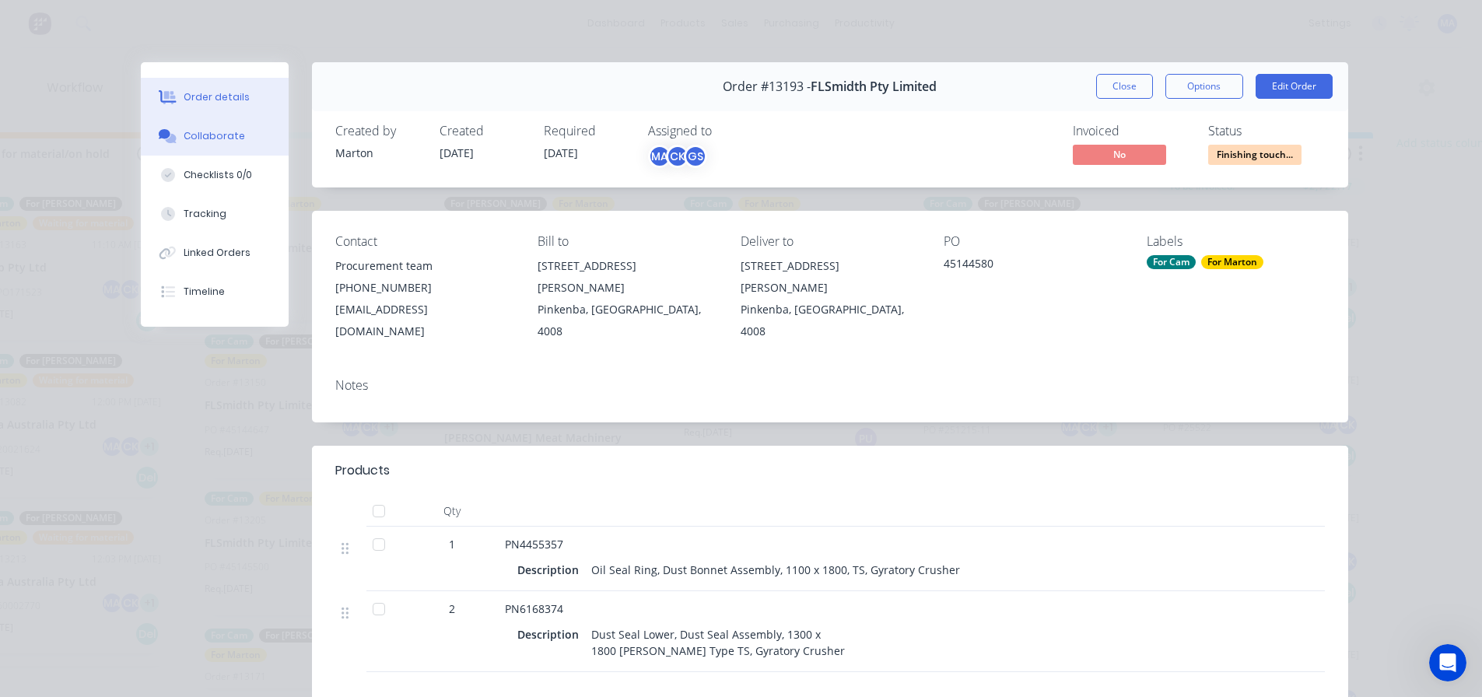
click at [244, 125] on button "Collaborate" at bounding box center [215, 136] width 148 height 39
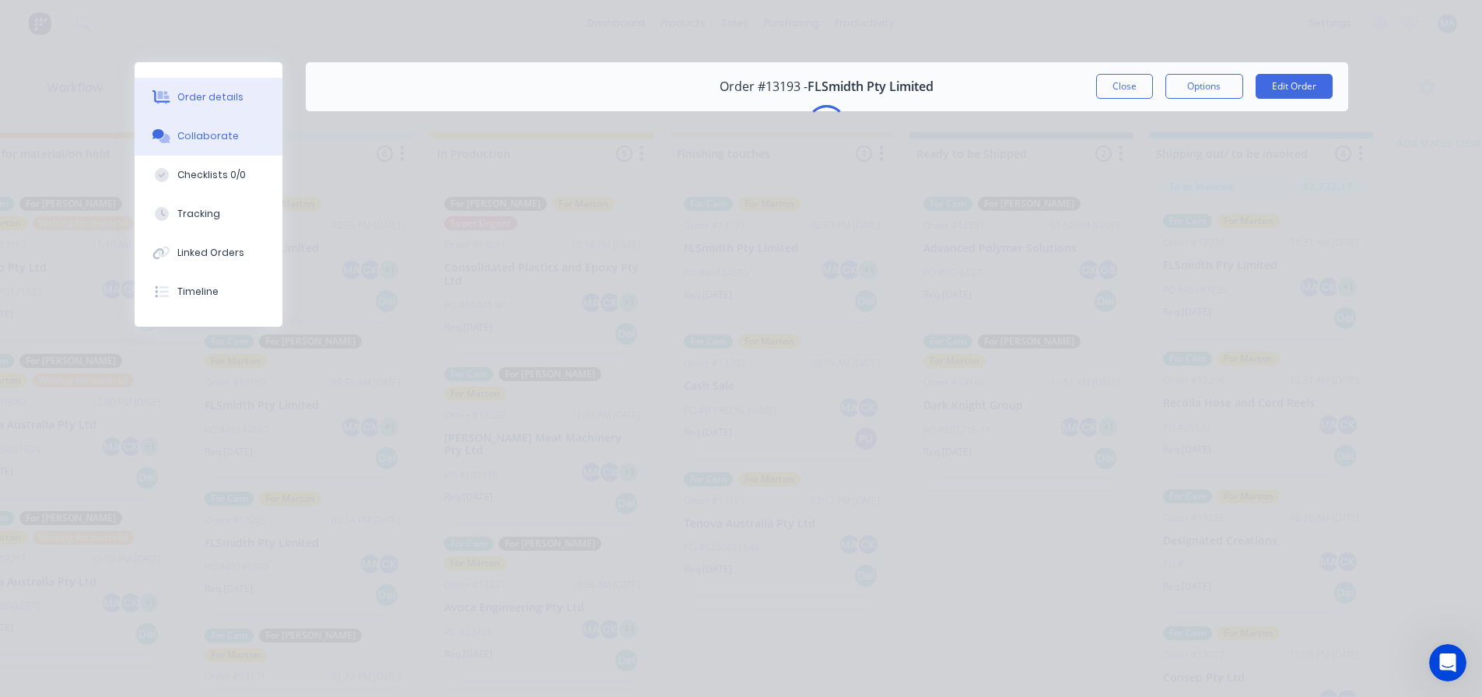
click at [240, 100] on button "Order details" at bounding box center [209, 97] width 148 height 39
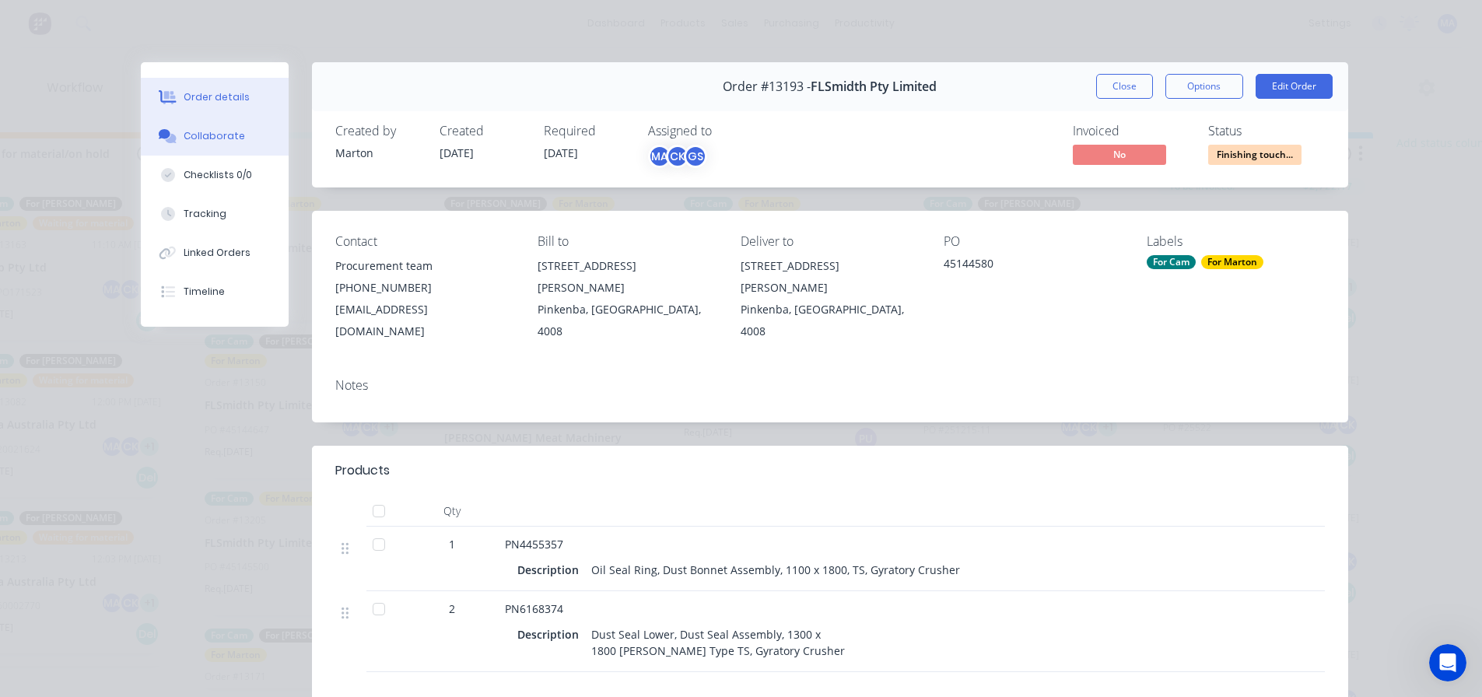
click at [192, 132] on div "Collaborate" at bounding box center [214, 136] width 61 height 14
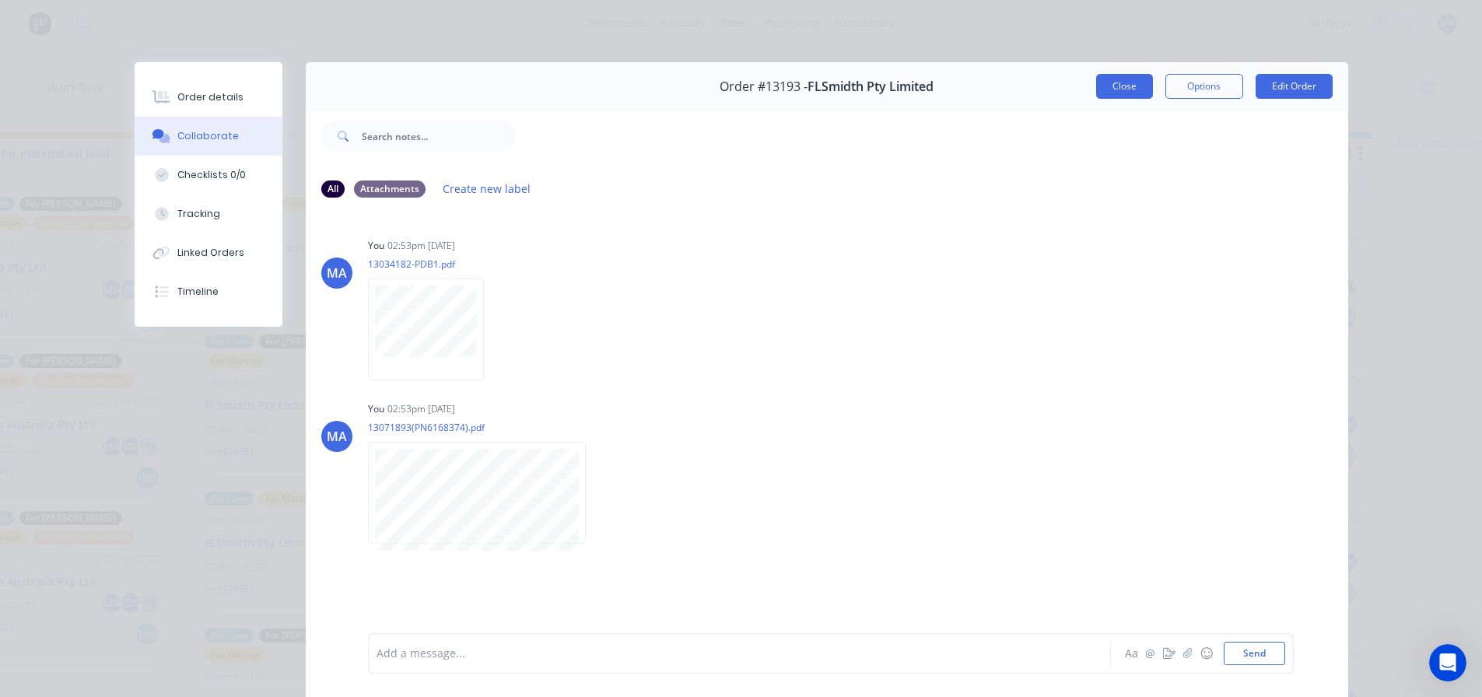
click at [1126, 96] on button "Close" at bounding box center [1124, 86] width 57 height 25
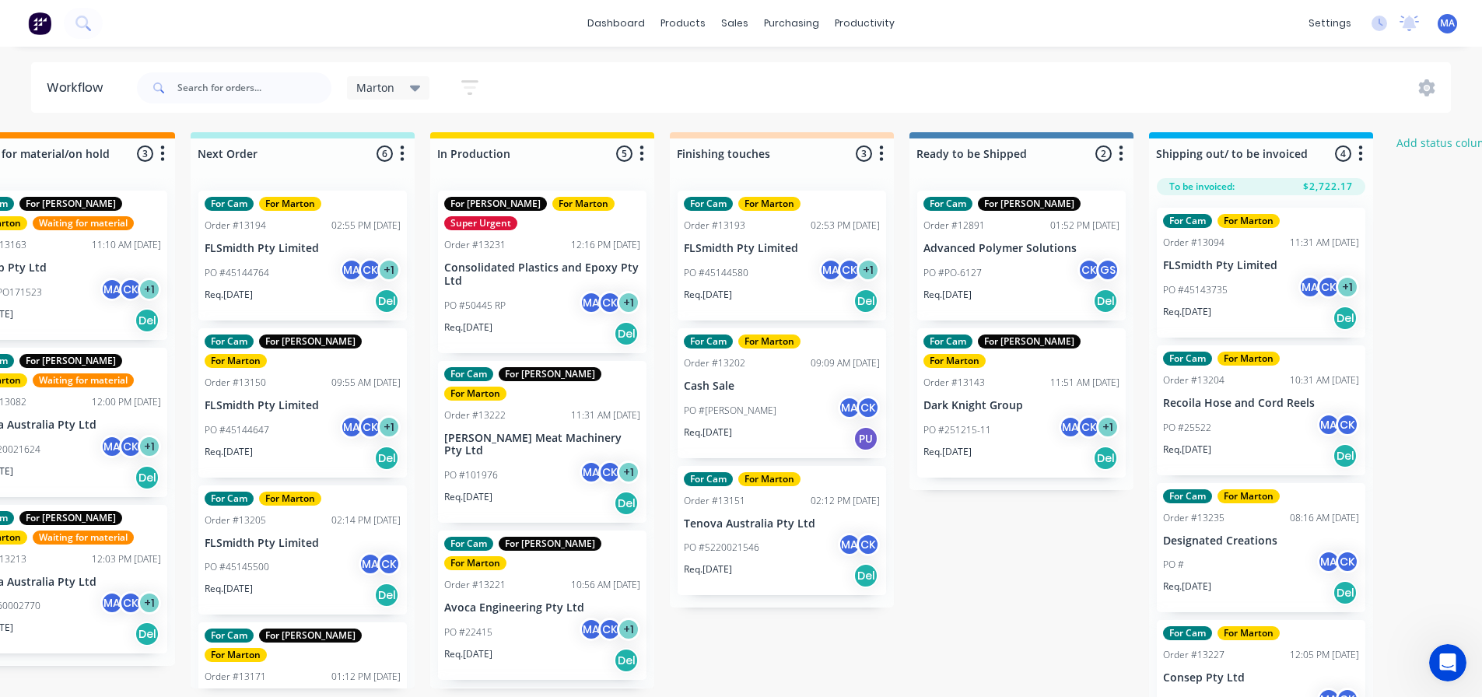
click at [779, 297] on div "Req. 17/08/25 Del" at bounding box center [782, 301] width 196 height 26
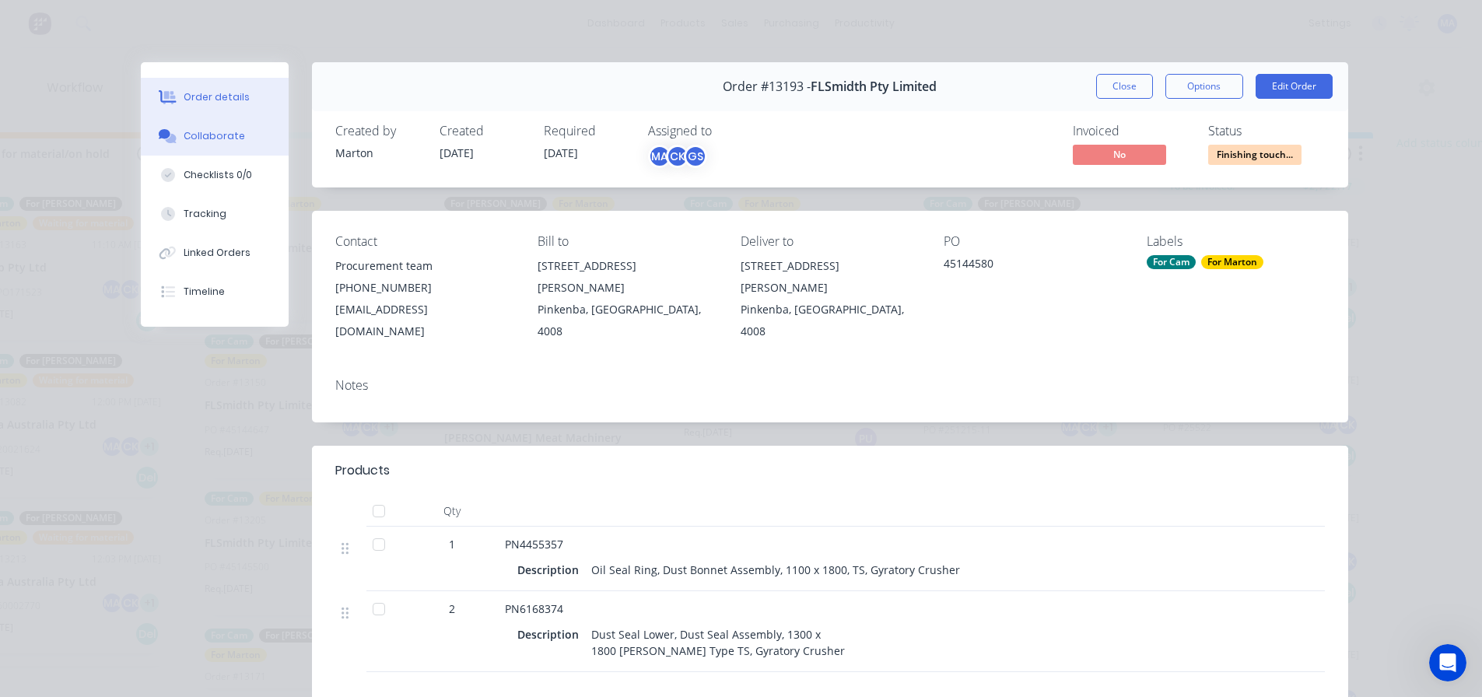
click at [193, 135] on div "Collaborate" at bounding box center [214, 136] width 61 height 14
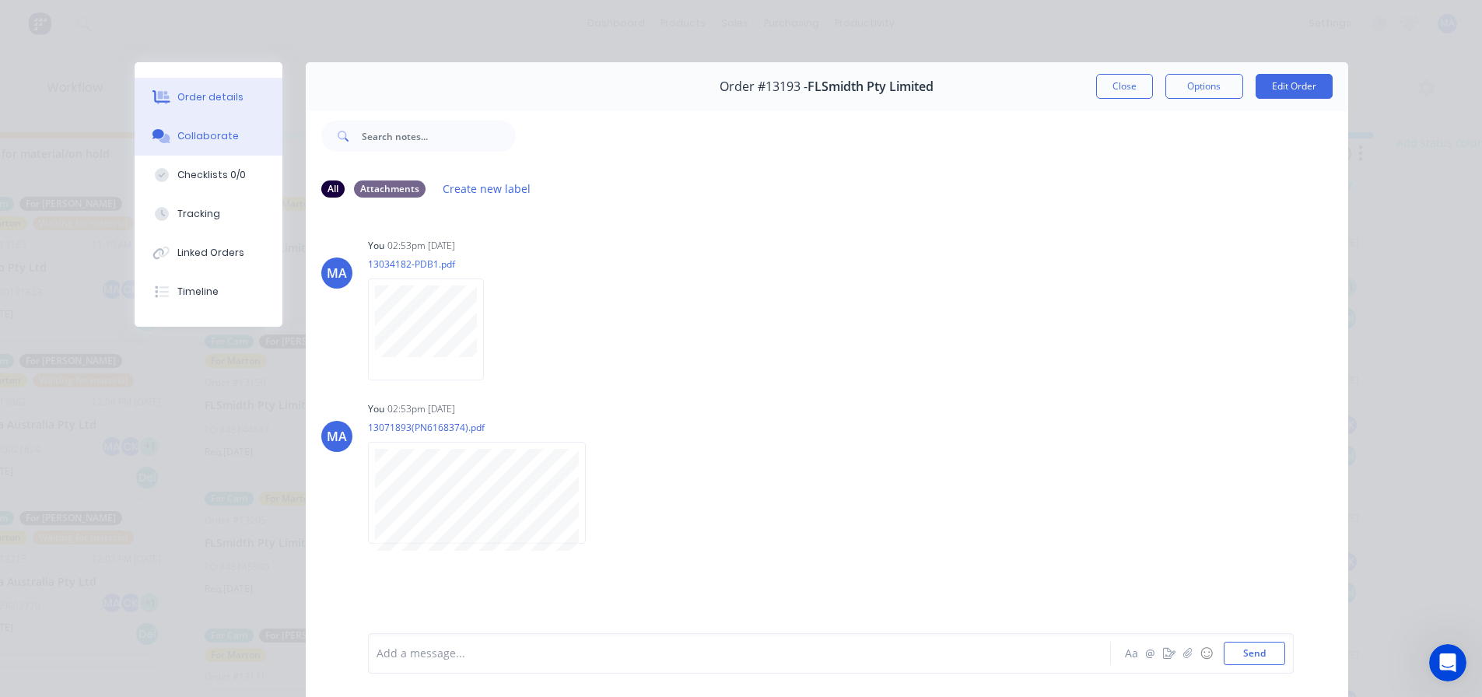
click at [240, 101] on button "Order details" at bounding box center [209, 97] width 148 height 39
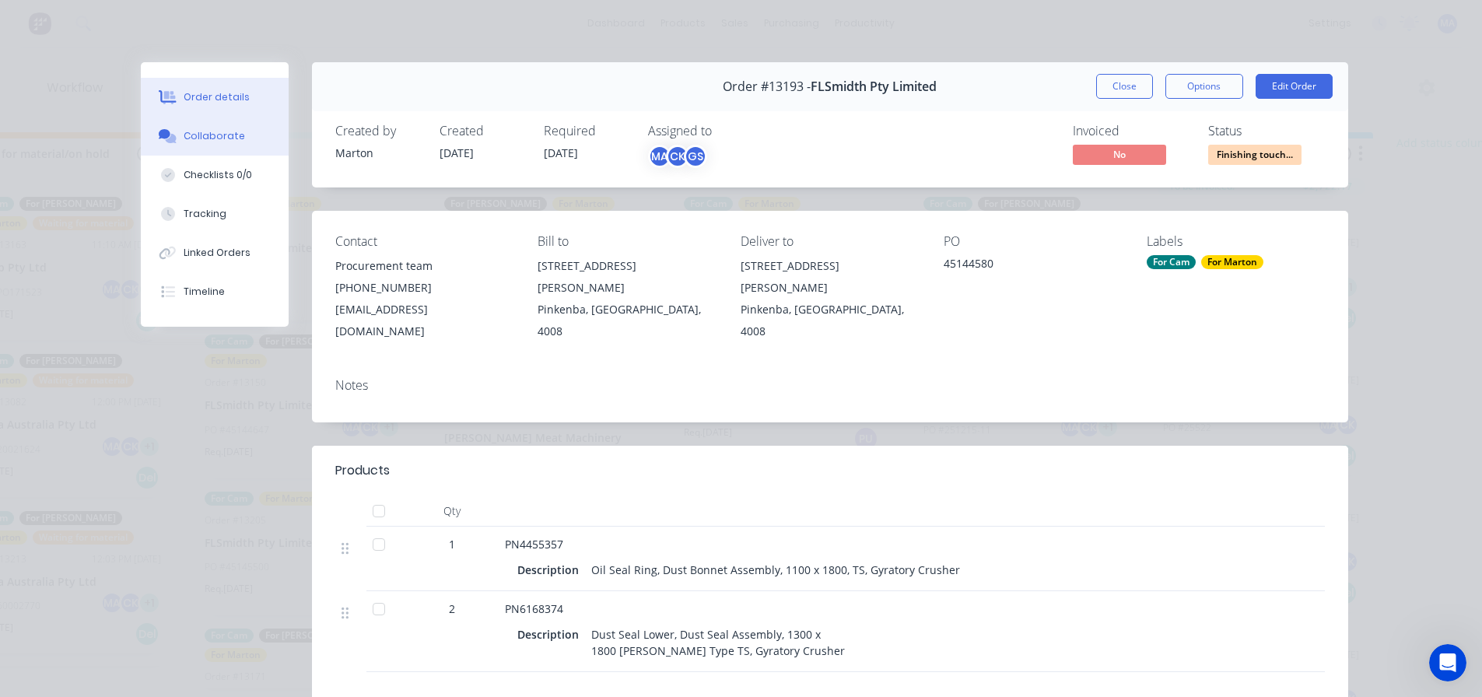
click at [244, 139] on button "Collaborate" at bounding box center [215, 136] width 148 height 39
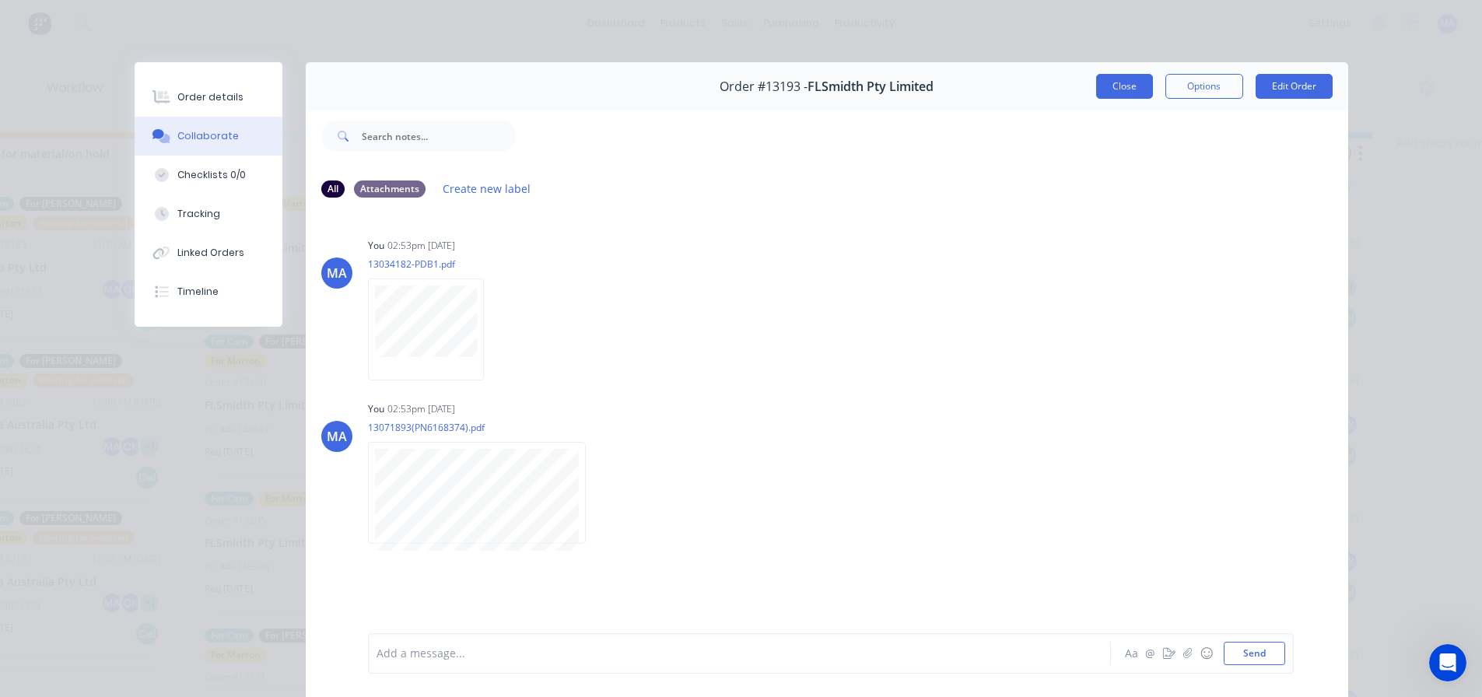
click at [1109, 88] on button "Close" at bounding box center [1124, 86] width 57 height 25
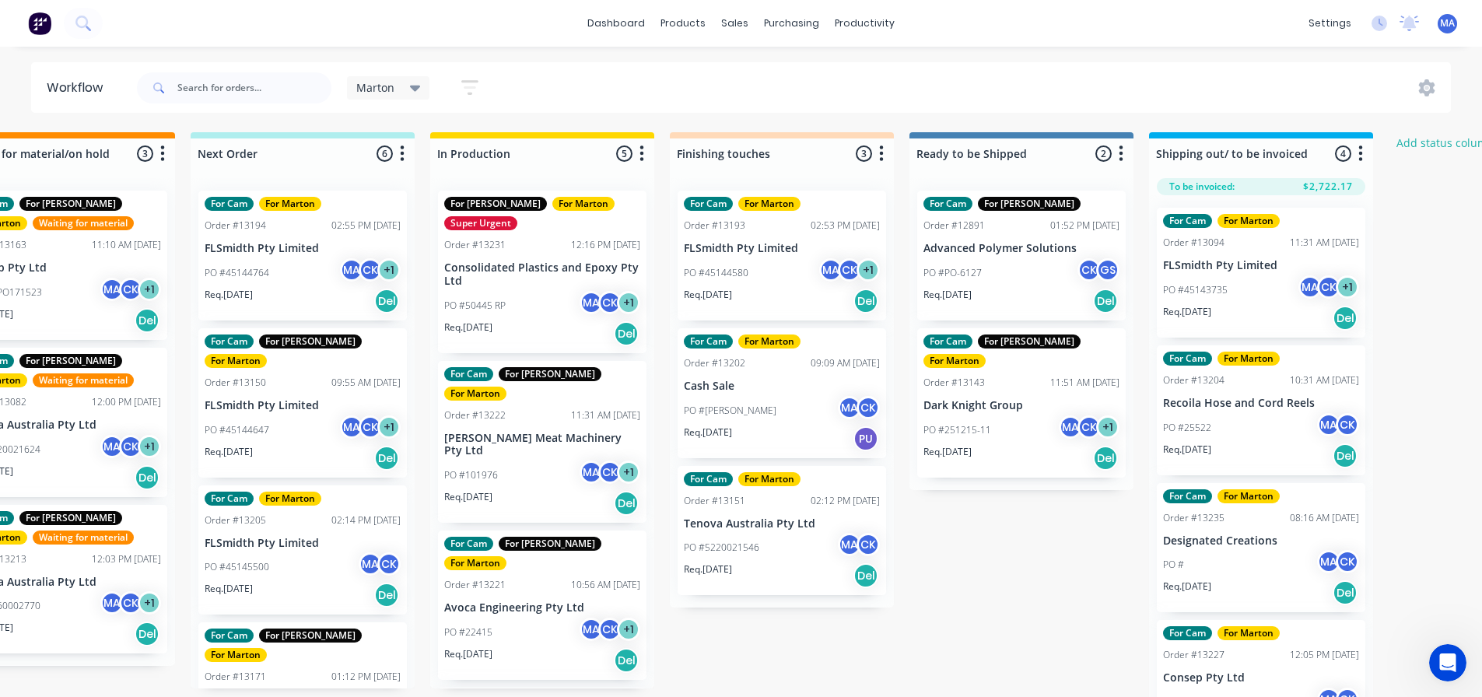
click at [711, 269] on p "PO #45144580" at bounding box center [716, 273] width 65 height 14
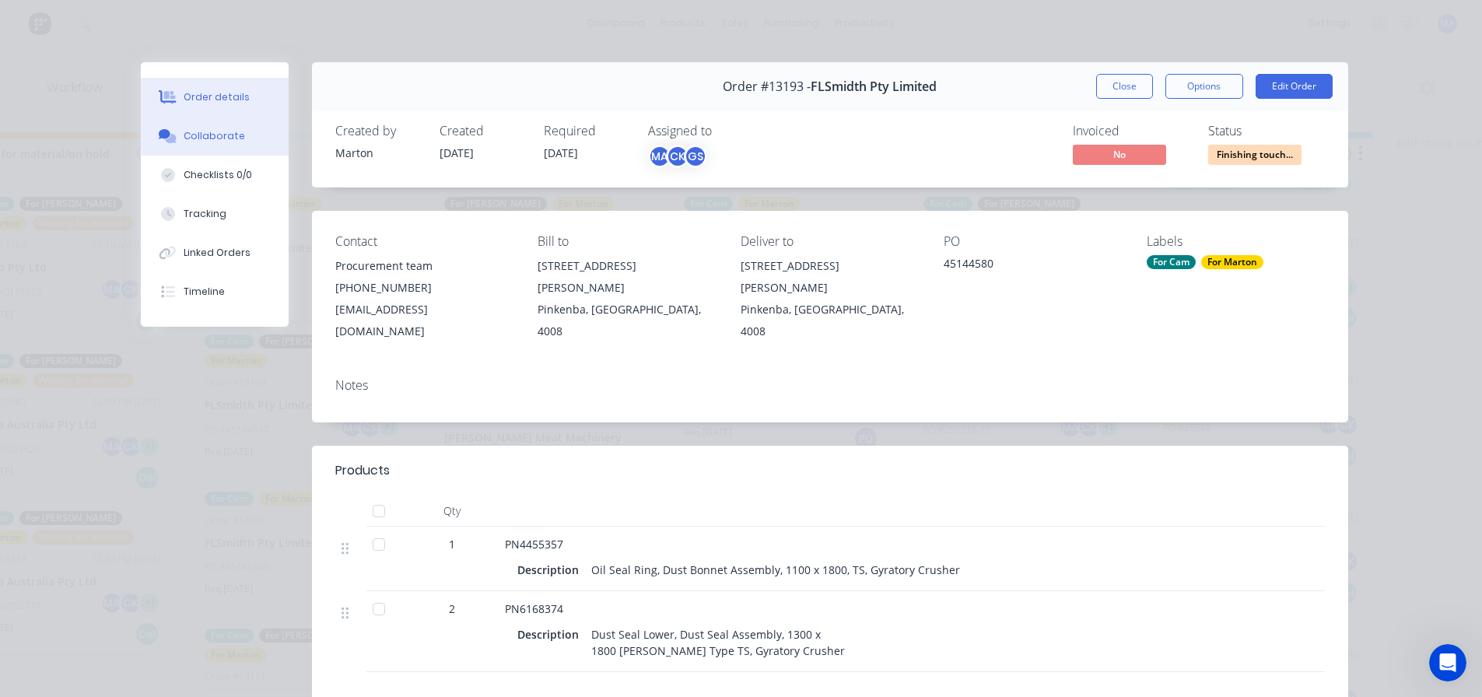
click at [203, 132] on div "Collaborate" at bounding box center [214, 136] width 61 height 14
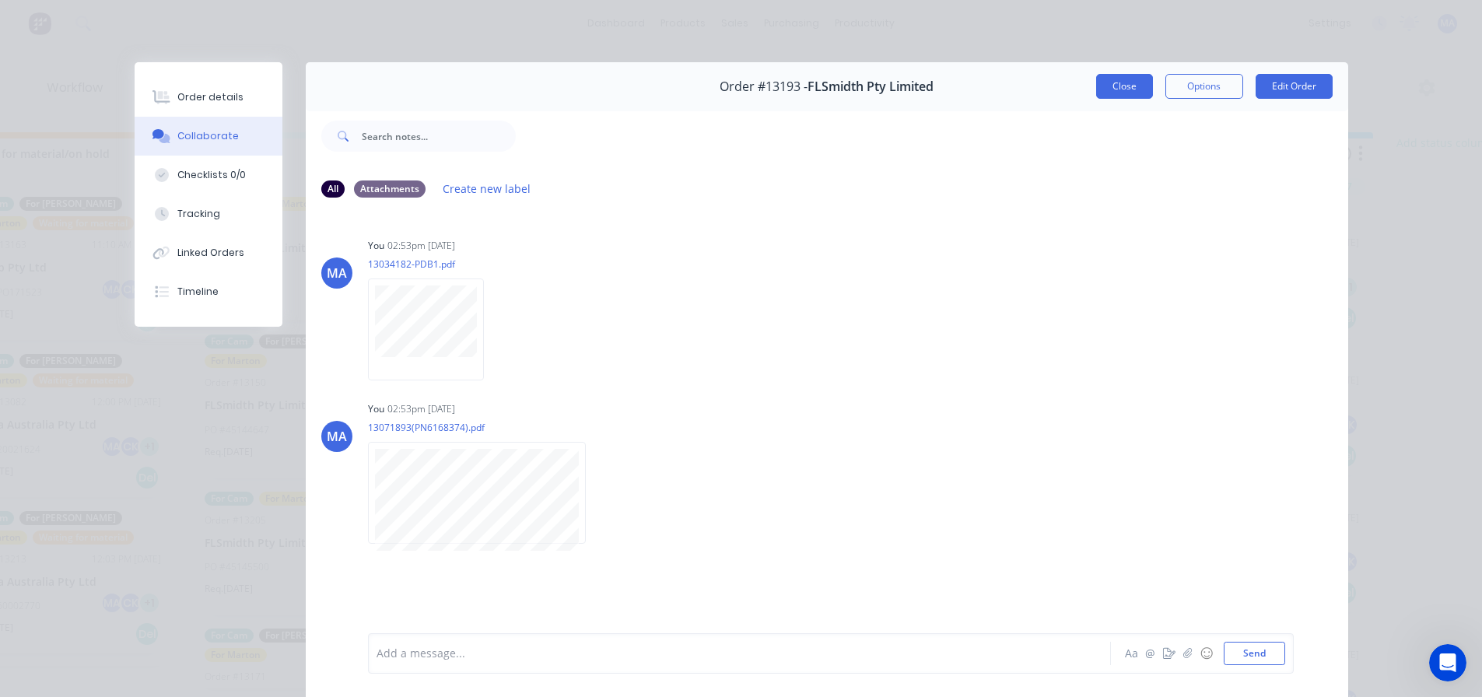
click at [1107, 89] on button "Close" at bounding box center [1124, 86] width 57 height 25
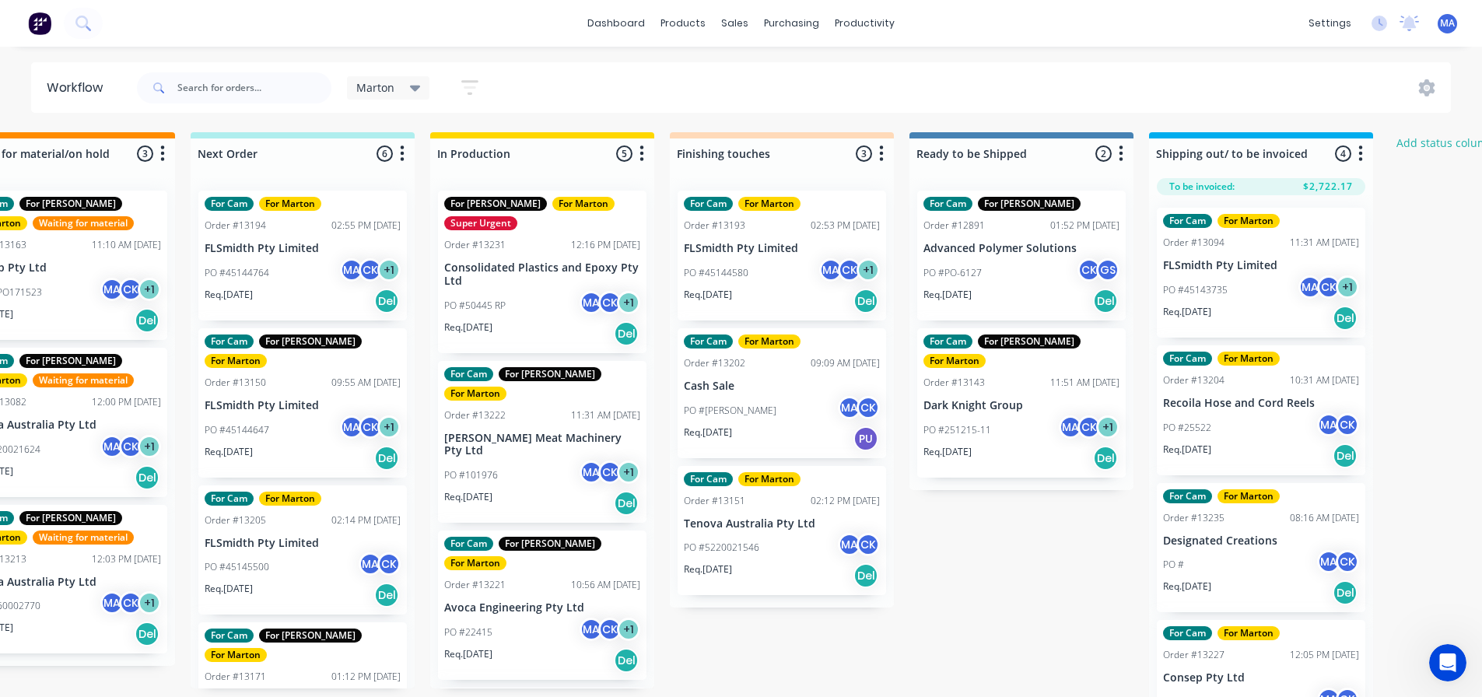
click at [721, 242] on p "FLSmidth Pty Limited" at bounding box center [782, 248] width 196 height 13
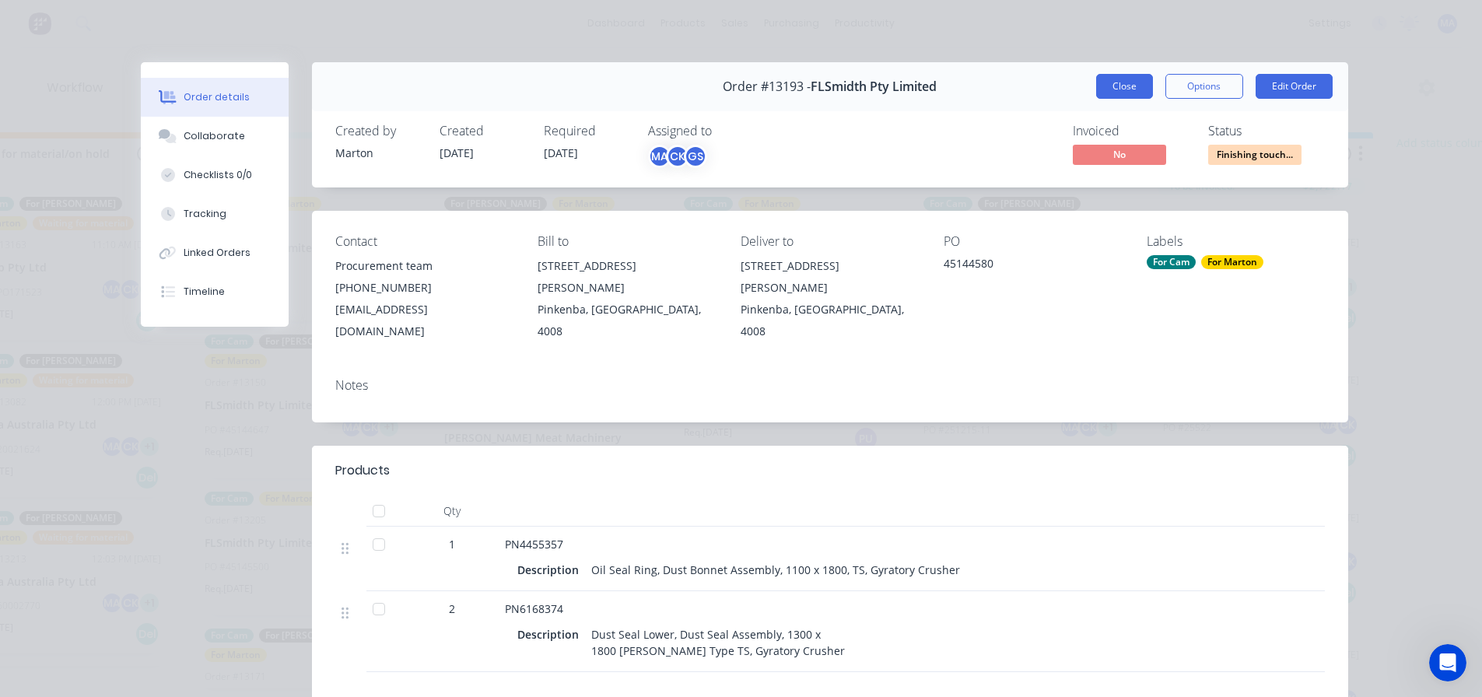
click at [1131, 84] on button "Close" at bounding box center [1124, 86] width 57 height 25
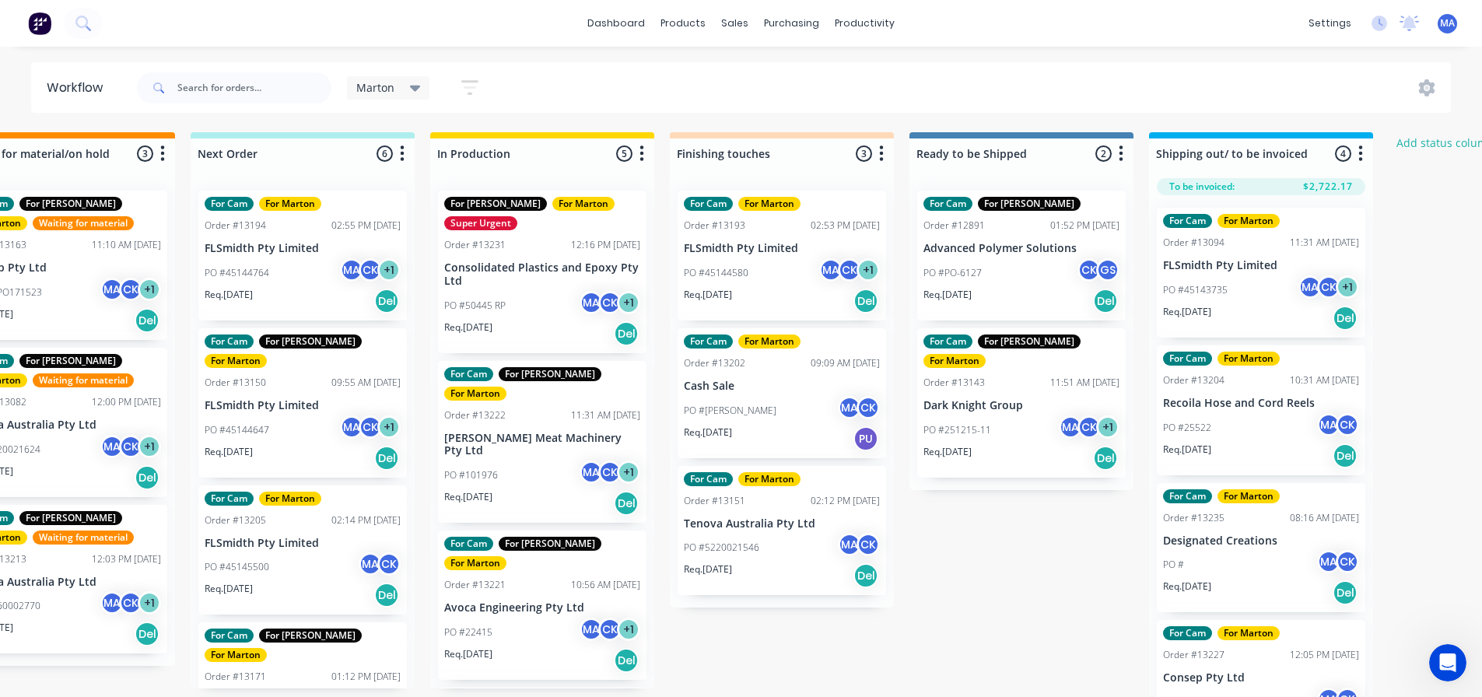
click at [647, 81] on div "Marton Save new view None edit Marton (Default) edit For Cam edit For Gary edit…" at bounding box center [793, 88] width 1318 height 47
click at [731, 259] on div "PO #45144580 MA CK + 1" at bounding box center [782, 273] width 196 height 30
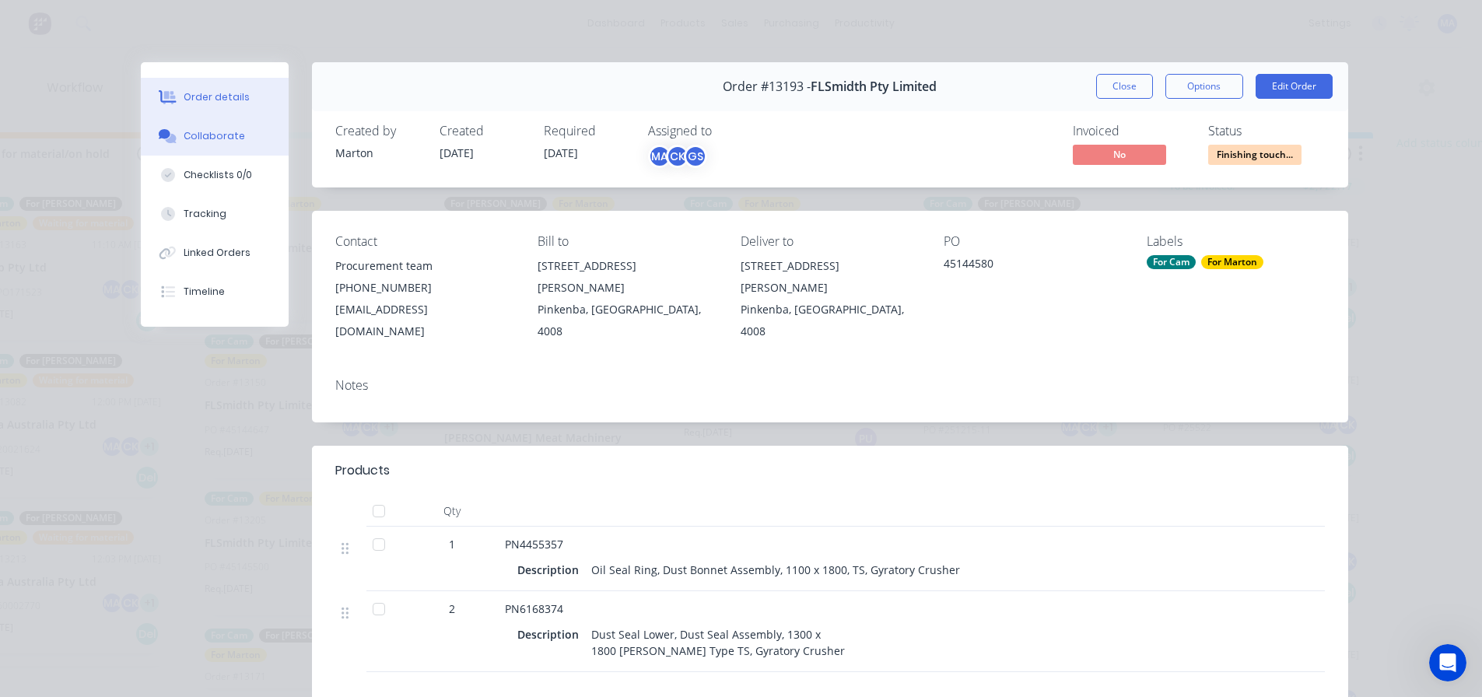
click at [260, 133] on button "Collaborate" at bounding box center [215, 136] width 148 height 39
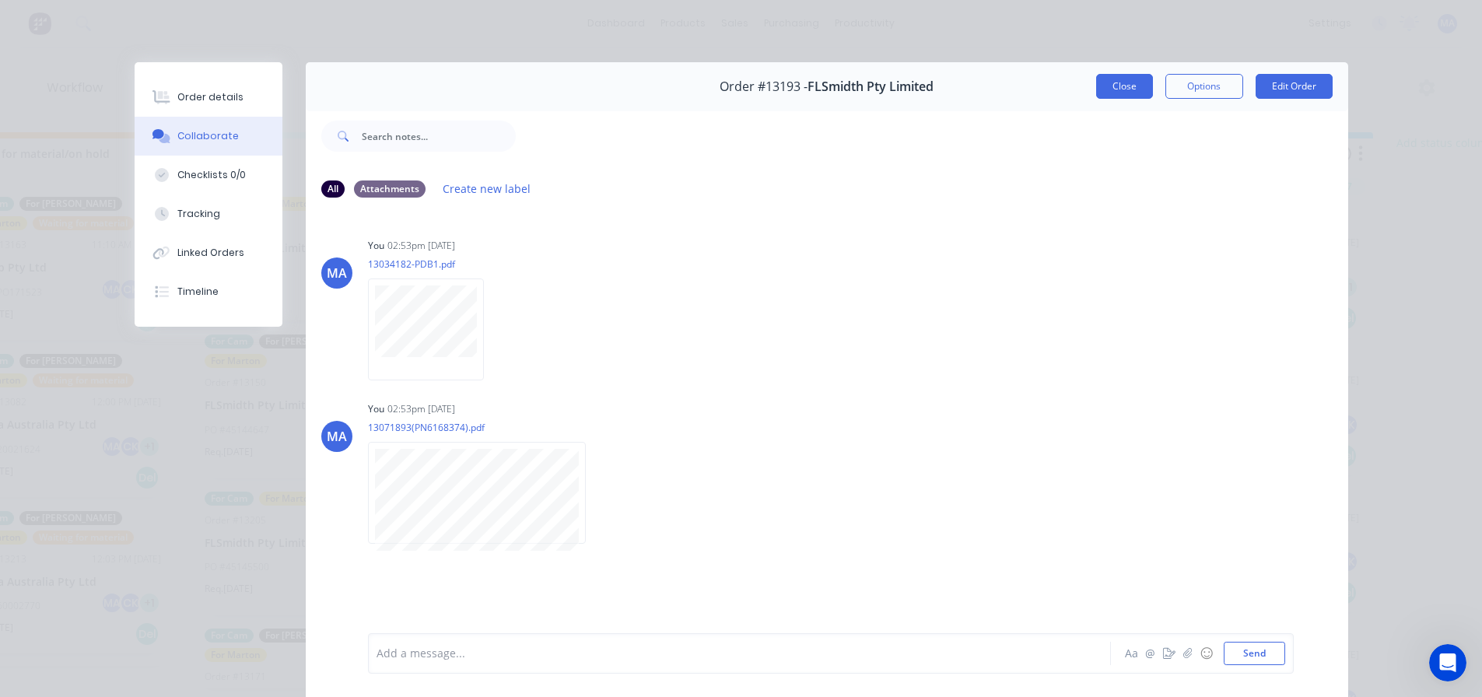
click at [1148, 84] on div "Close Options Edit Order" at bounding box center [1214, 86] width 237 height 25
drag, startPoint x: 1122, startPoint y: 86, endPoint x: 977, endPoint y: 69, distance: 146.5
click at [1122, 86] on button "Close" at bounding box center [1124, 86] width 57 height 25
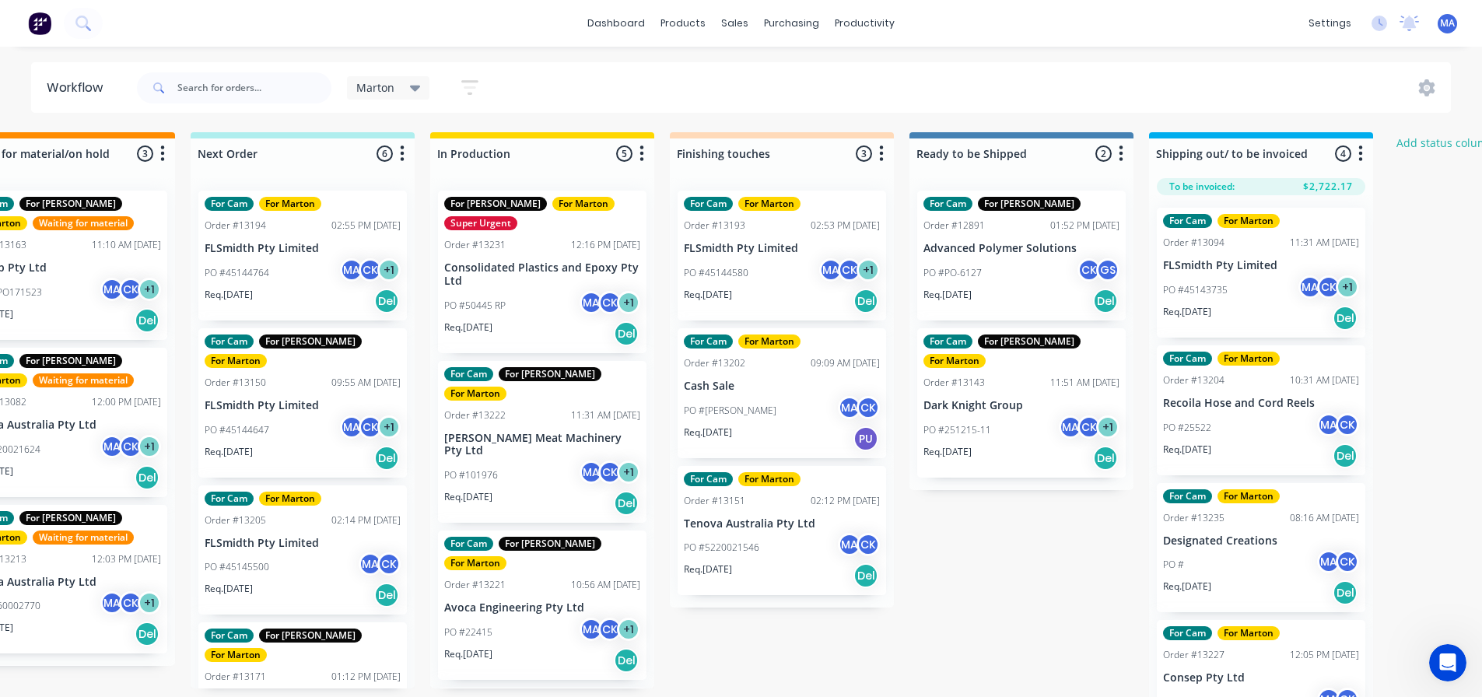
click at [931, 75] on div "Marton Save new view None edit Marton (Default) edit For Cam edit For Gary edit…" at bounding box center [793, 88] width 1318 height 47
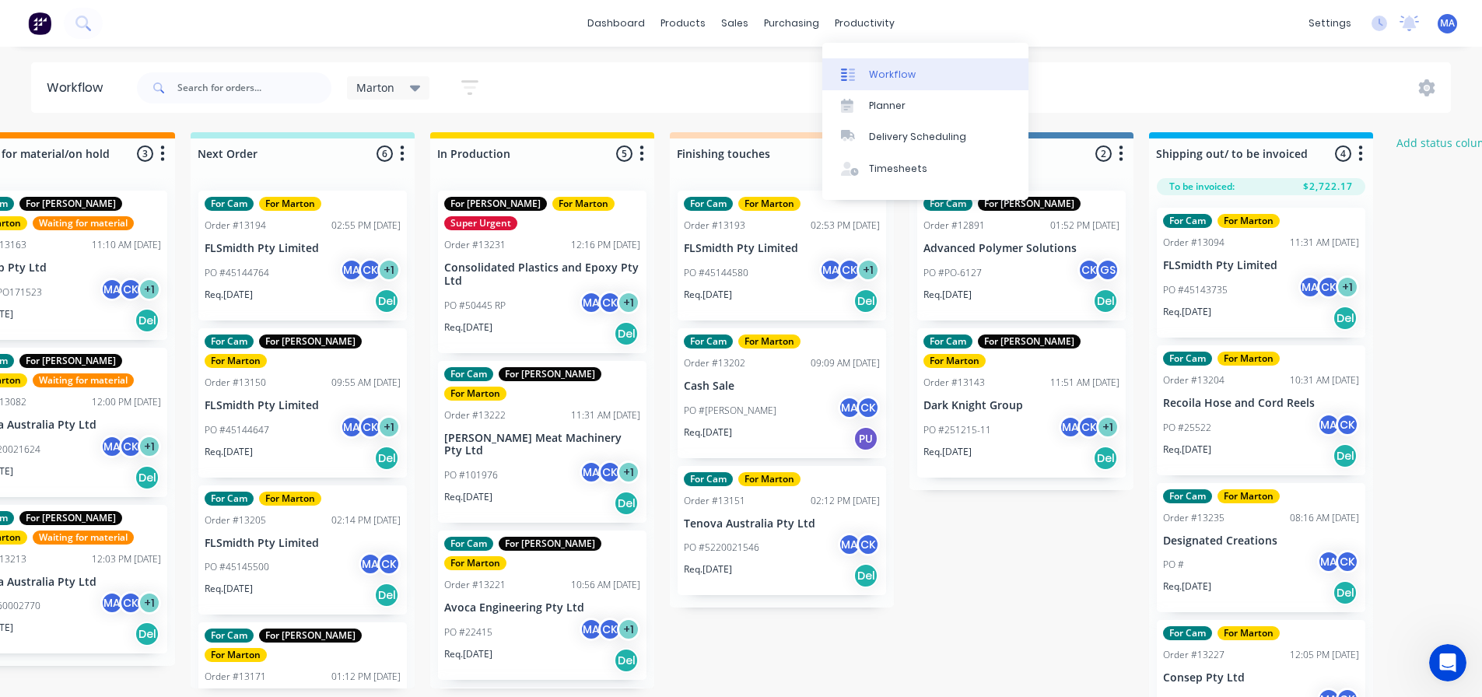
click at [873, 72] on div "Workflow" at bounding box center [892, 75] width 47 height 14
